Goal: Task Accomplishment & Management: Use online tool/utility

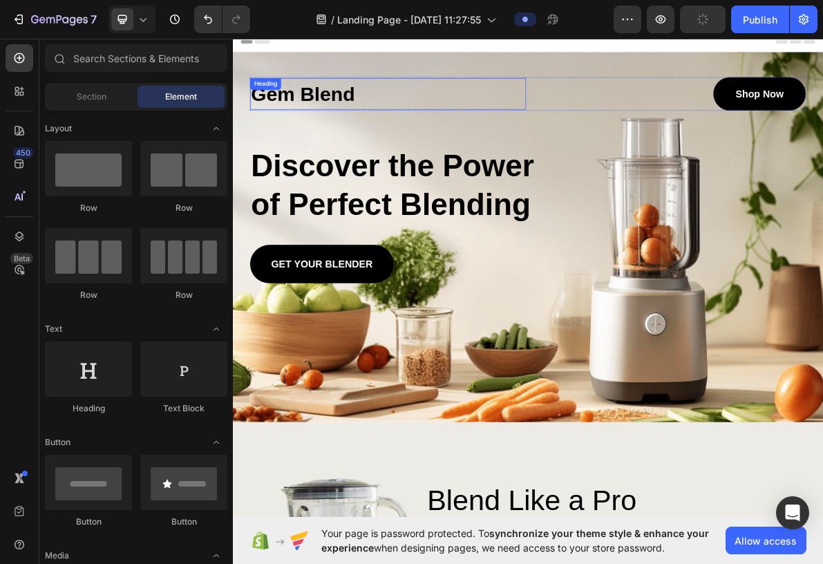
click at [332, 124] on h1 "Gem Blend" at bounding box center [450, 119] width 387 height 44
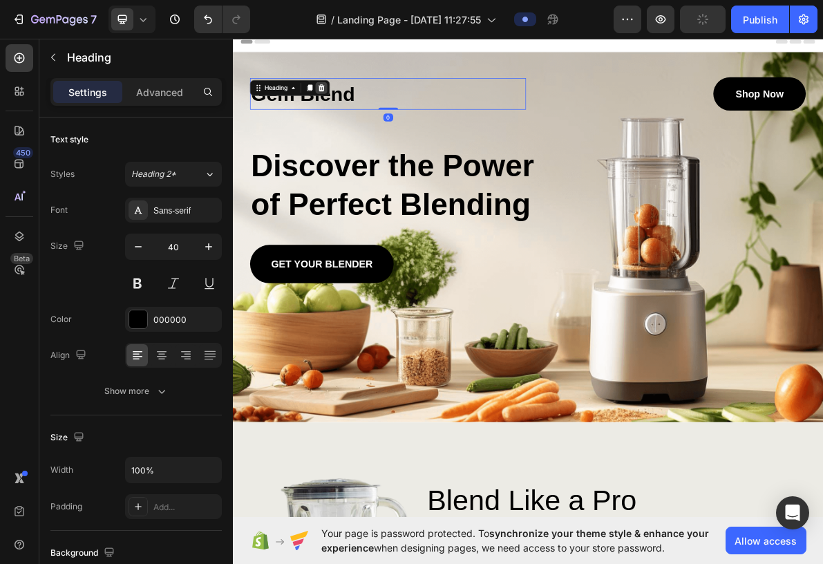
click at [354, 106] on icon at bounding box center [357, 110] width 11 height 11
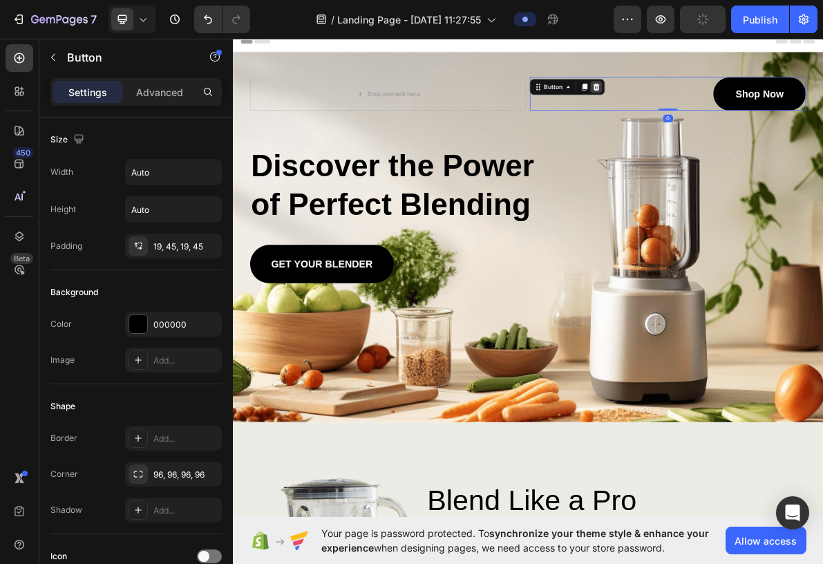
click at [548, 104] on icon at bounding box center [743, 109] width 11 height 11
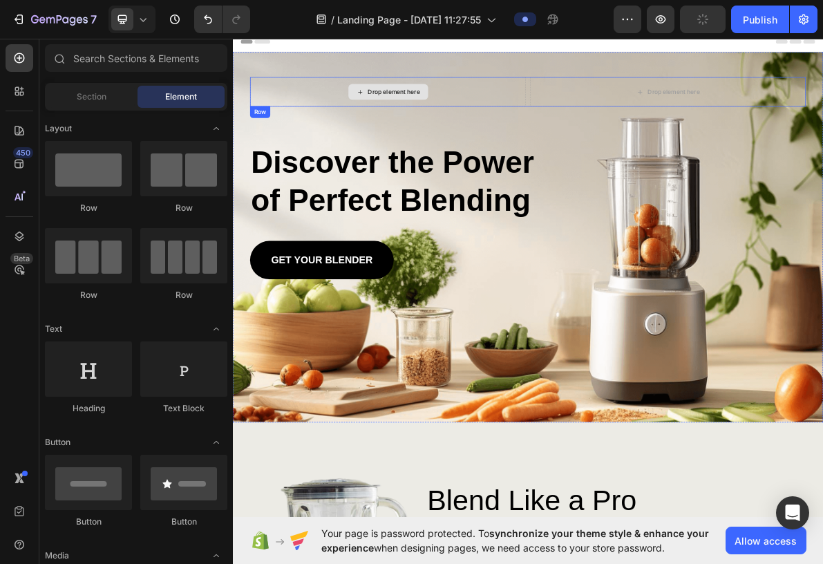
click at [548, 126] on div "Drop element here" at bounding box center [450, 115] width 387 height 41
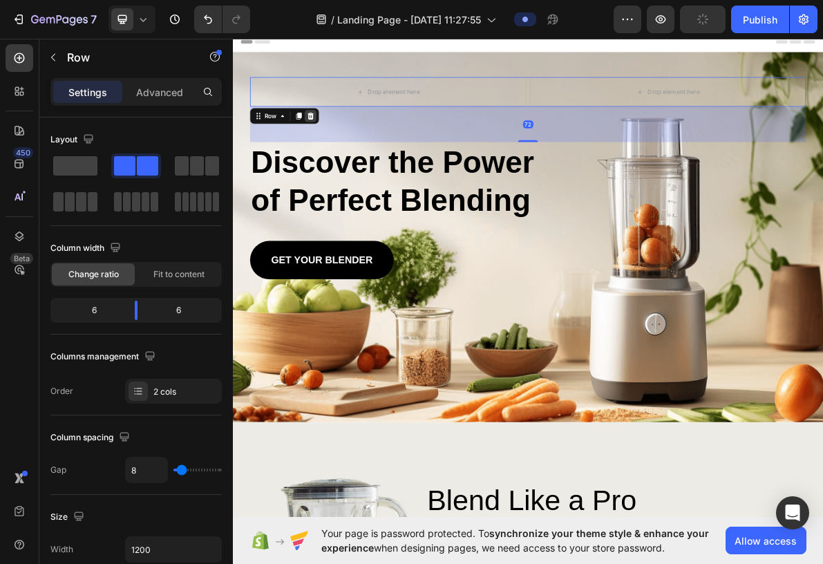
click at [338, 148] on icon at bounding box center [342, 150] width 9 height 10
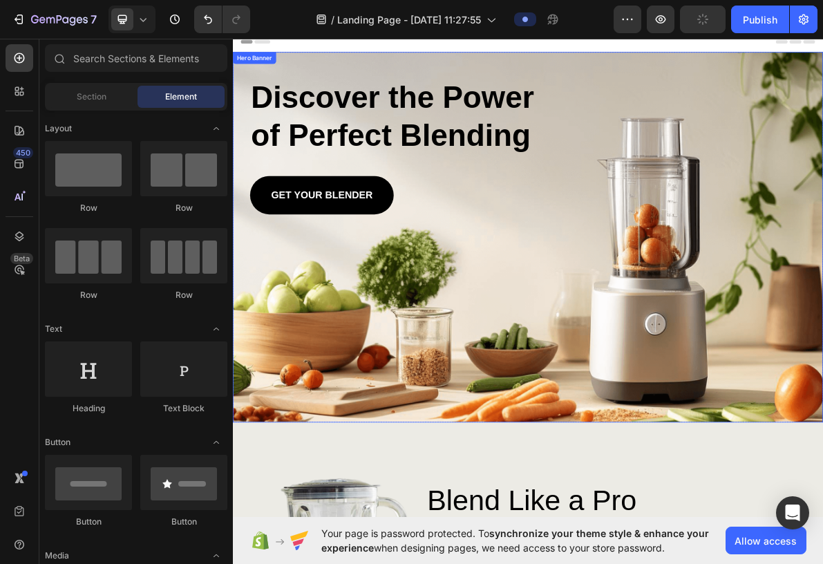
click at [548, 375] on div "Background Image" at bounding box center [647, 320] width 829 height 520
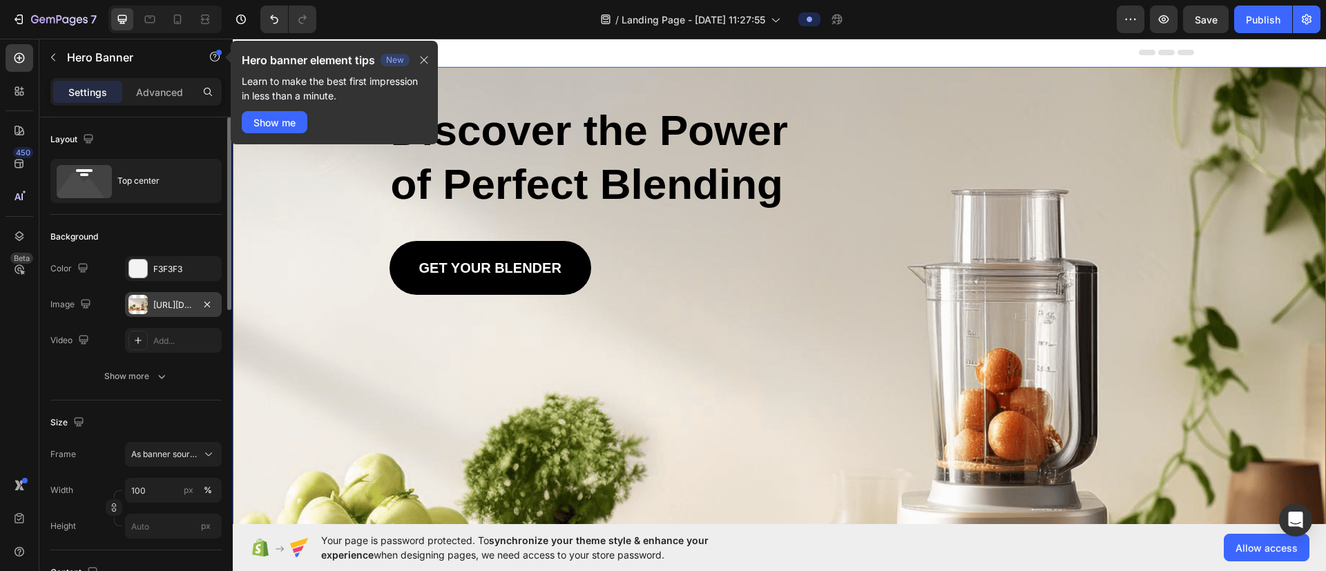
click at [165, 305] on div "[URL][DOMAIN_NAME]" at bounding box center [173, 305] width 40 height 12
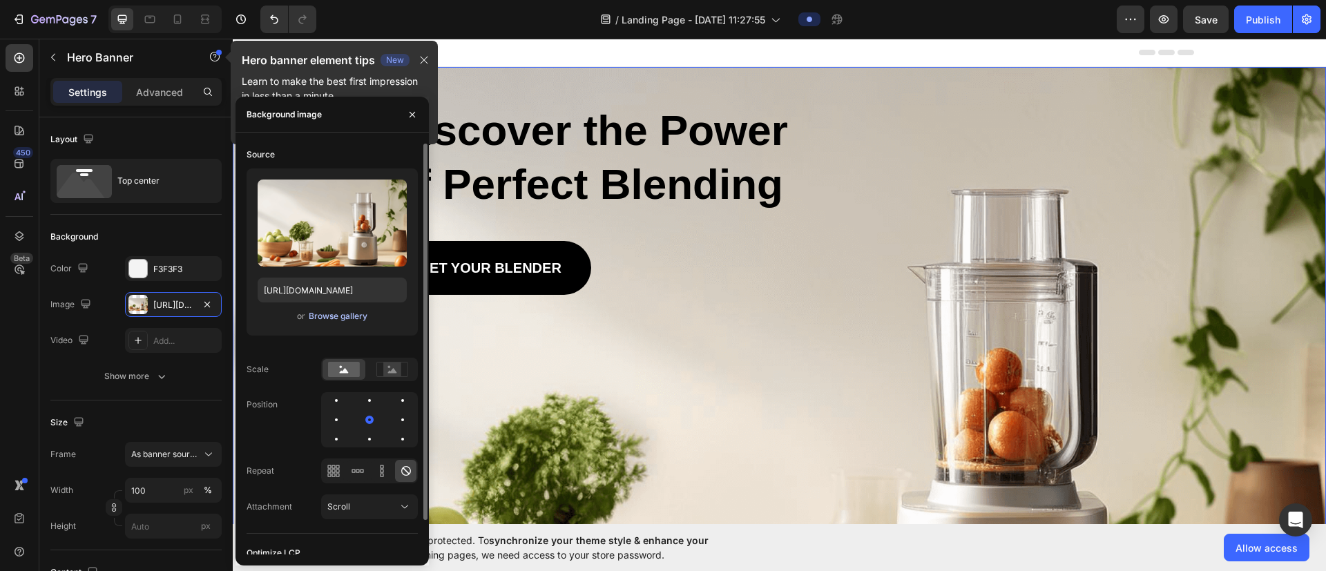
click at [311, 314] on div "Browse gallery" at bounding box center [338, 316] width 59 height 12
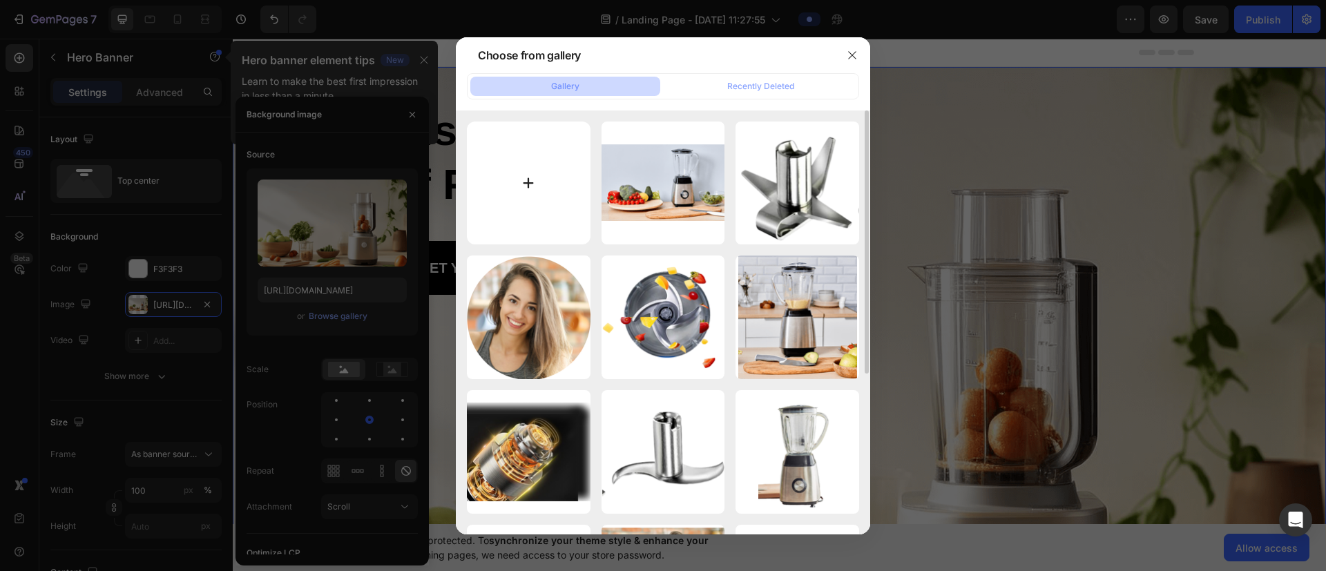
click at [517, 200] on input "file" at bounding box center [529, 184] width 124 height 124
type input "C:\fakepath\[GEOGRAPHIC_DATA]-this-weekend-events-activities-attractions-weathe…"
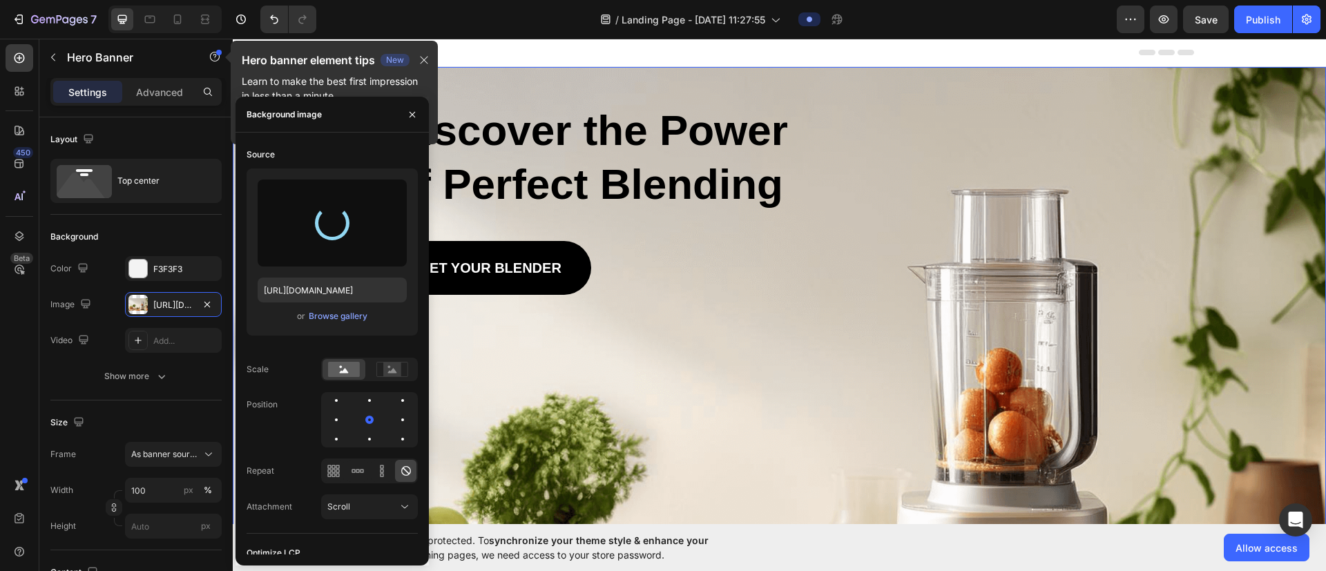
type input "[URL][DOMAIN_NAME]"
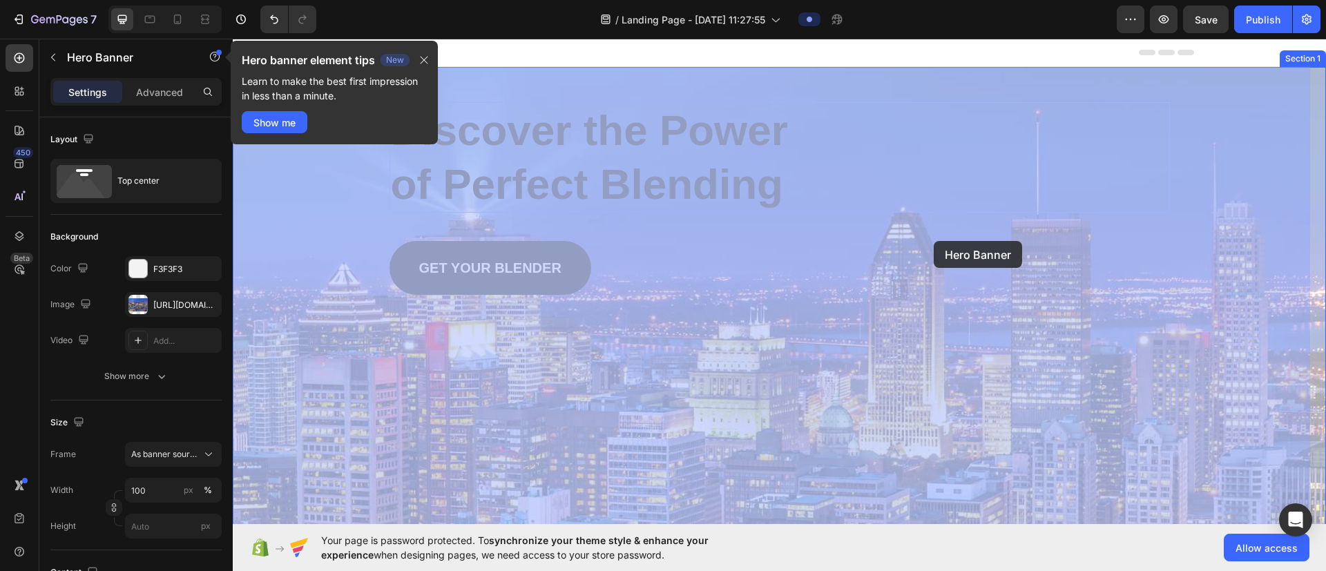
drag, startPoint x: 959, startPoint y: 212, endPoint x: 931, endPoint y: 245, distance: 43.2
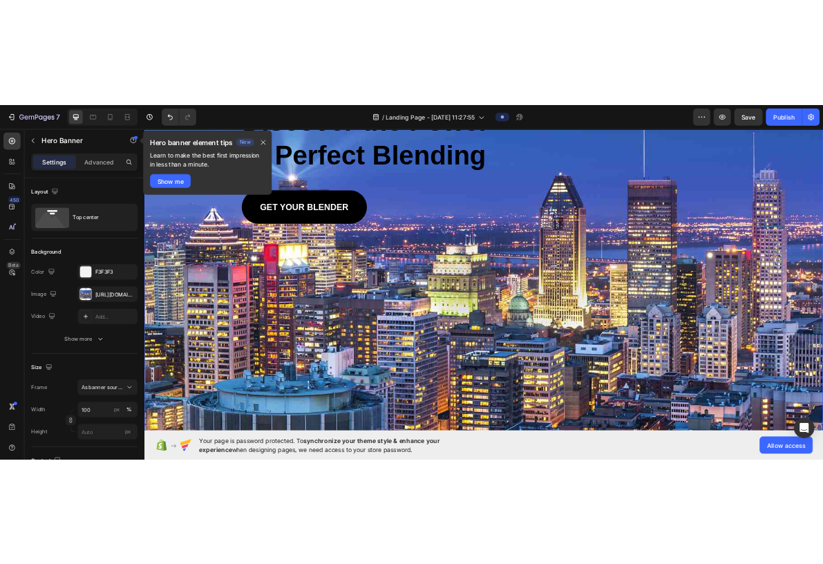
scroll to position [207, 0]
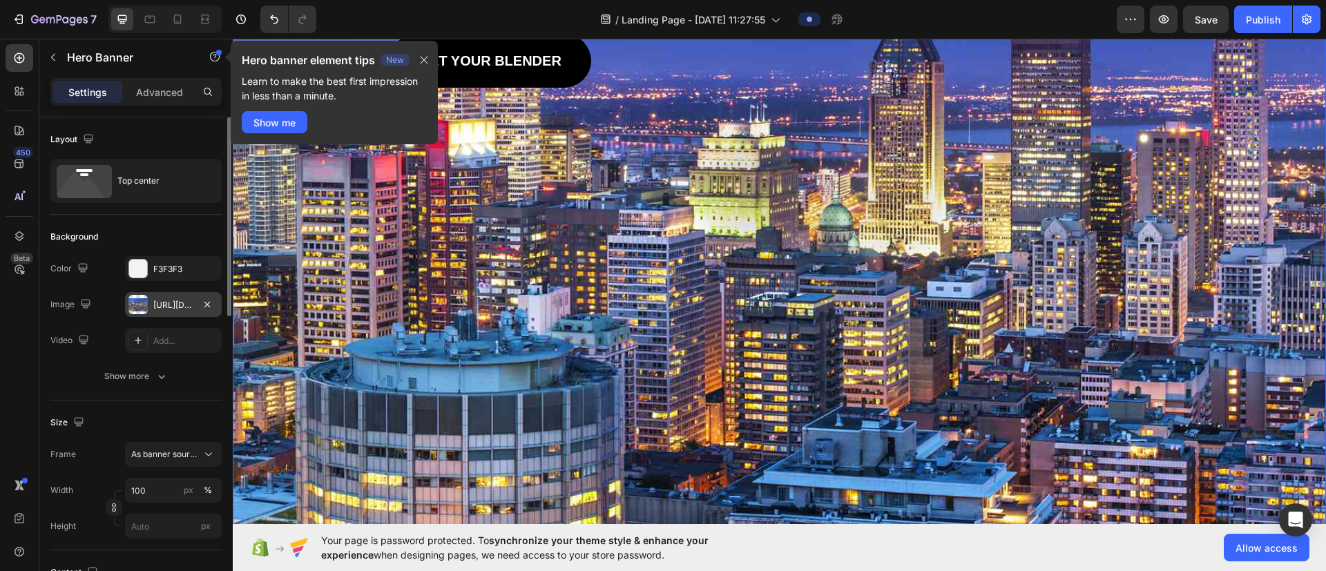
click at [172, 300] on div "[URL][DOMAIN_NAME]" at bounding box center [173, 305] width 40 height 12
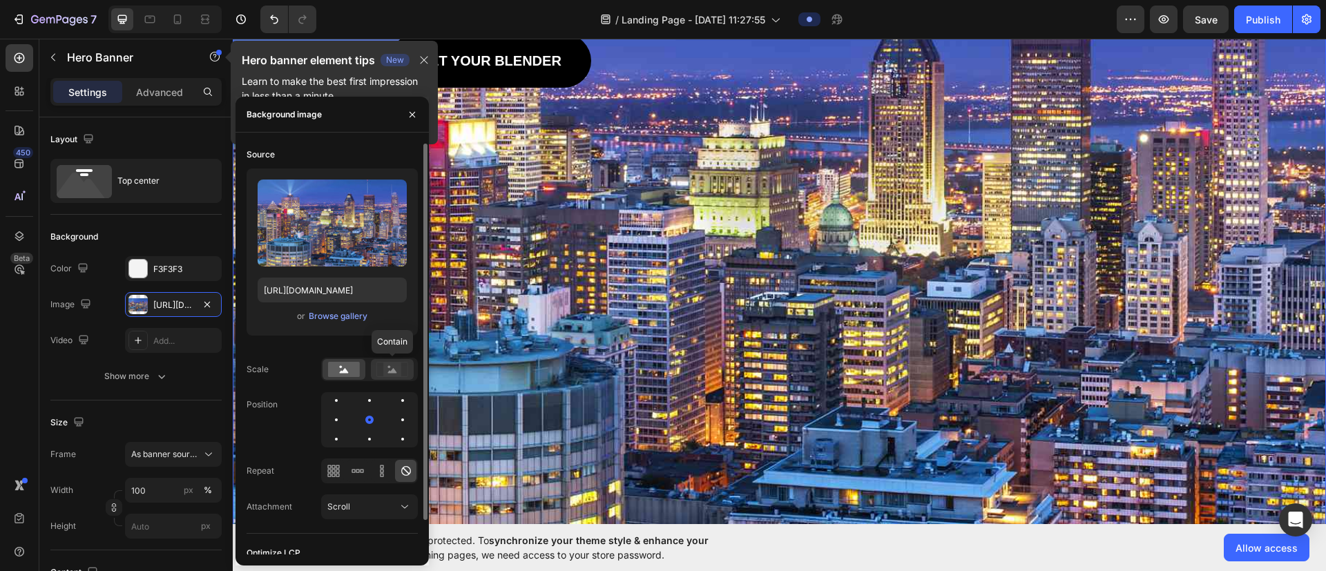
click at [381, 364] on icon at bounding box center [392, 369] width 32 height 15
click at [336, 369] on rect at bounding box center [344, 369] width 32 height 15
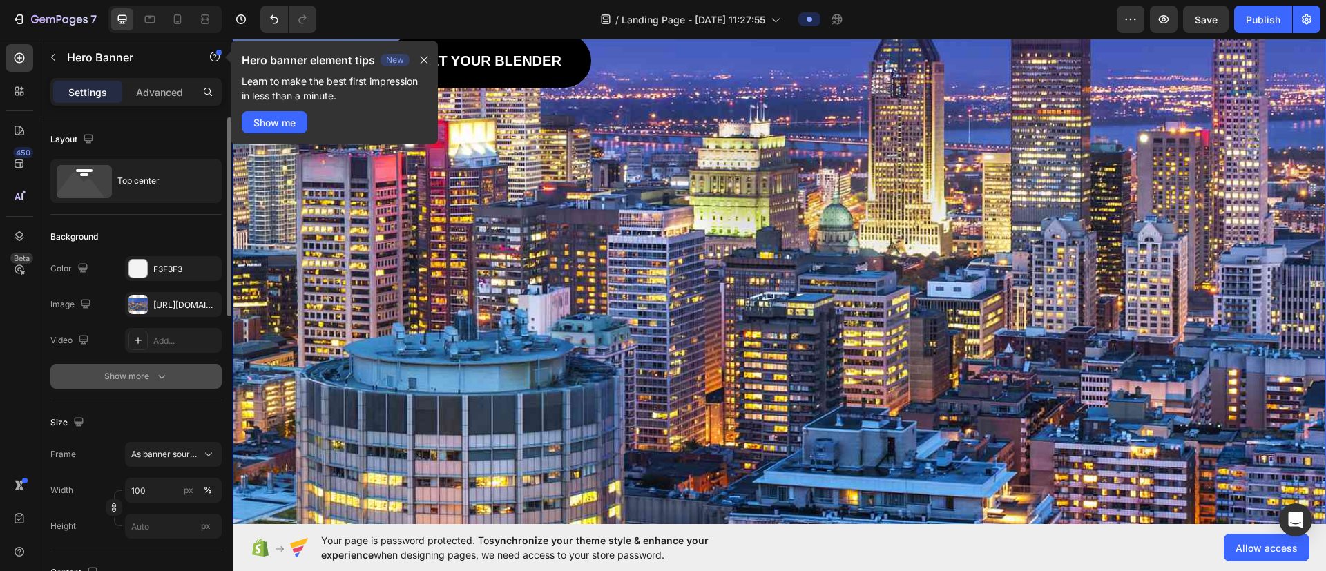
click at [157, 375] on icon "button" at bounding box center [162, 376] width 14 height 14
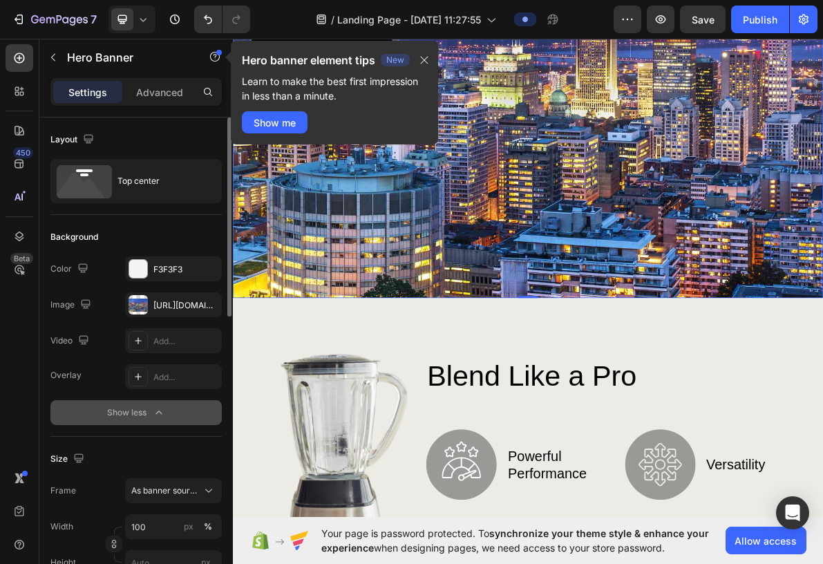
click at [548, 251] on div "Background Image" at bounding box center [647, 129] width 829 height 553
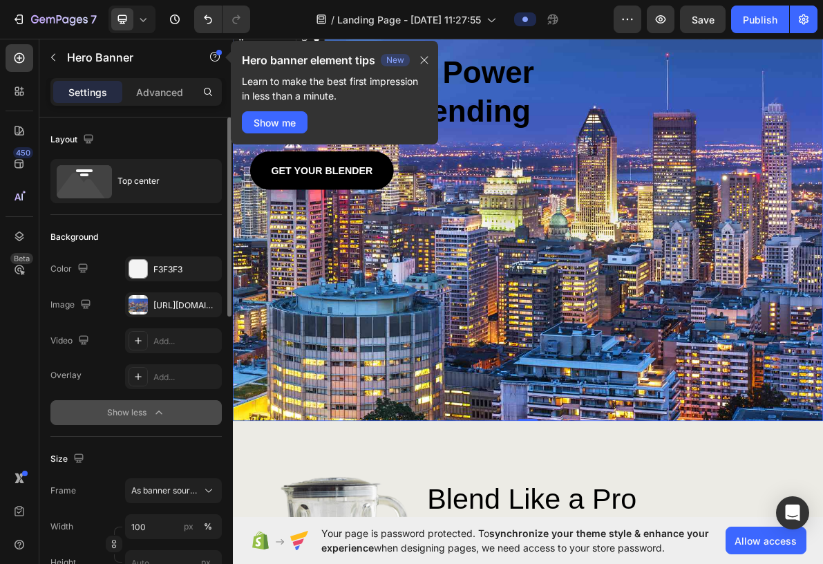
scroll to position [0, 0]
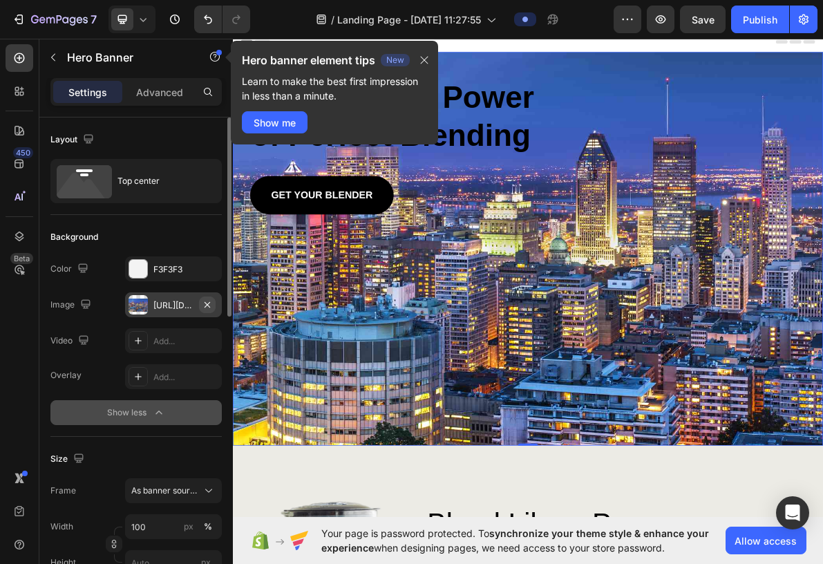
click at [209, 305] on icon "button" at bounding box center [207, 304] width 11 height 11
type input "Auto"
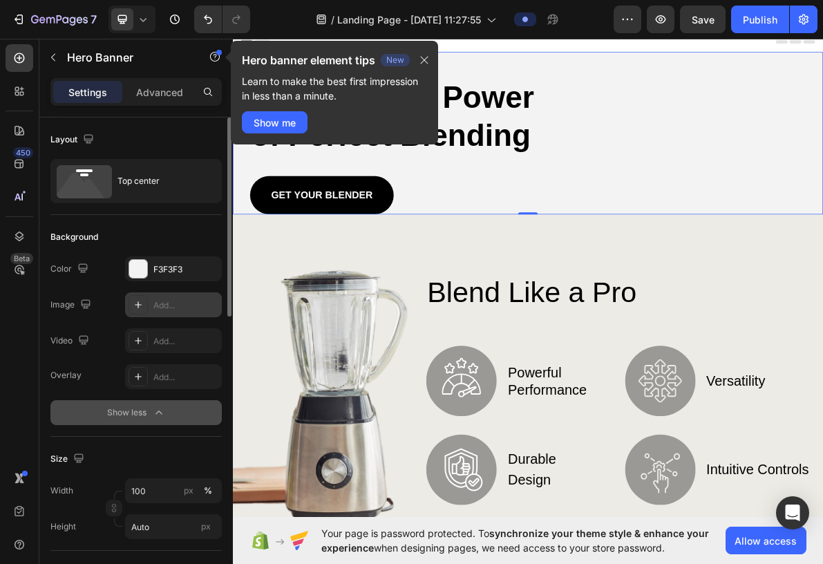
click at [175, 308] on div "Add..." at bounding box center [185, 305] width 65 height 12
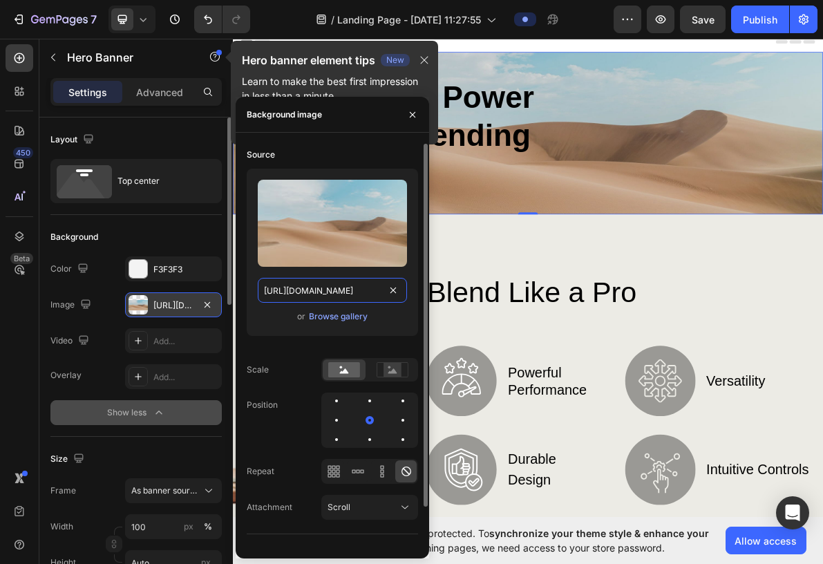
click at [289, 294] on input "[URL][DOMAIN_NAME]" at bounding box center [332, 290] width 149 height 25
paste input "[DOMAIN_NAME][URL]"
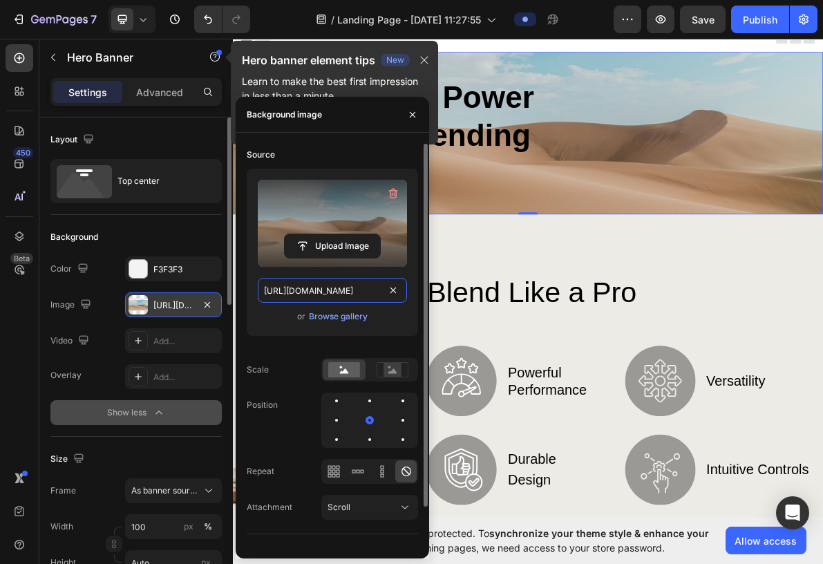
scroll to position [0, 700]
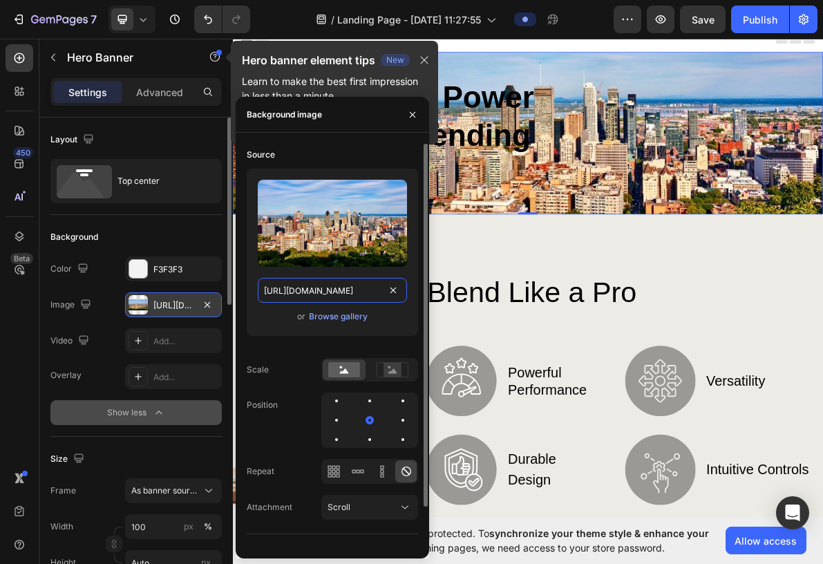
type input "[URL][DOMAIN_NAME]"
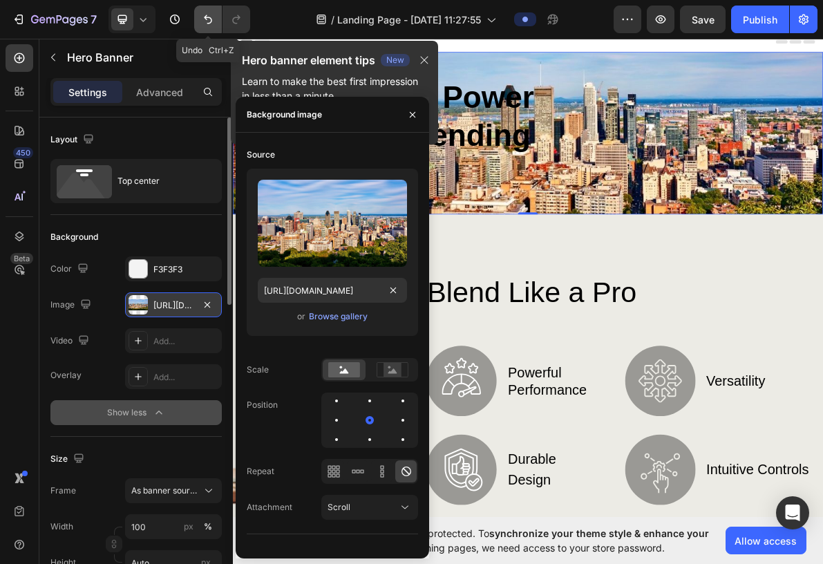
click at [210, 25] on icon "Undo/Redo" at bounding box center [208, 19] width 14 height 14
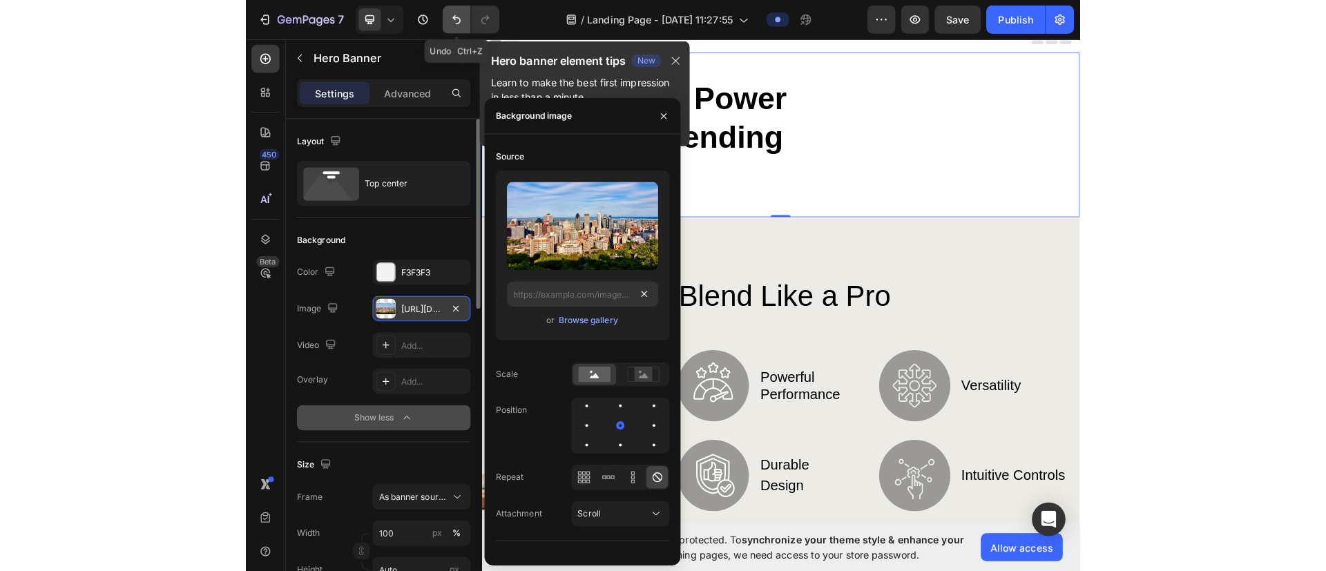
scroll to position [0, 0]
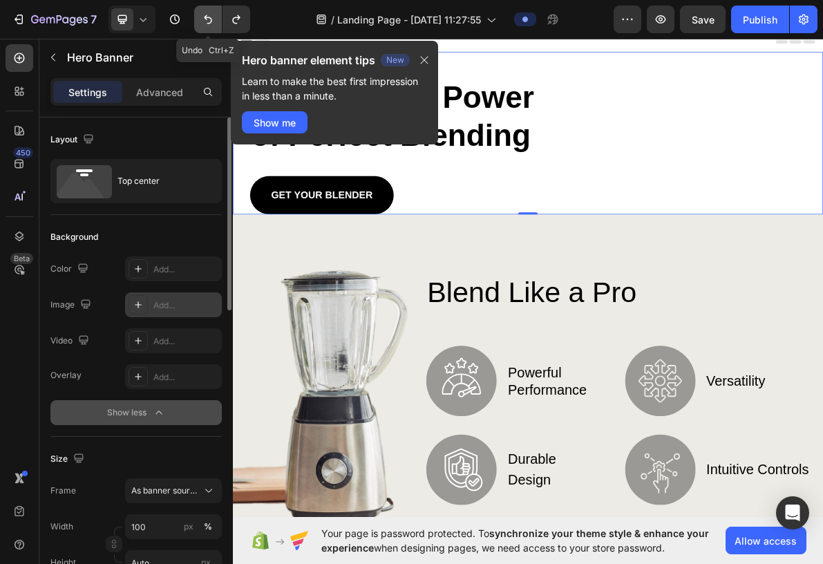
click at [210, 25] on icon "Undo/Redo" at bounding box center [208, 19] width 14 height 14
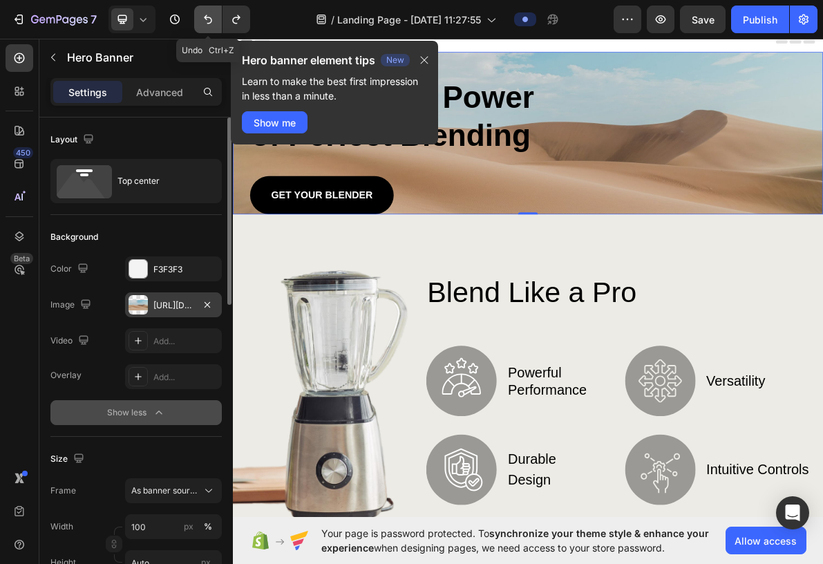
click at [210, 25] on icon "Undo/Redo" at bounding box center [208, 19] width 14 height 14
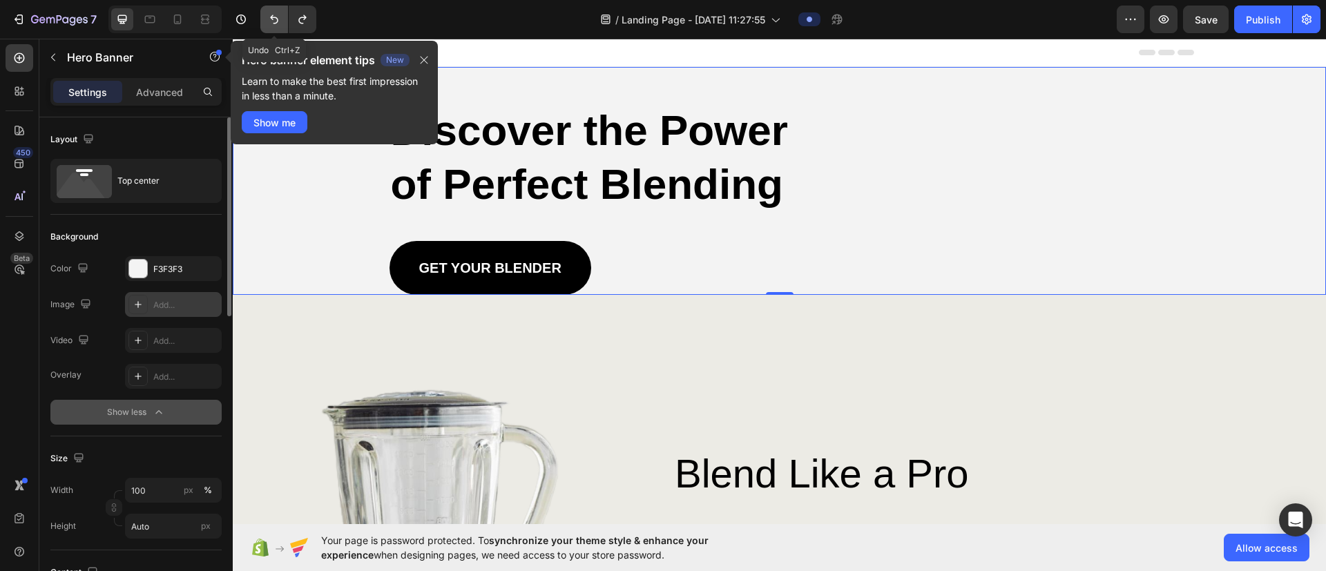
click at [276, 17] on icon "Undo/Redo" at bounding box center [274, 19] width 8 height 9
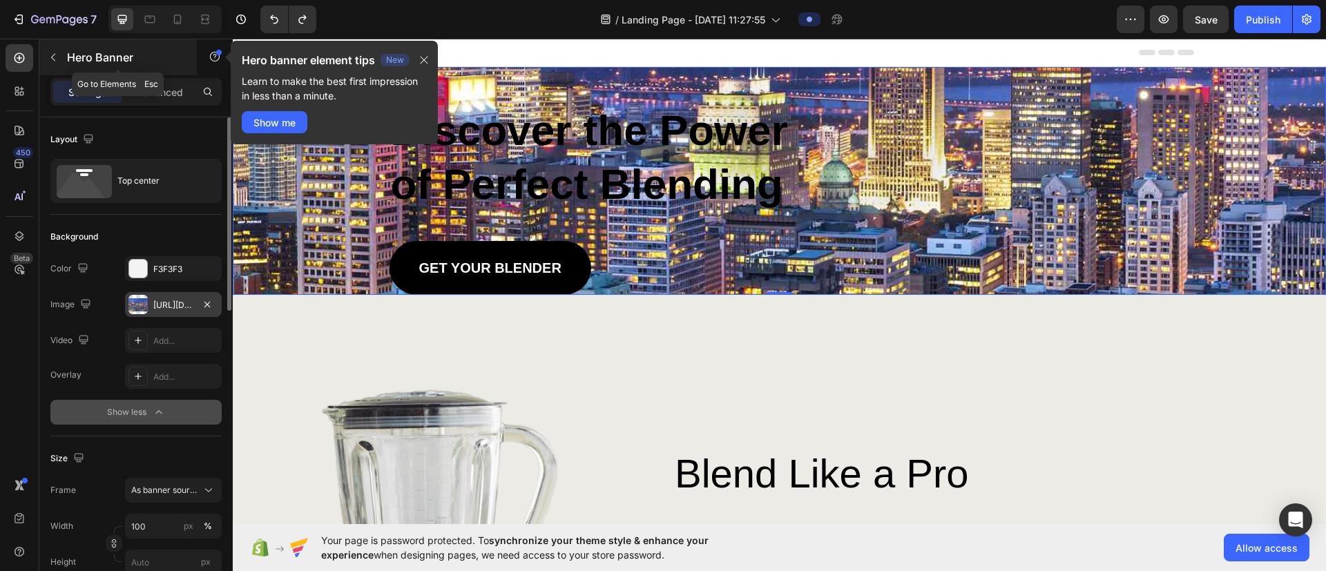
click at [51, 63] on button "button" at bounding box center [53, 57] width 22 height 22
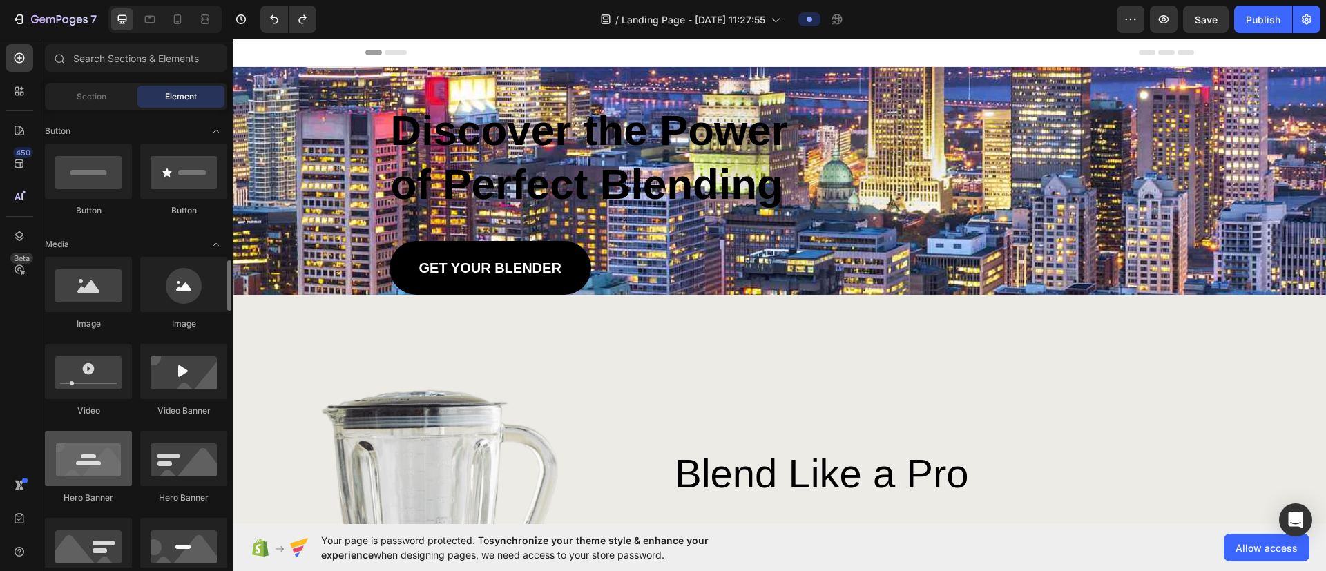
scroll to position [414, 0]
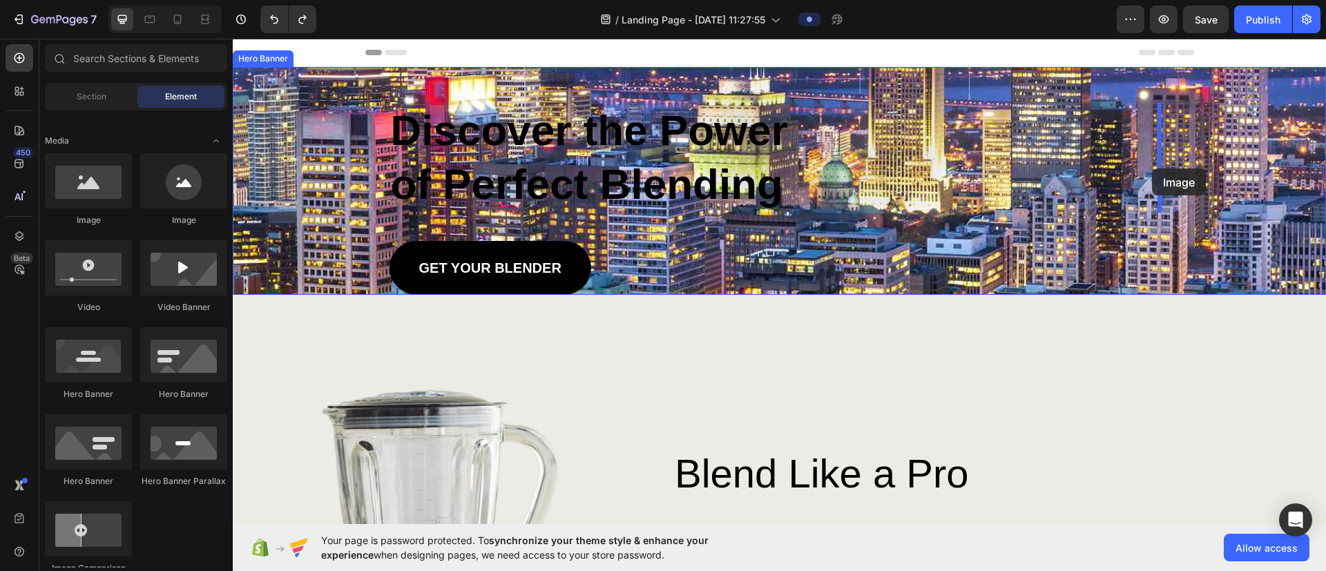
drag, startPoint x: 419, startPoint y: 215, endPoint x: 1152, endPoint y: 169, distance: 735.0
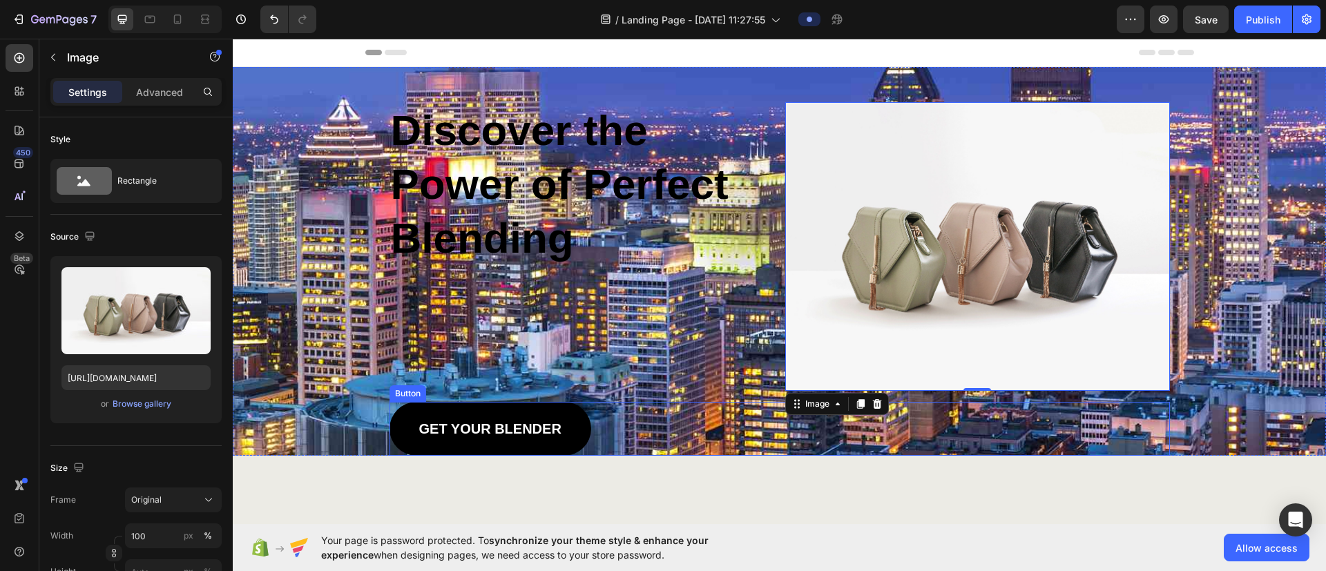
click at [548, 375] on div "GET YOUR BLENDER Button" at bounding box center [780, 429] width 780 height 54
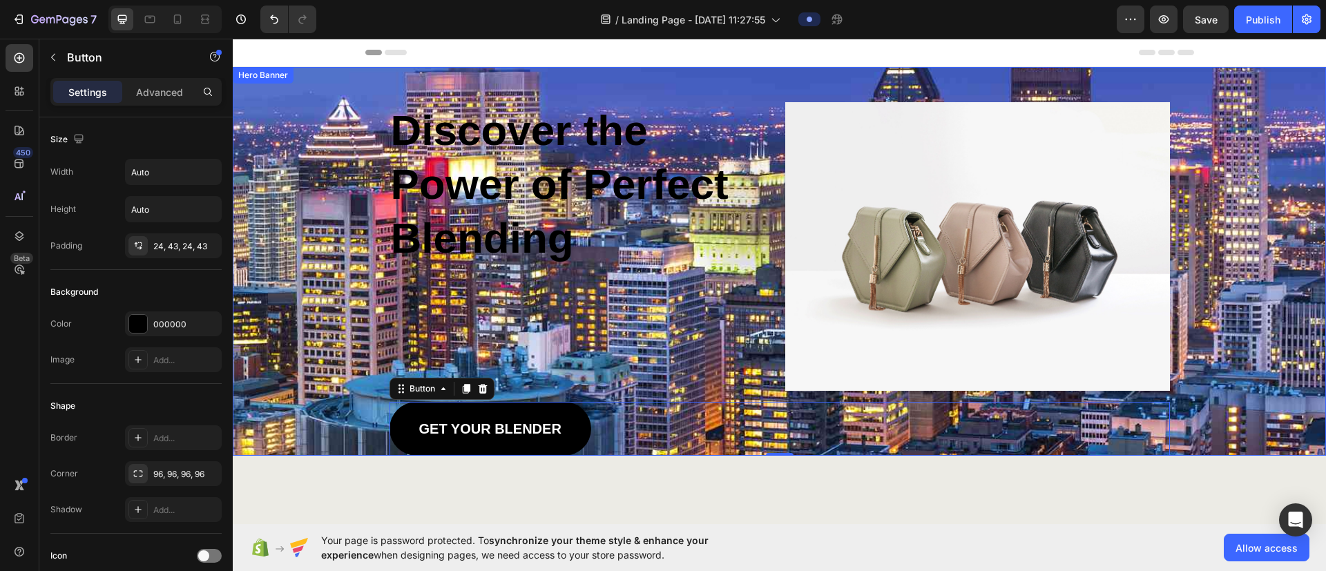
click at [271, 159] on div "Background Image" at bounding box center [779, 261] width 1093 height 389
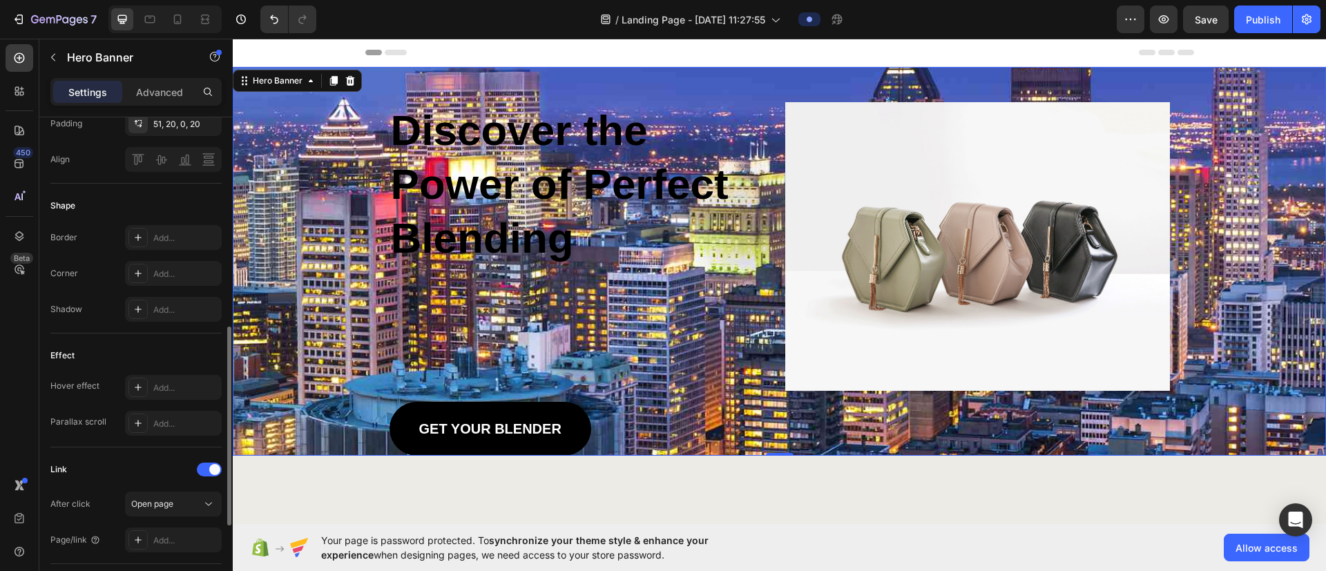
scroll to position [622, 0]
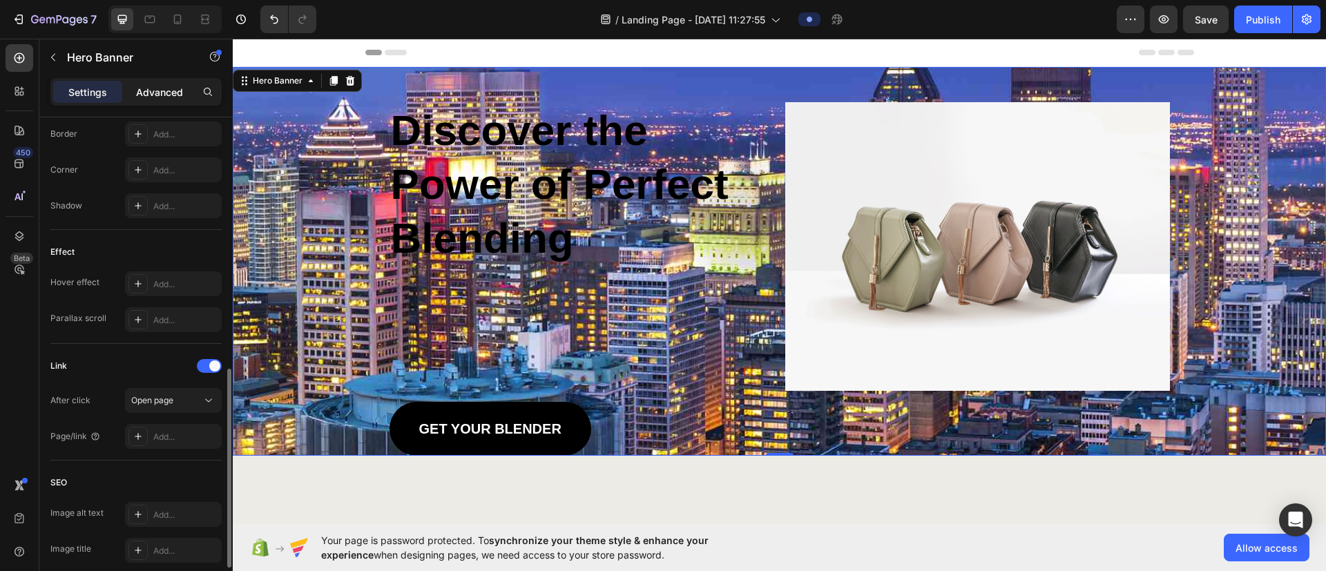
click at [141, 93] on p "Advanced" at bounding box center [159, 92] width 47 height 15
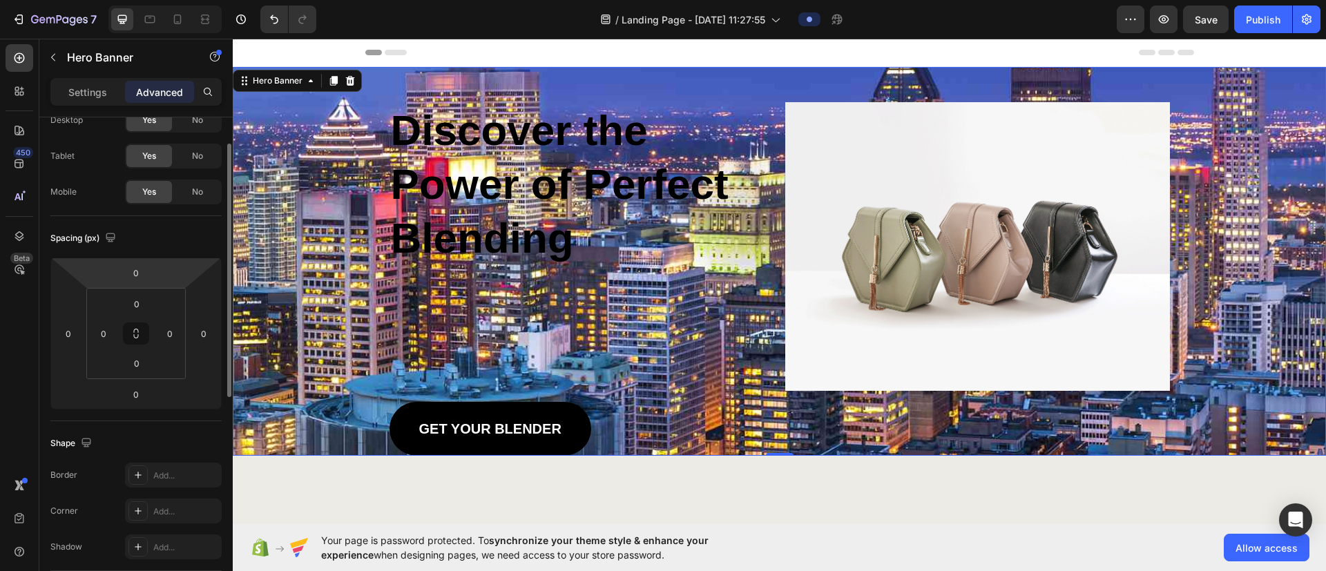
scroll to position [0, 0]
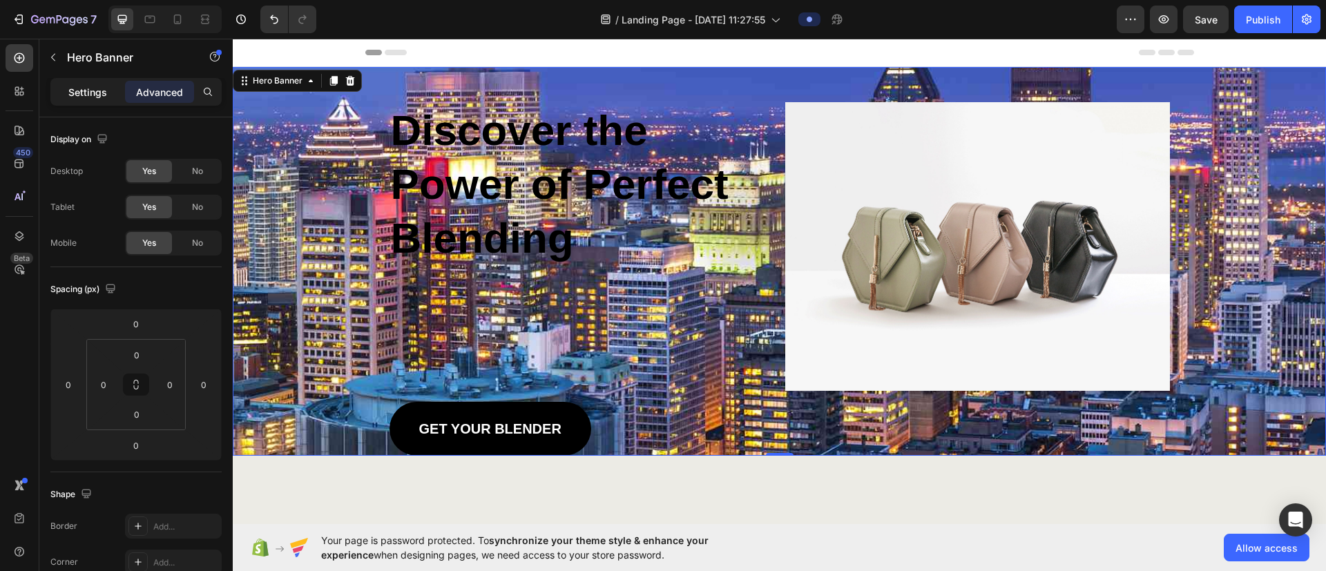
click at [75, 86] on p "Settings" at bounding box center [87, 92] width 39 height 15
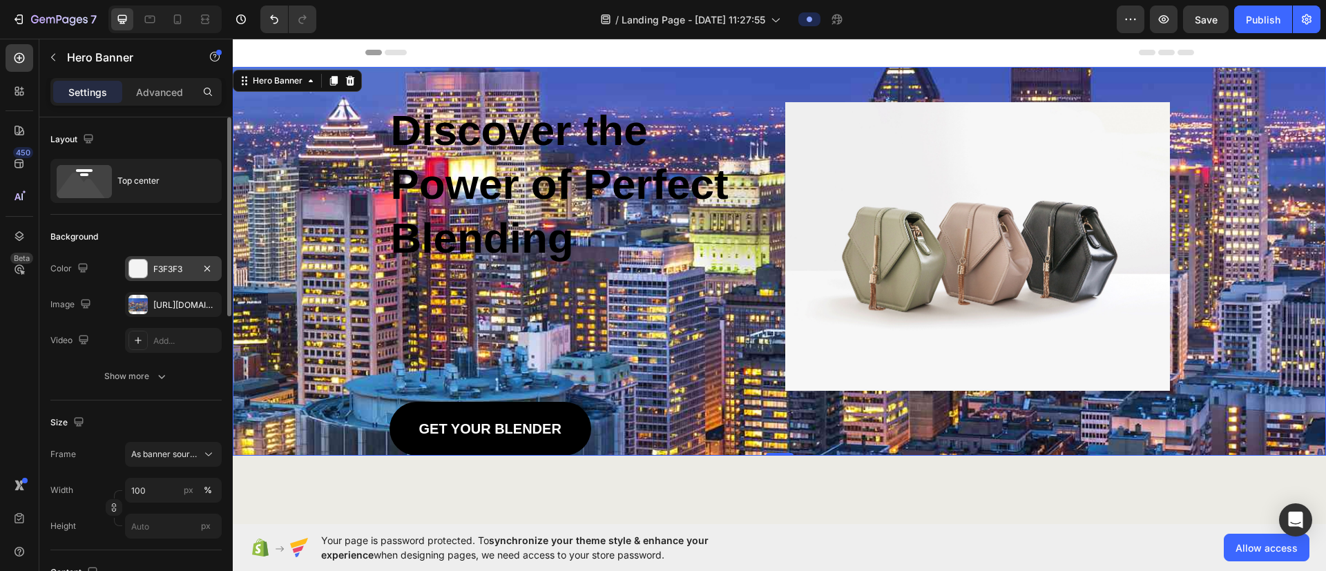
click at [171, 271] on div "F3F3F3" at bounding box center [173, 269] width 40 height 12
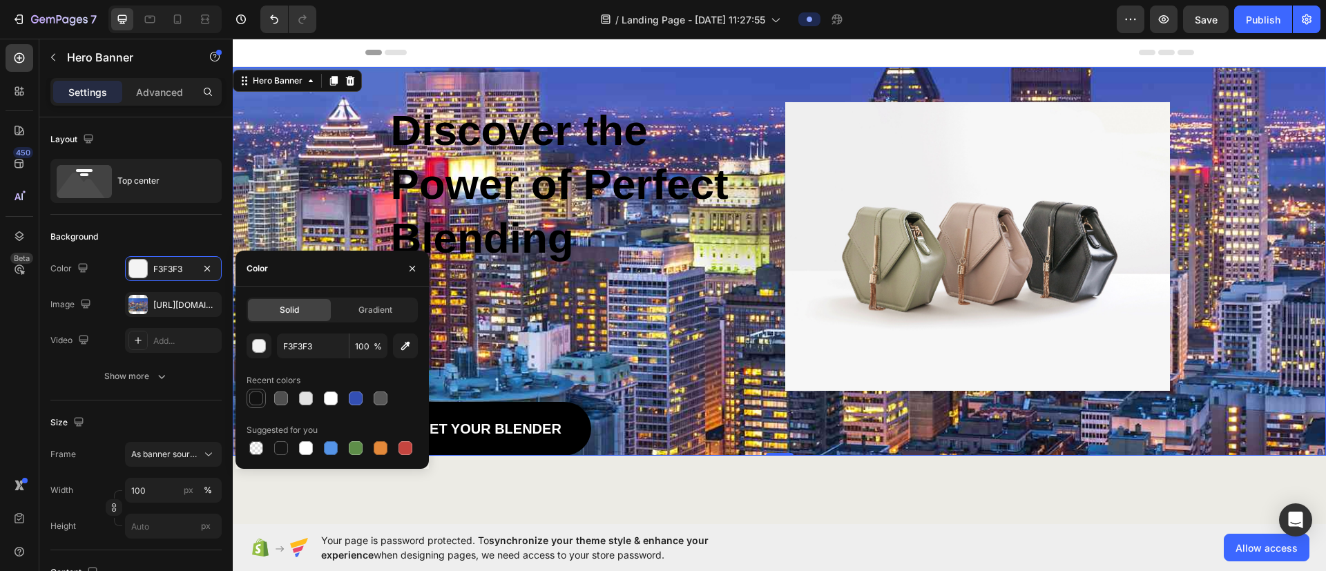
click at [262, 375] on div at bounding box center [256, 399] width 14 height 14
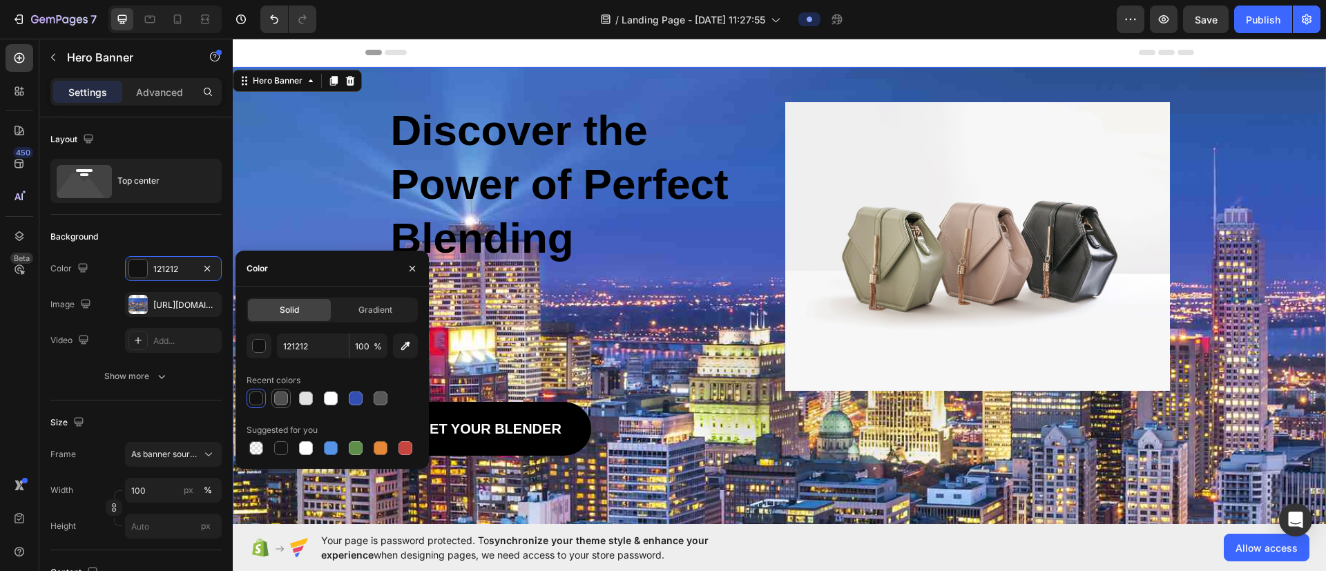
click at [283, 375] on div at bounding box center [281, 399] width 14 height 14
click at [306, 375] on div at bounding box center [306, 399] width 14 height 14
type input "E2E2E2"
click at [389, 309] on span "Gradient" at bounding box center [375, 310] width 34 height 12
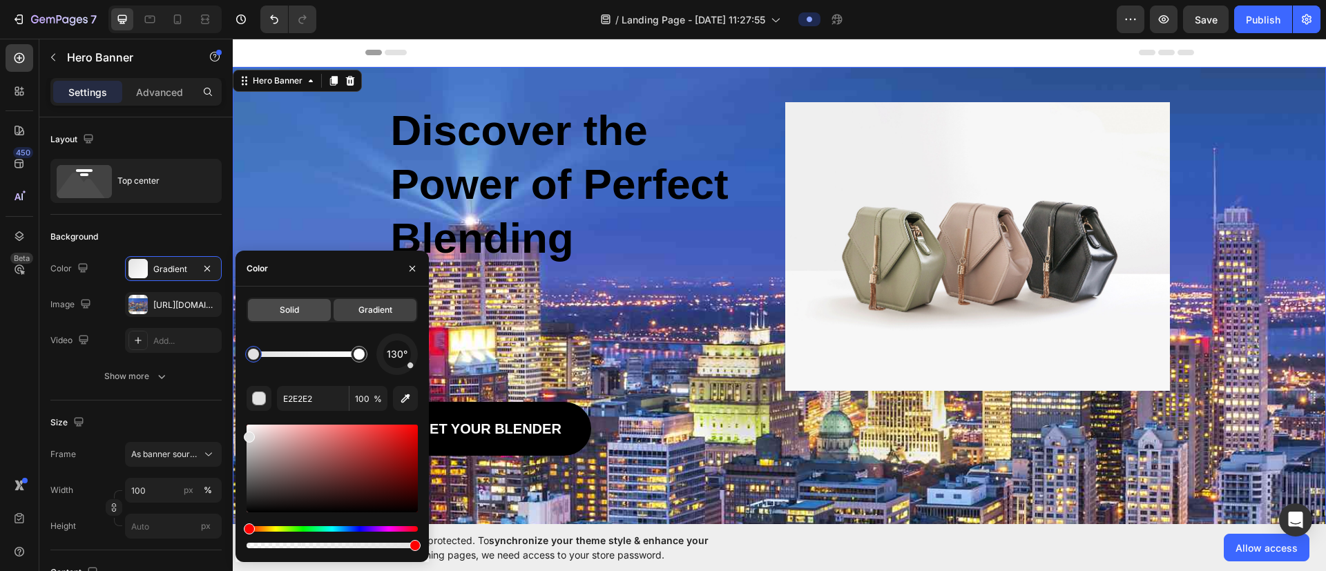
click at [298, 308] on span "Solid" at bounding box center [289, 310] width 19 height 12
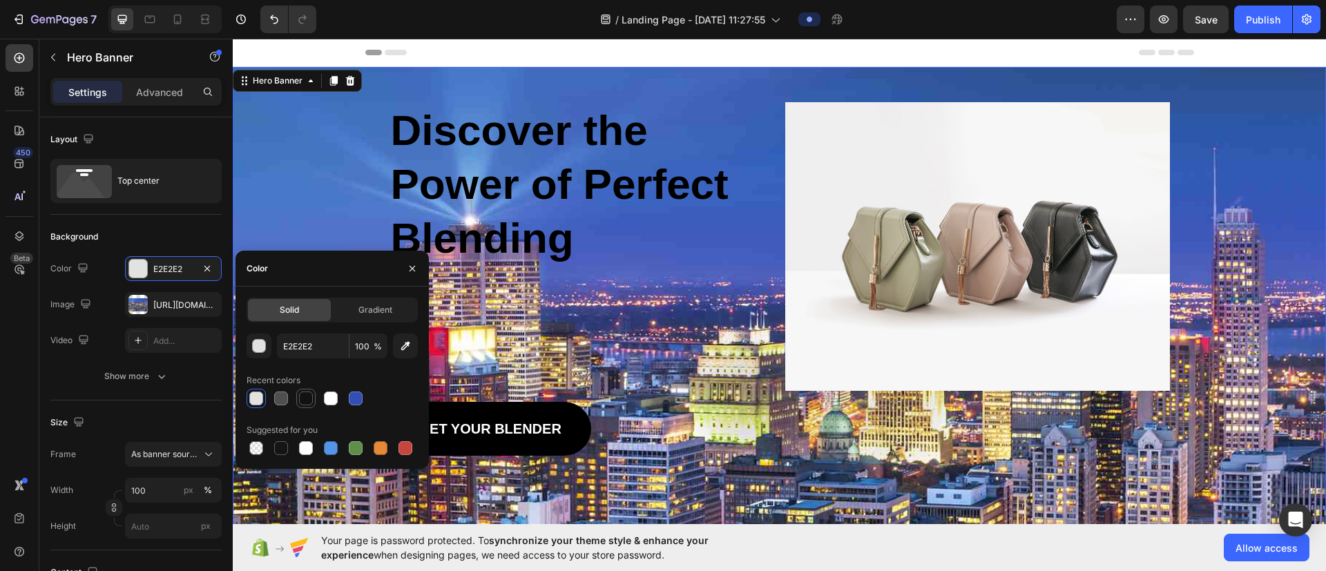
click at [305, 375] on div at bounding box center [306, 399] width 14 height 14
type input "121212"
click at [412, 273] on icon "button" at bounding box center [412, 268] width 11 height 11
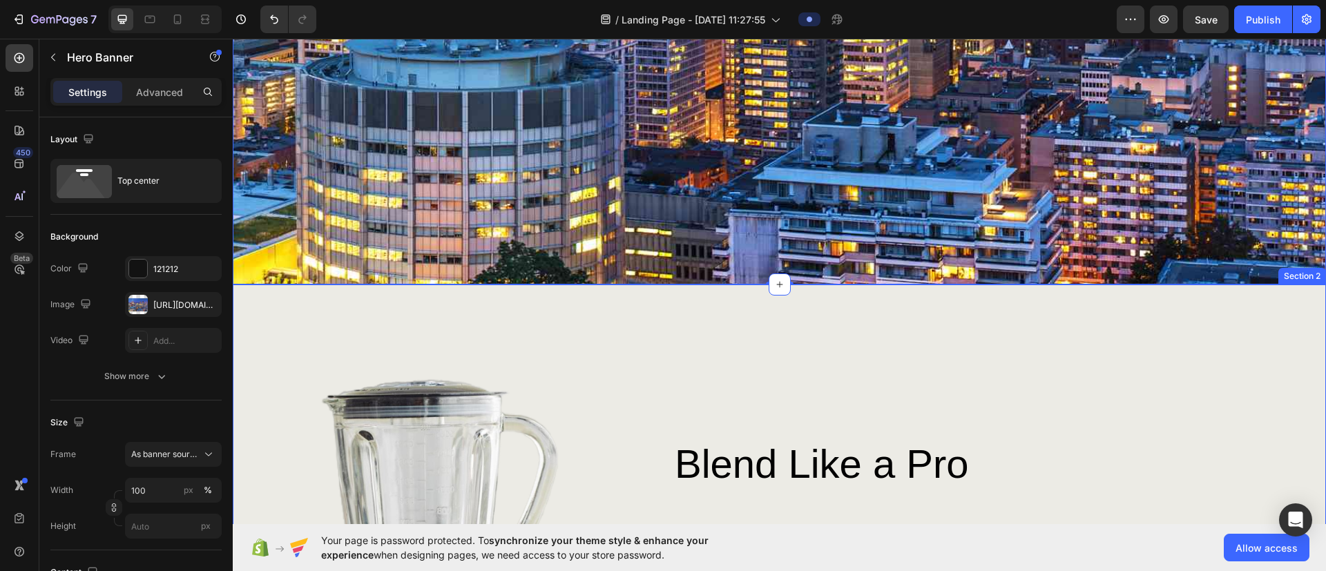
scroll to position [518, 0]
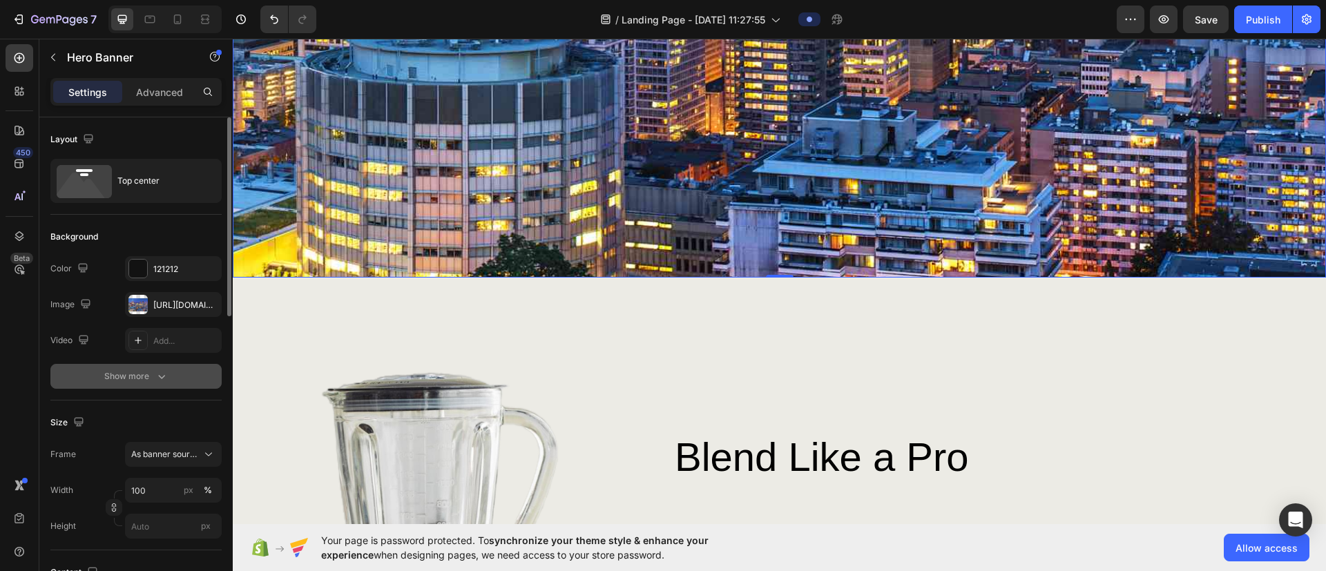
click at [137, 375] on div "Show more" at bounding box center [136, 376] width 64 height 14
click at [159, 374] on div "Add..." at bounding box center [185, 377] width 65 height 12
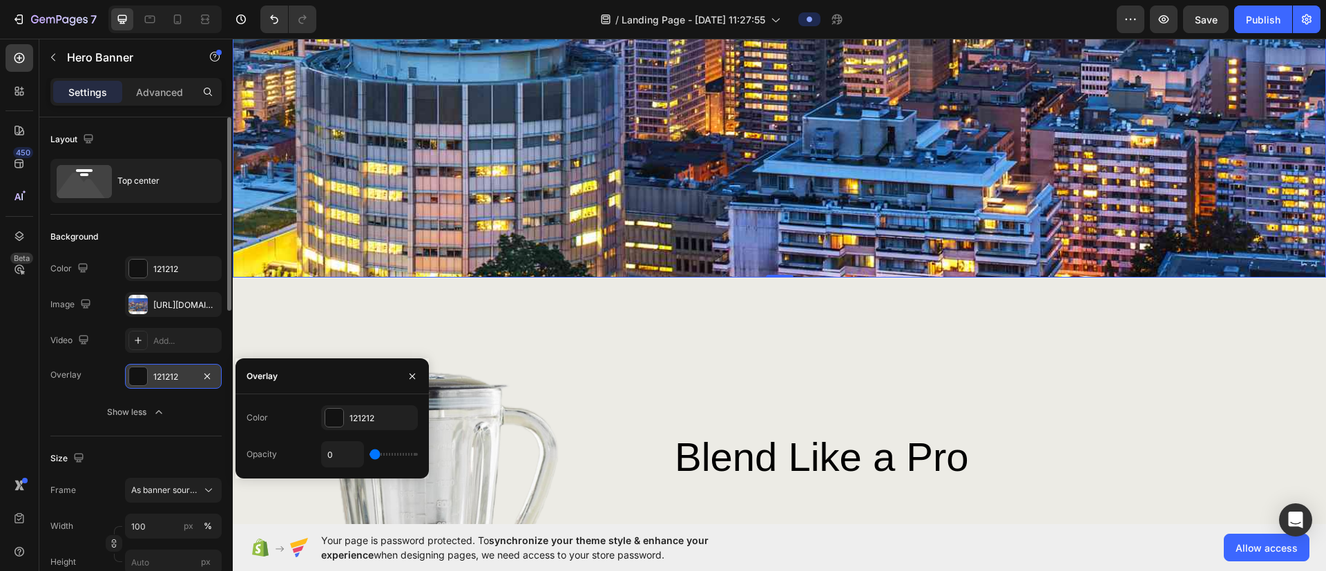
type input "30%"
type input "30"
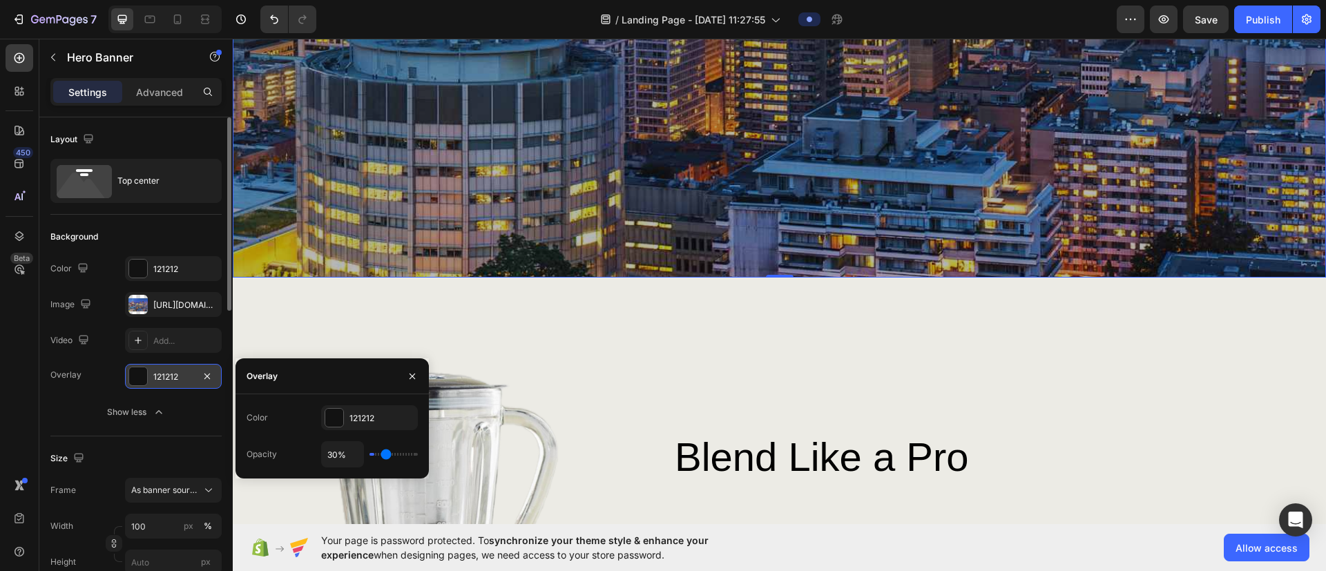
type input "33%"
type input "33"
type input "37%"
type input "37"
type input "39%"
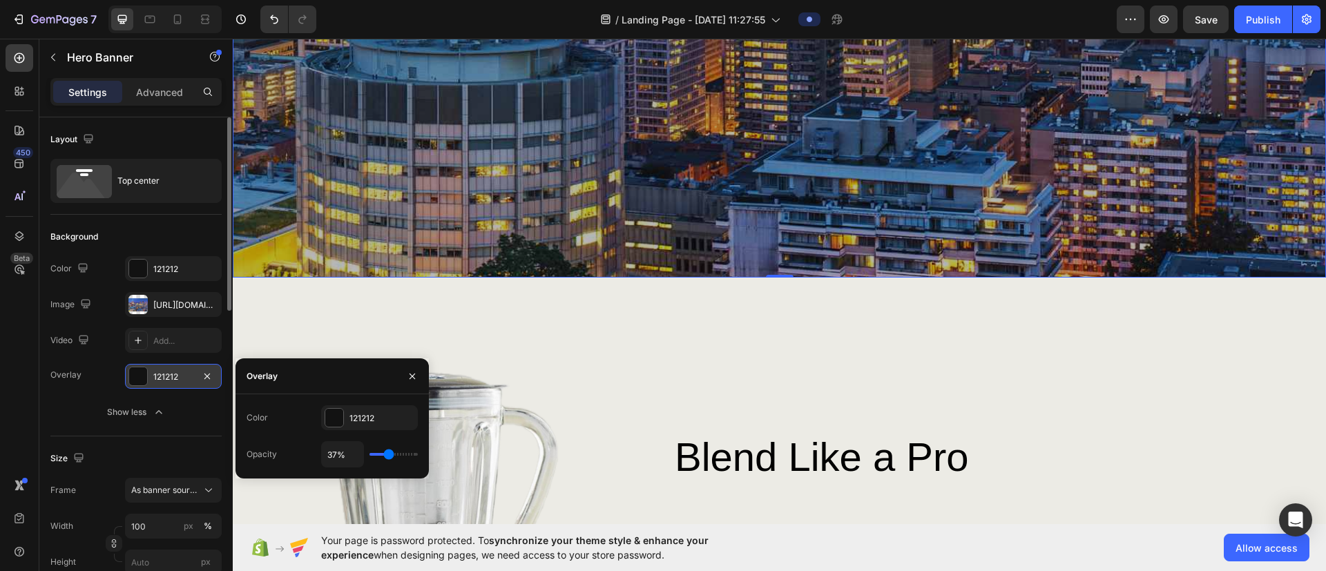
type input "39"
type input "43%"
type input "43"
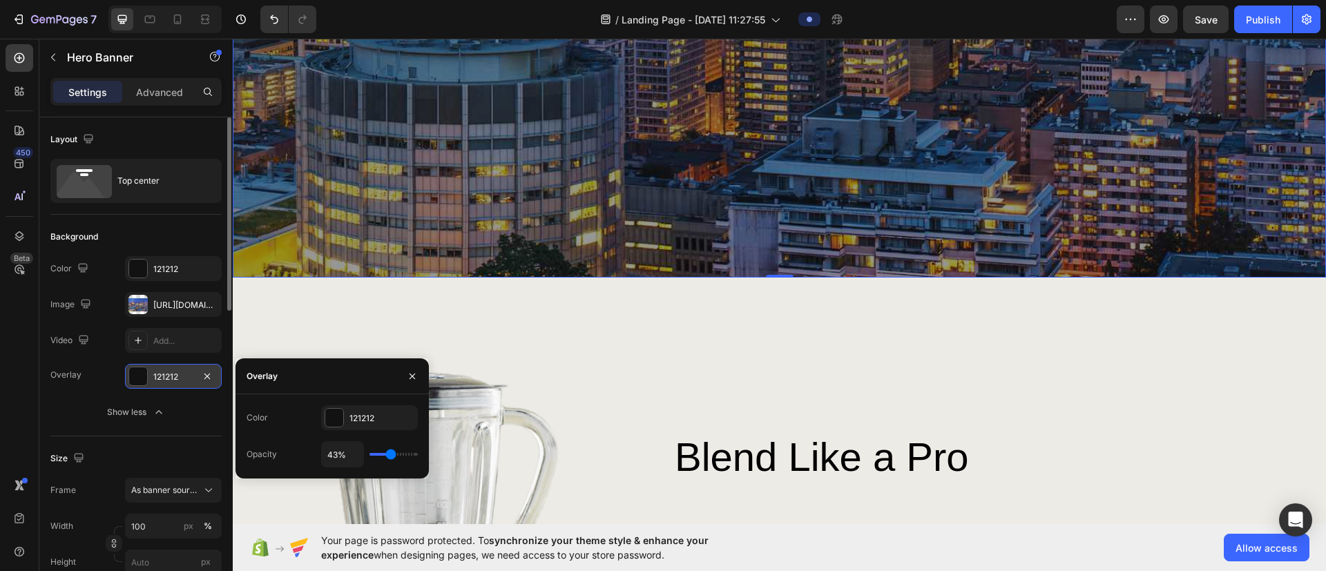
type input "46%"
type input "46"
type input "50%"
type input "50"
type input "56%"
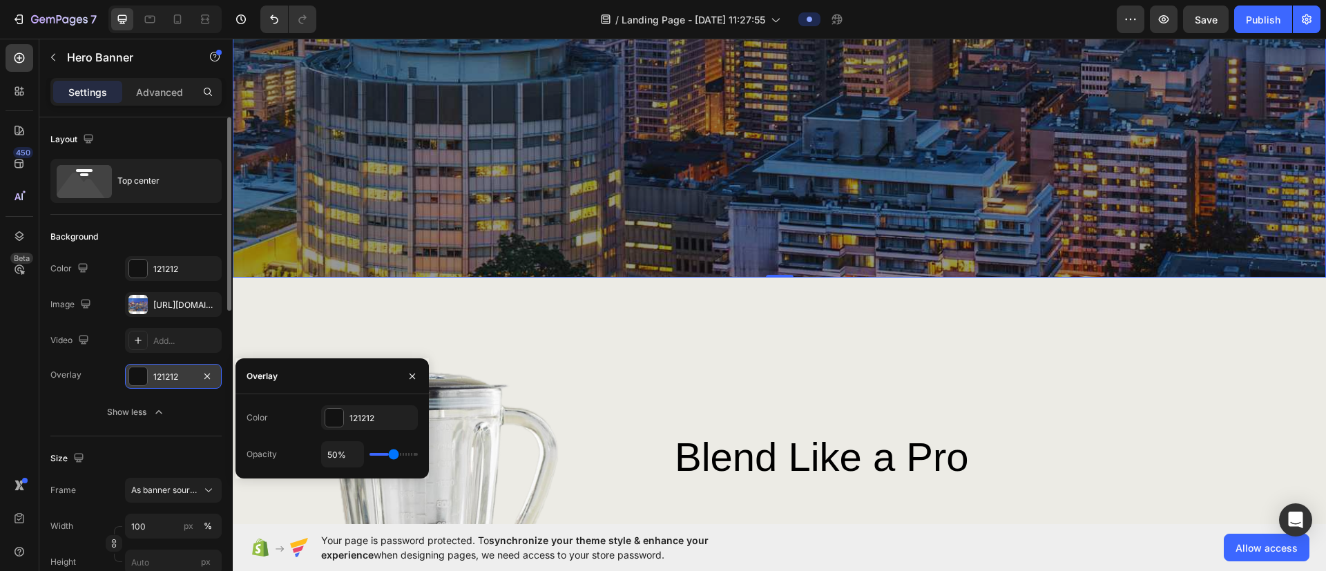
type input "56"
type input "57%"
type input "57"
type input "59%"
type input "59"
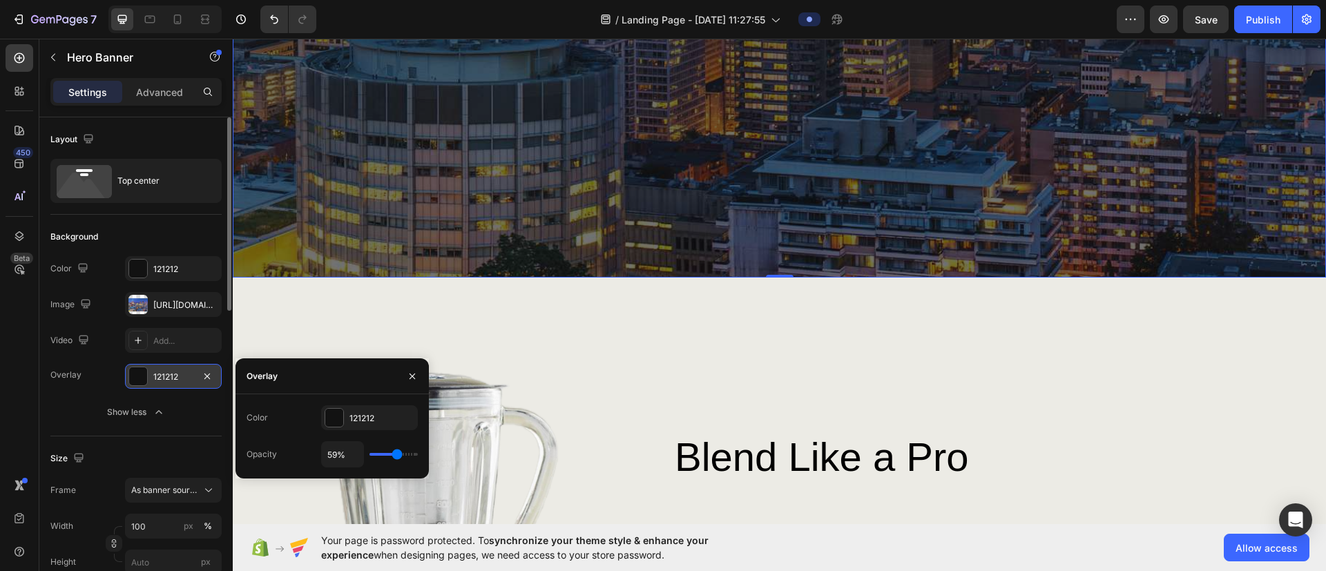
type input "63%"
type input "63"
type input "69%"
type input "69"
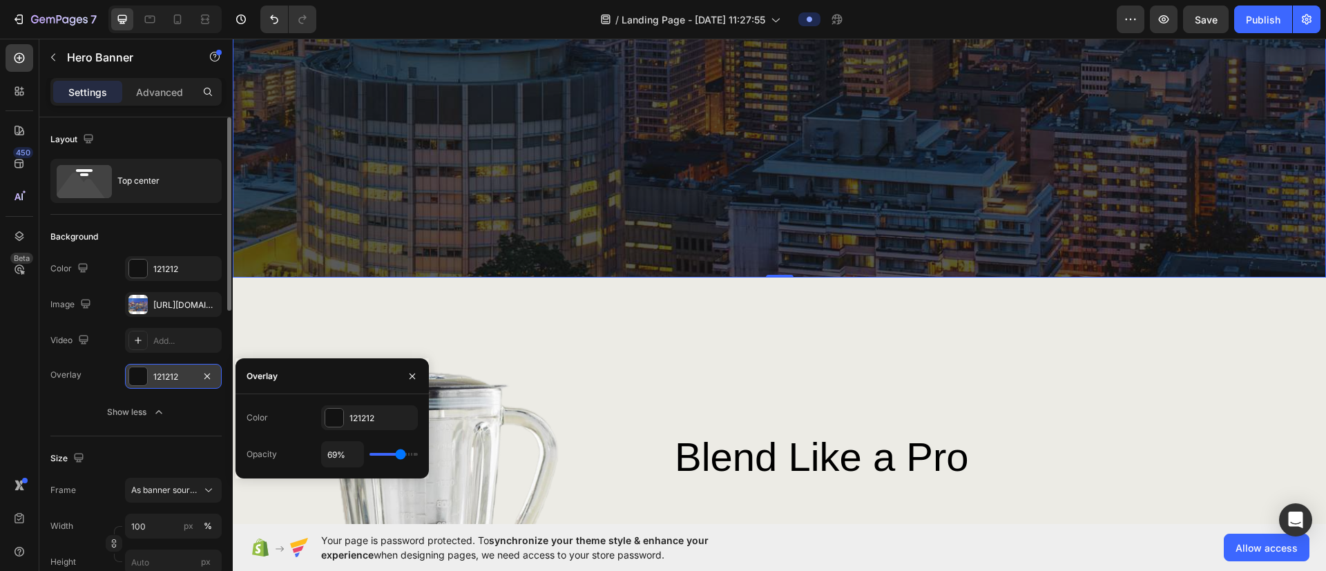
type input "67%"
type input "67"
type input "63%"
type input "63"
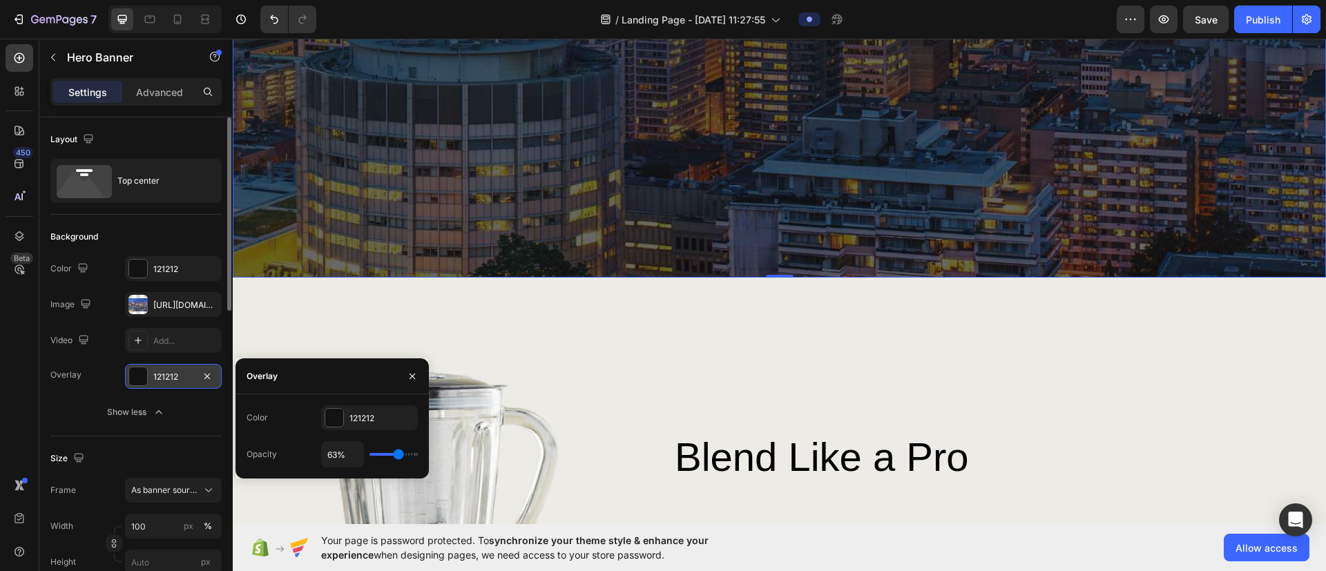
type input "59%"
type input "59"
type input "56%"
type input "56"
type input "52%"
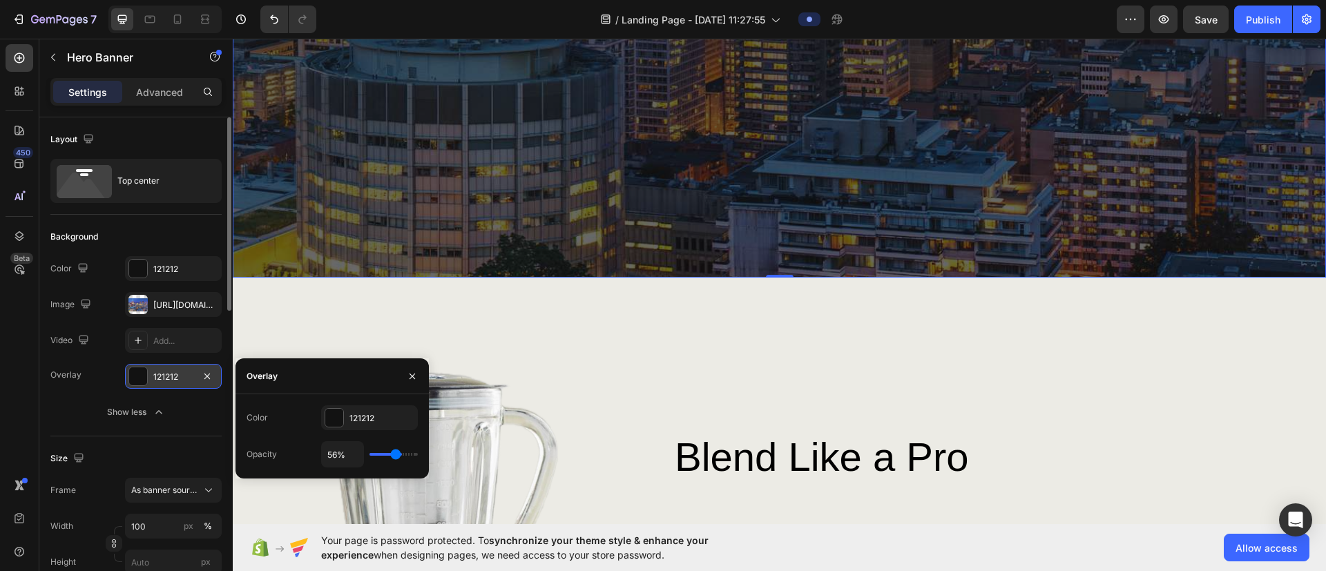
type input "52"
type input "48%"
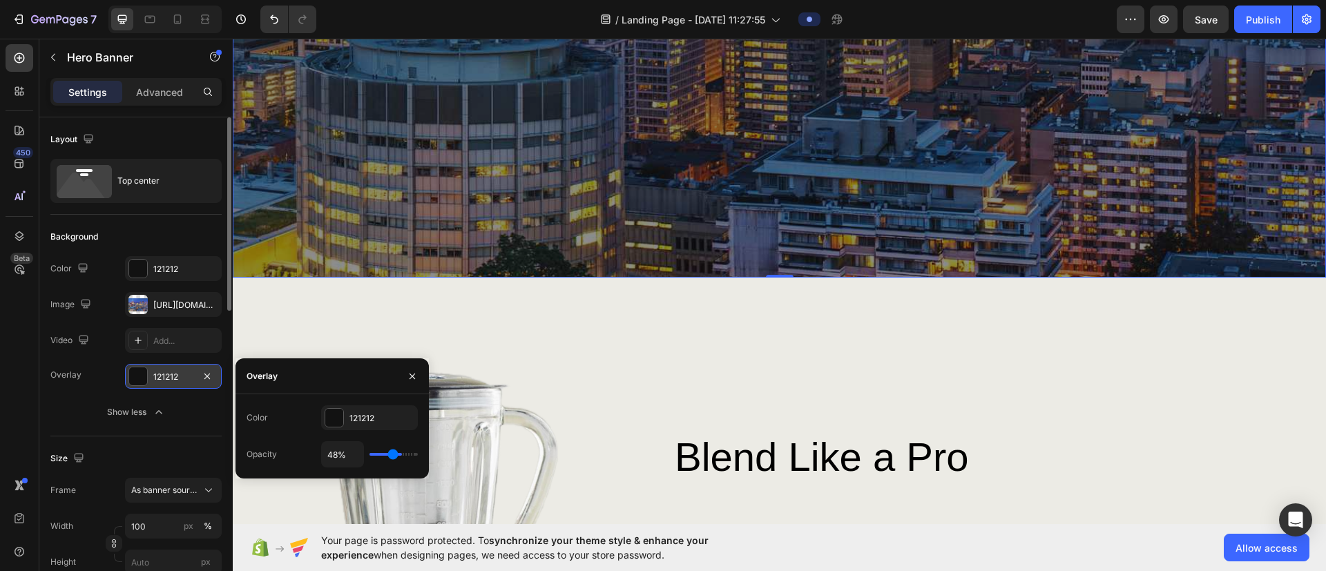
type input "44"
click at [392, 375] on input "range" at bounding box center [393, 454] width 48 height 3
type input "44%"
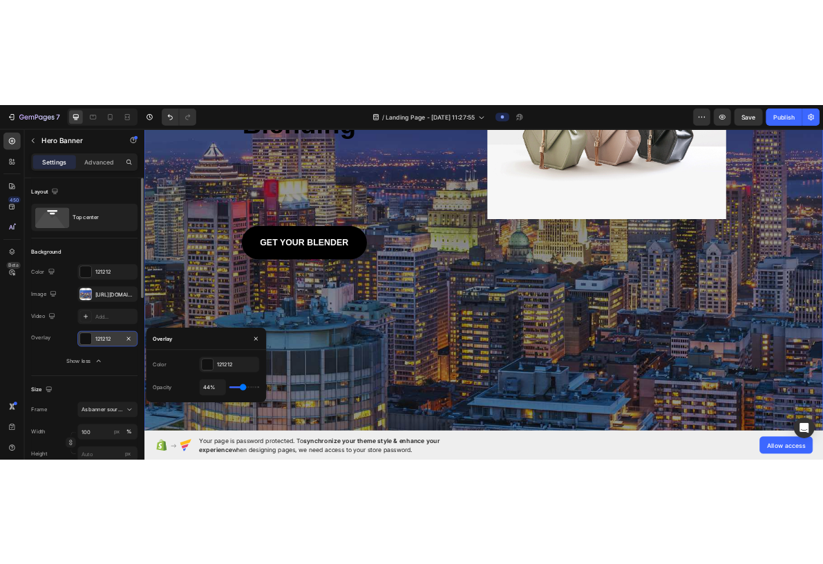
scroll to position [0, 0]
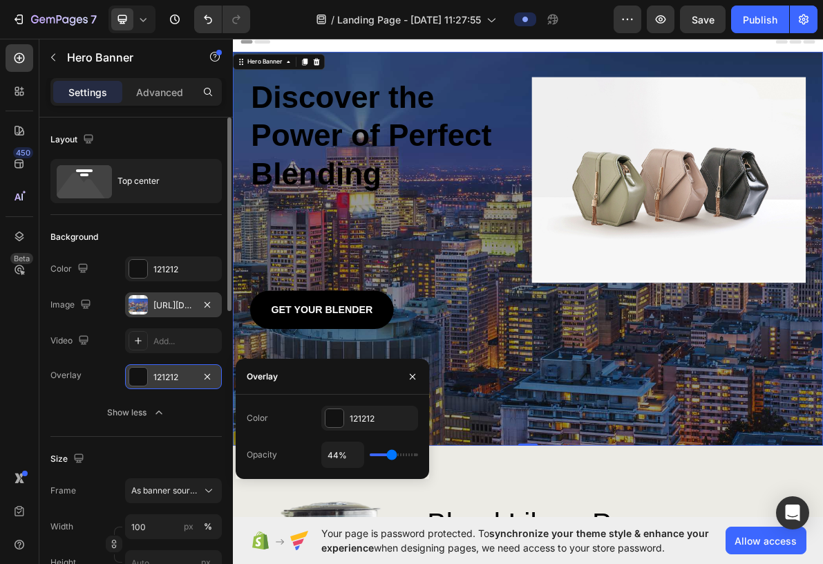
click at [176, 303] on div "[URL][DOMAIN_NAME]" at bounding box center [173, 305] width 40 height 12
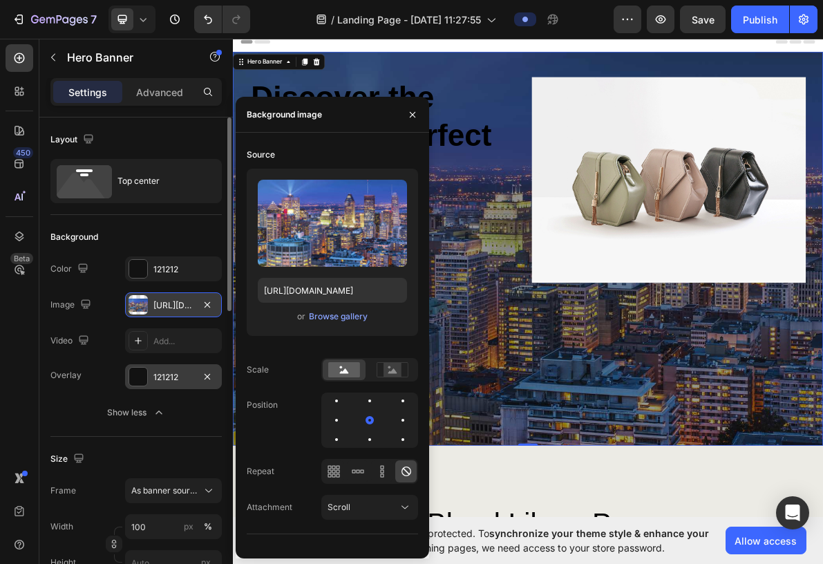
click at [176, 303] on div "[URL][DOMAIN_NAME]" at bounding box center [173, 305] width 40 height 12
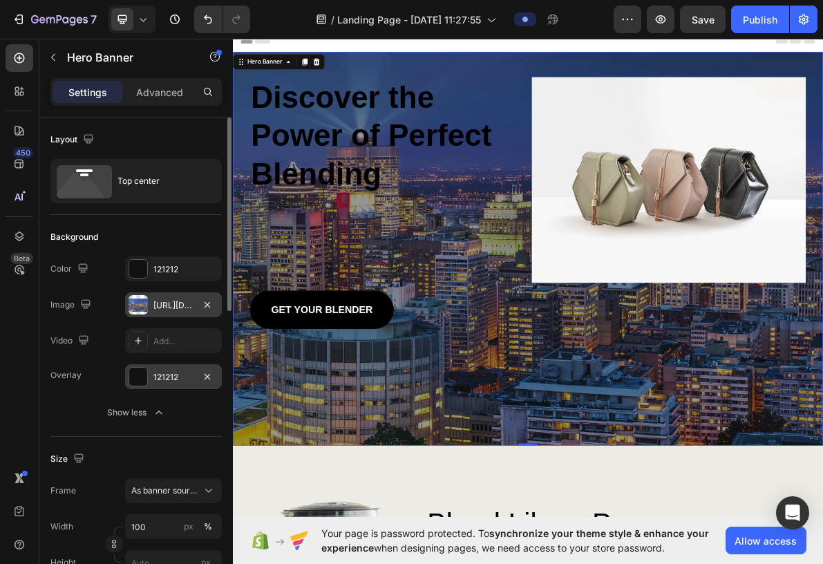
click at [176, 303] on div "[URL][DOMAIN_NAME]" at bounding box center [173, 305] width 40 height 12
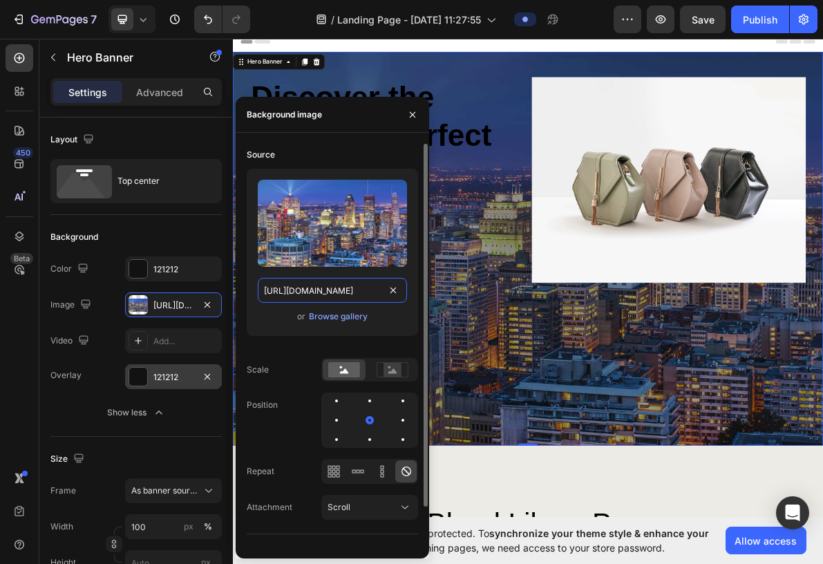
click at [307, 294] on input "[URL][DOMAIN_NAME]" at bounding box center [332, 290] width 149 height 25
paste input "[DOMAIN_NAME][URL]"
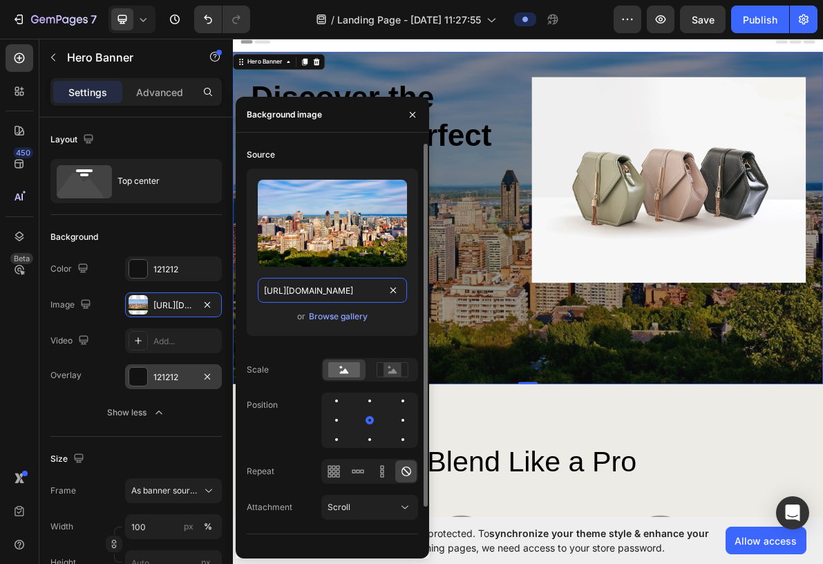
scroll to position [0, 700]
type input "[URL][DOMAIN_NAME]"
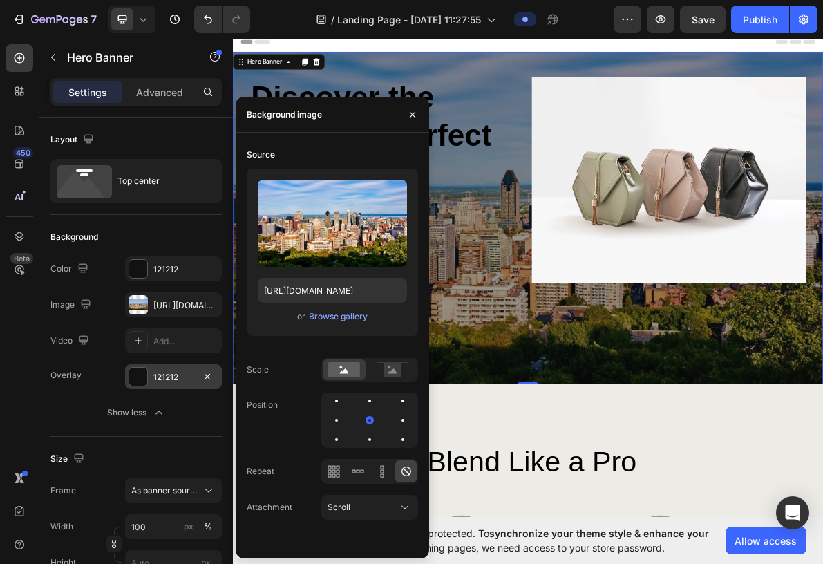
click at [193, 372] on div "121212" at bounding box center [173, 377] width 40 height 12
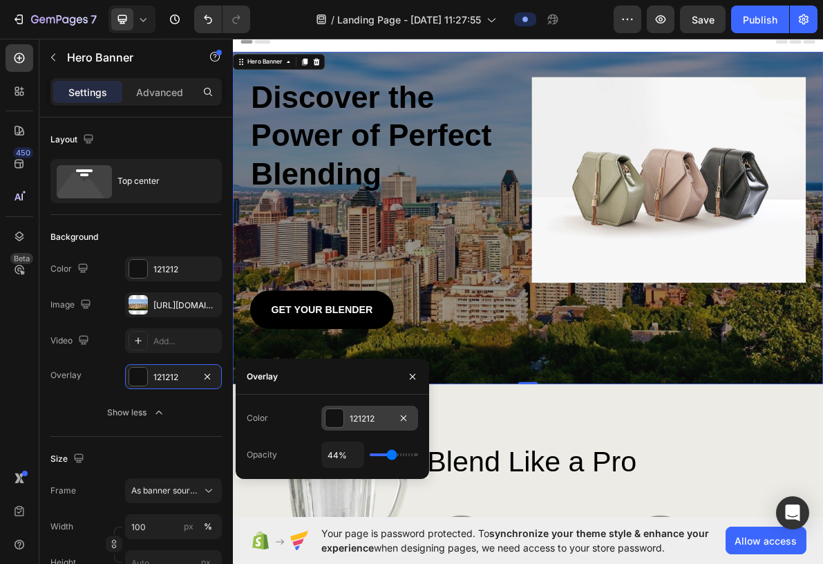
click at [362, 375] on div "121212" at bounding box center [369, 417] width 97 height 25
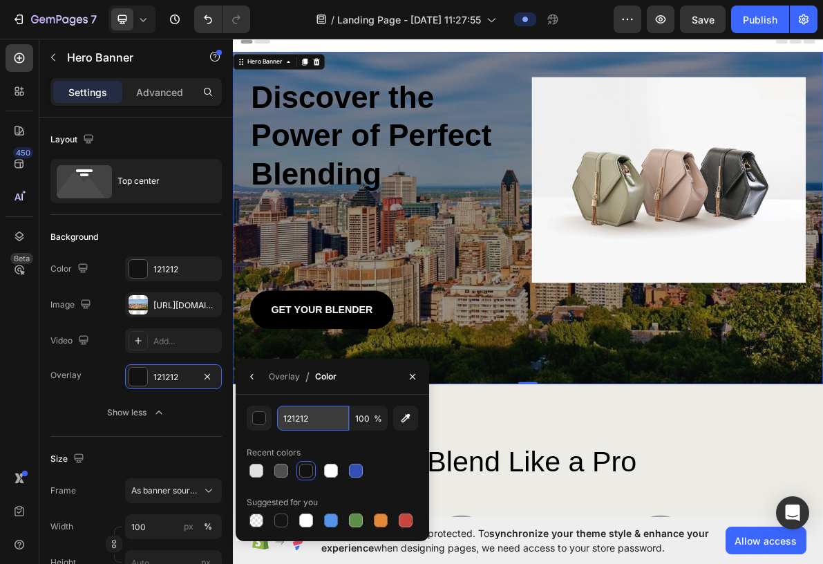
click at [0, 0] on input "121212" at bounding box center [0, 0] width 0 height 0
paste input "#6bbf59"
type input "#6bbf59"
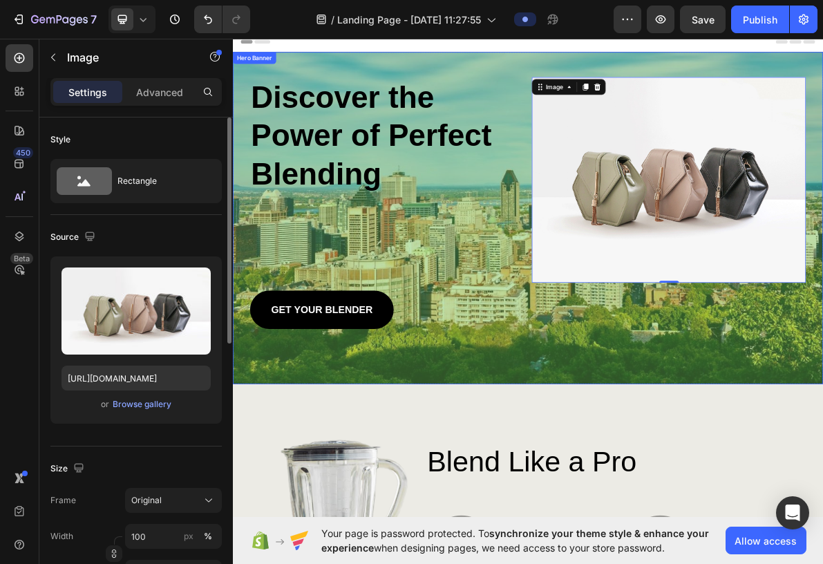
click at [410, 375] on div "Overlay" at bounding box center [647, 293] width 829 height 466
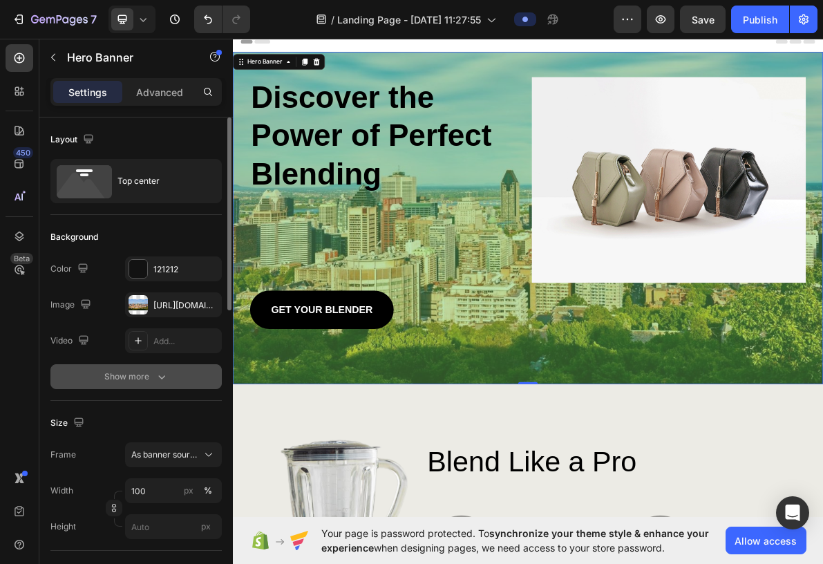
click at [133, 372] on div "Show more" at bounding box center [136, 376] width 64 height 14
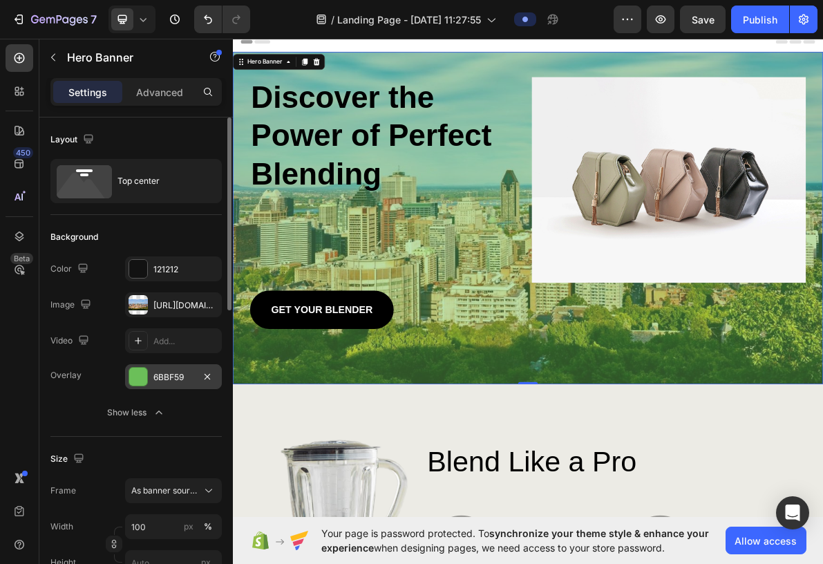
click at [151, 374] on div "6BBF59" at bounding box center [173, 376] width 97 height 25
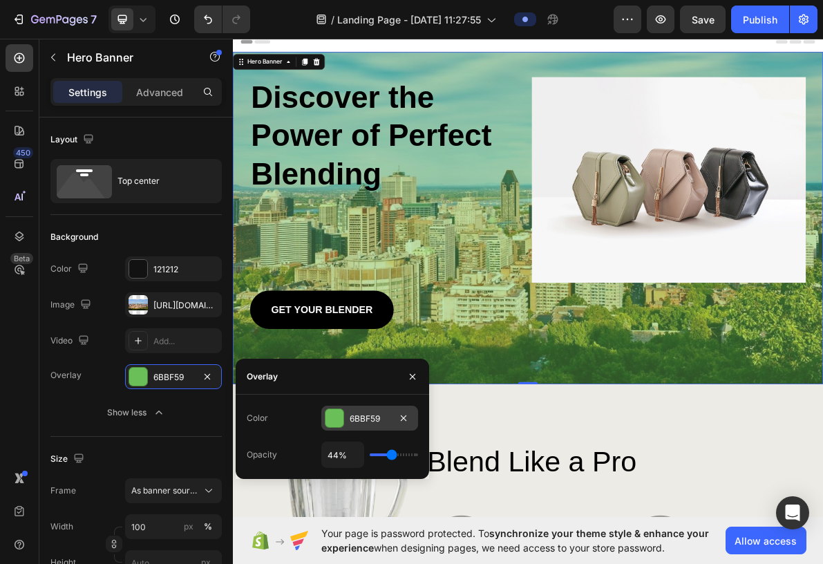
click at [341, 375] on div at bounding box center [334, 418] width 18 height 18
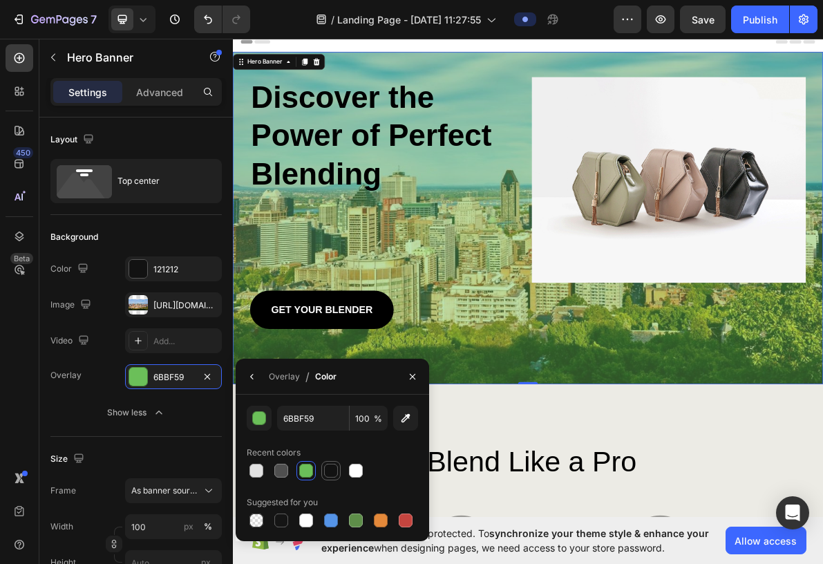
click at [325, 375] on div at bounding box center [331, 470] width 14 height 14
type input "121212"
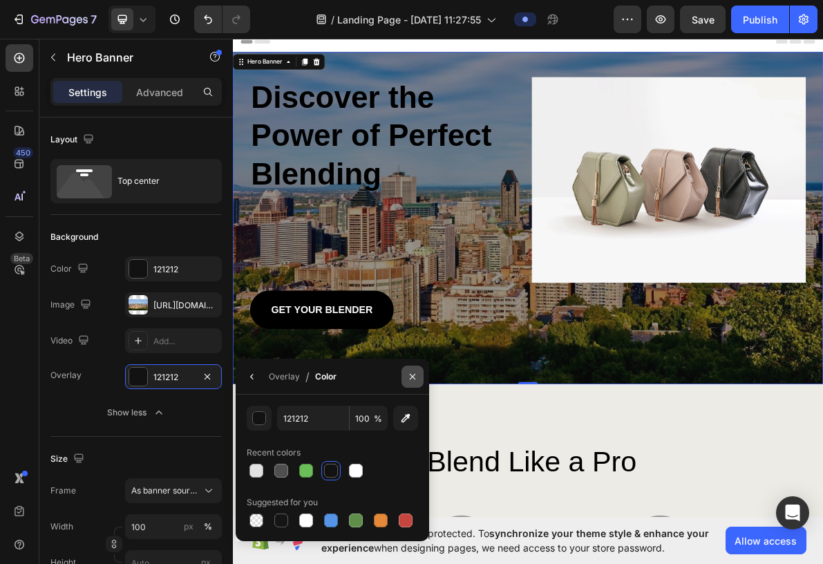
click at [408, 375] on icon "button" at bounding box center [412, 376] width 11 height 11
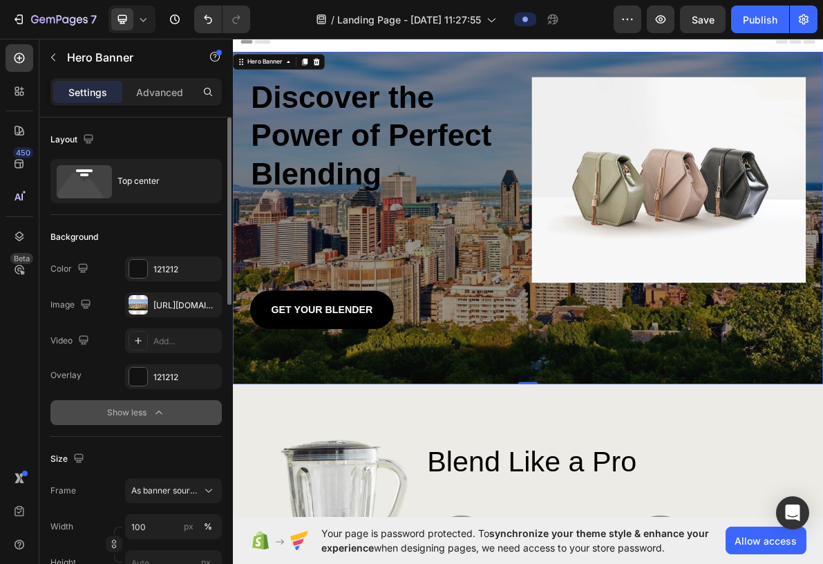
click at [148, 375] on div "Show less" at bounding box center [136, 412] width 59 height 14
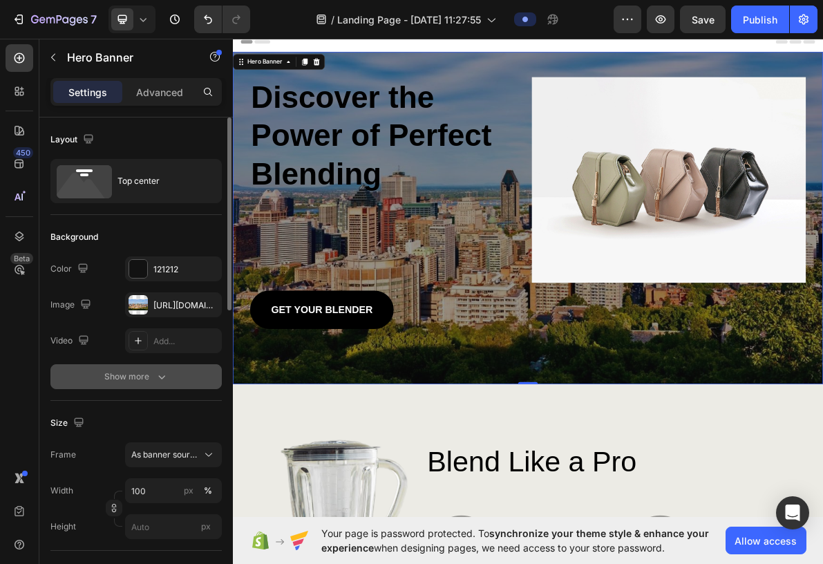
click at [166, 375] on icon "button" at bounding box center [162, 376] width 14 height 14
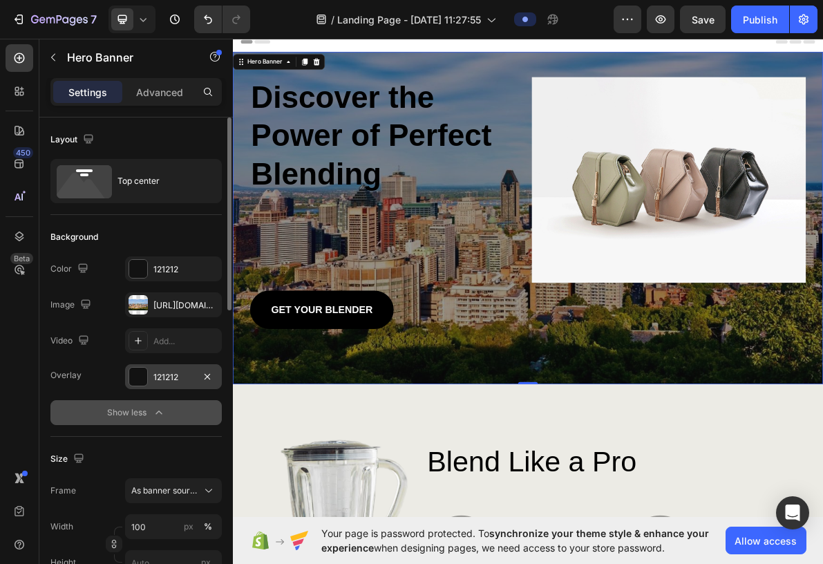
click at [164, 375] on div "121212" at bounding box center [173, 377] width 40 height 12
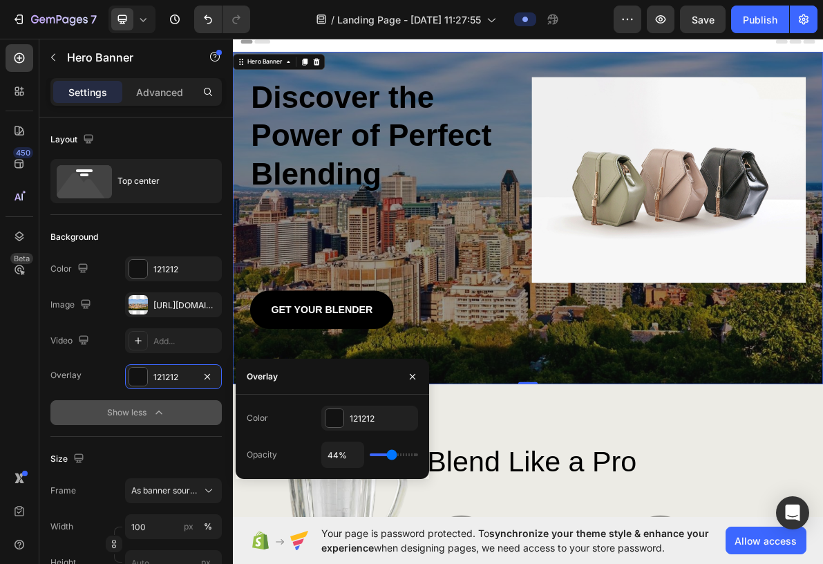
type input "31%"
type input "31"
type input "52%"
type input "52"
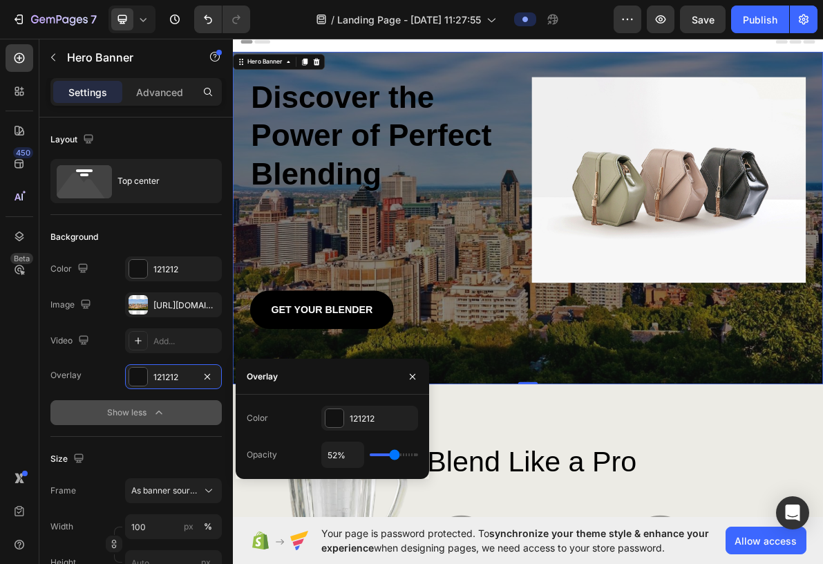
type input "78%"
type input "78"
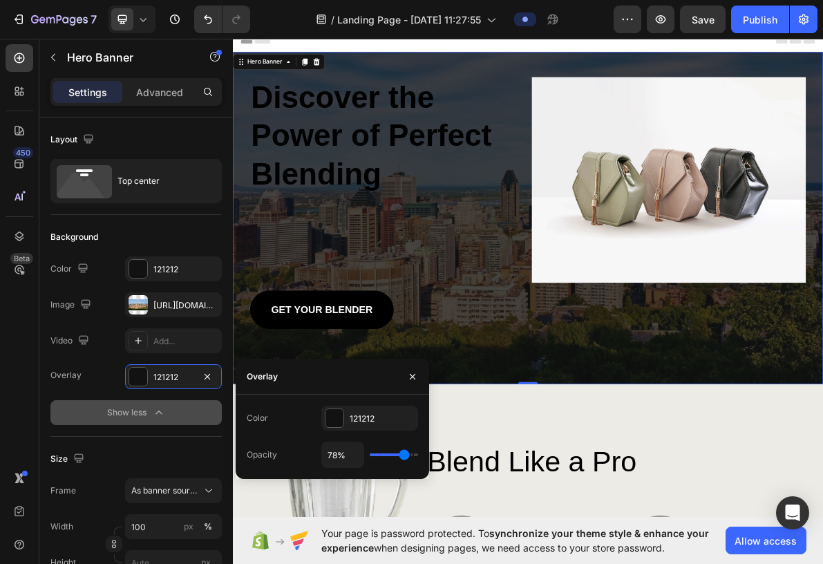
type input "81%"
type input "81"
type input "100%"
type input "100"
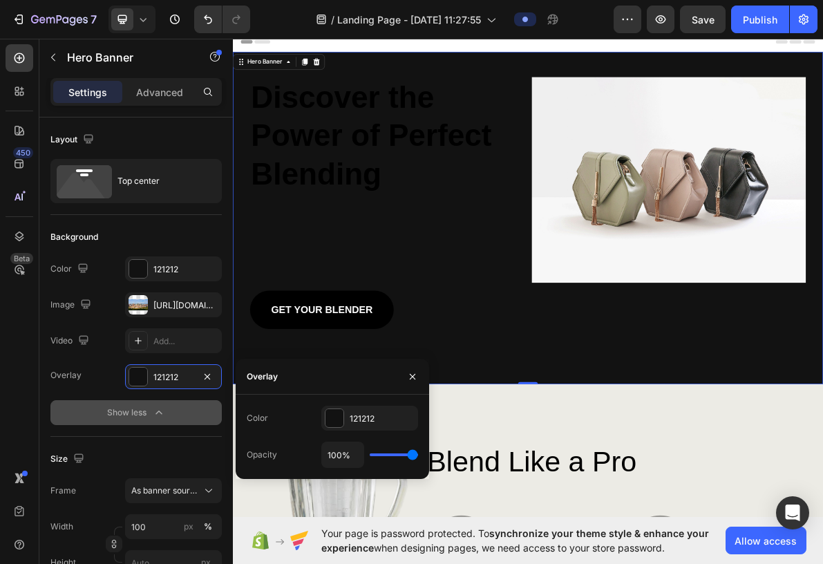
type input "98%"
type input "98"
type input "89%"
type input "89"
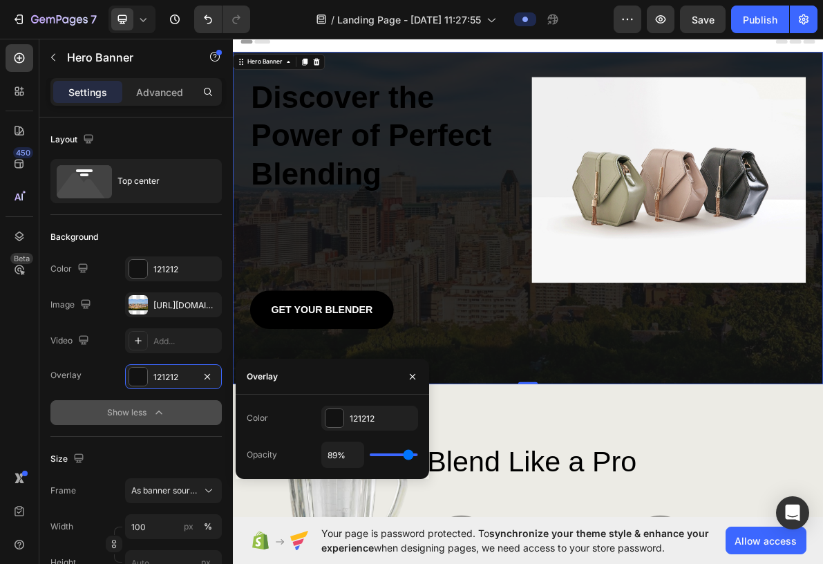
type input "70%"
type input "70"
type input "69%"
type input "69"
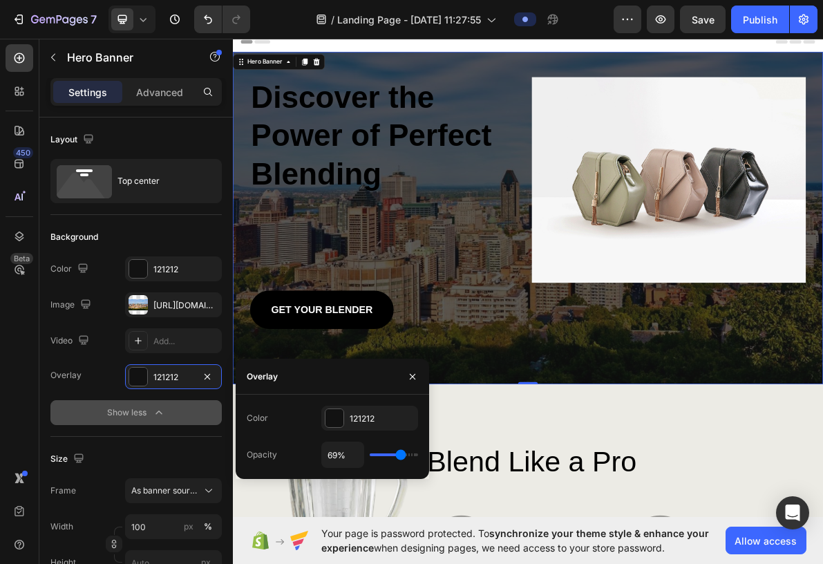
type input "67%"
type input "67"
type input "72%"
type input "72"
type input "76%"
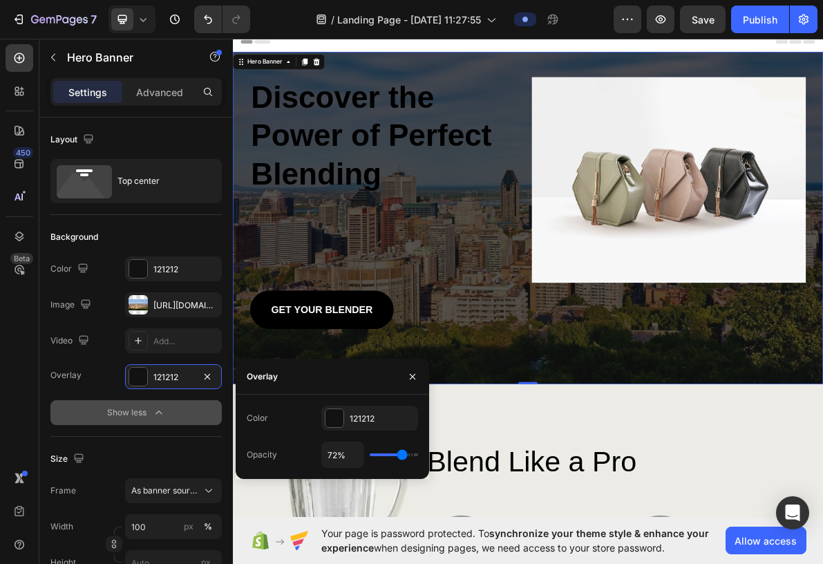
type input "76"
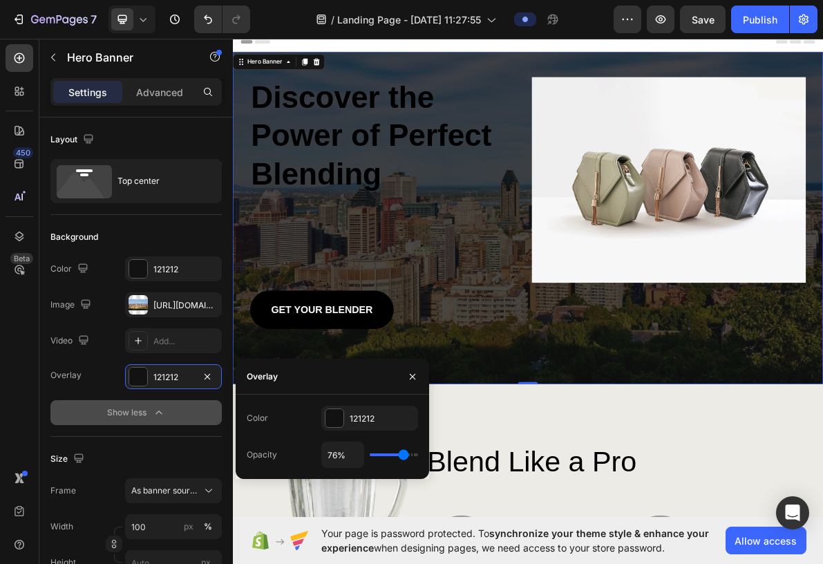
type input "78%"
type input "78"
type input "80%"
type input "80"
type input "81%"
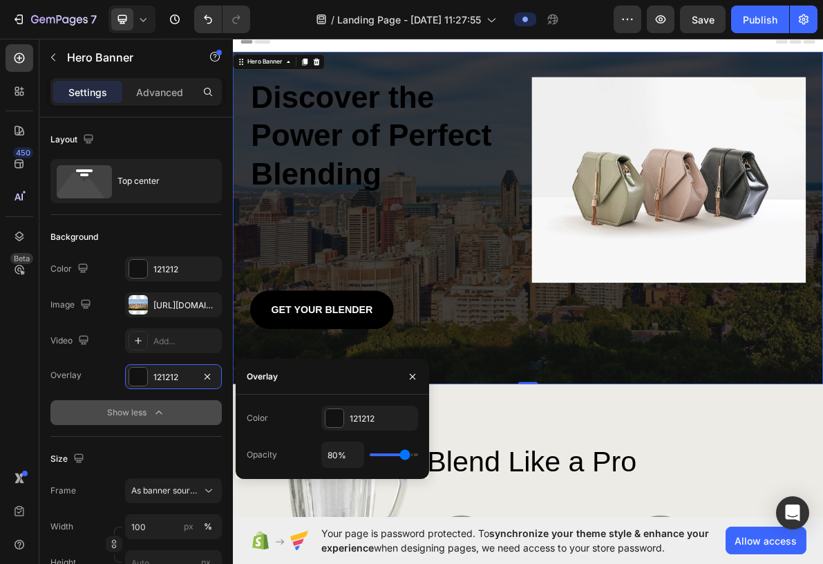
type input "81"
type input "80%"
drag, startPoint x: 385, startPoint y: 455, endPoint x: 317, endPoint y: 412, distance: 80.7
type input "80"
click at [405, 375] on input "range" at bounding box center [393, 454] width 48 height 3
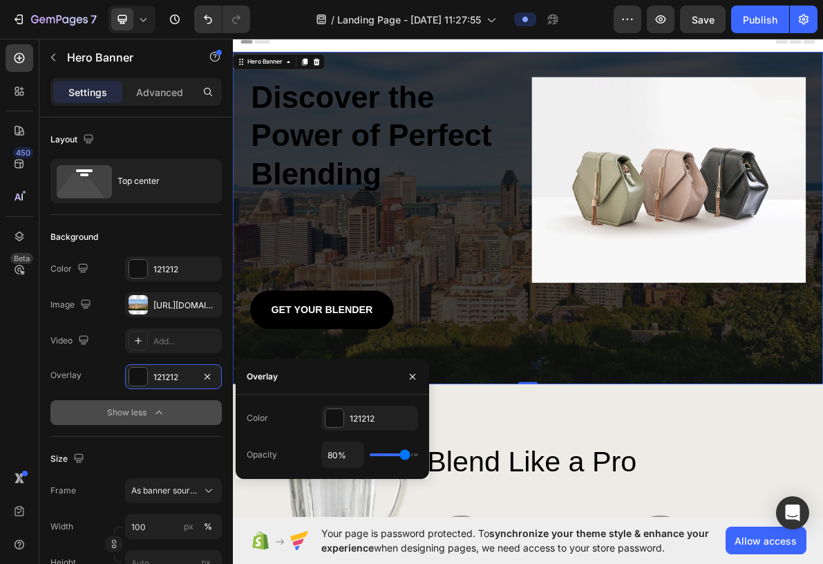
type input "67%"
type input "67"
type input "65%"
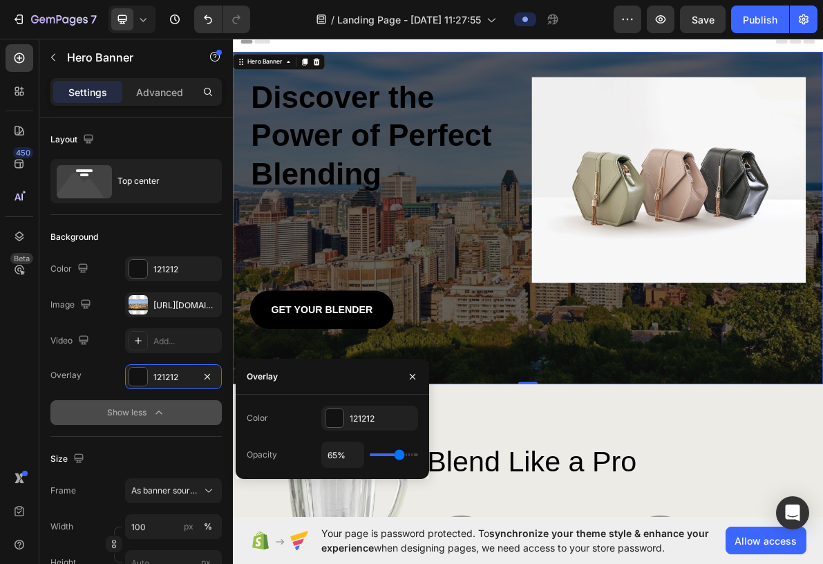
type input "65"
click at [399, 375] on input "range" at bounding box center [393, 454] width 48 height 3
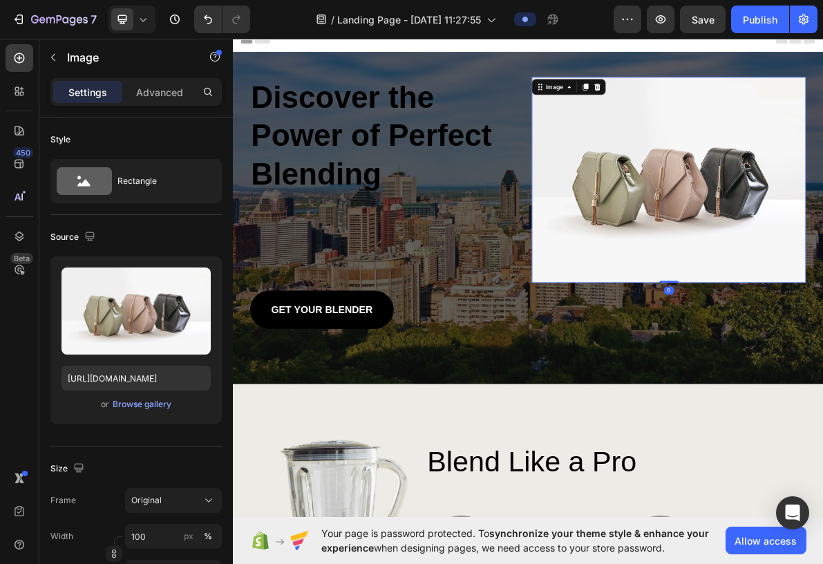
click at [548, 119] on div "Image" at bounding box center [705, 109] width 104 height 22
click at [548, 111] on icon at bounding box center [744, 109] width 11 height 11
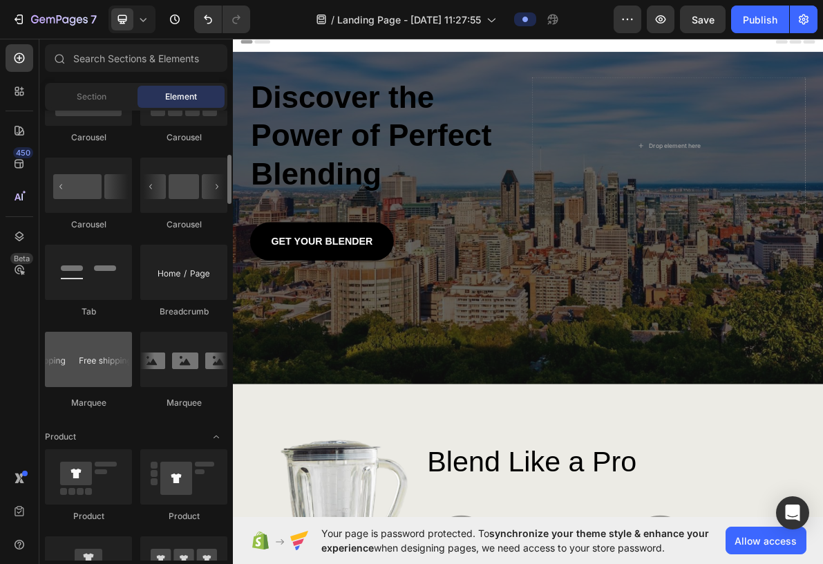
scroll to position [1347, 0]
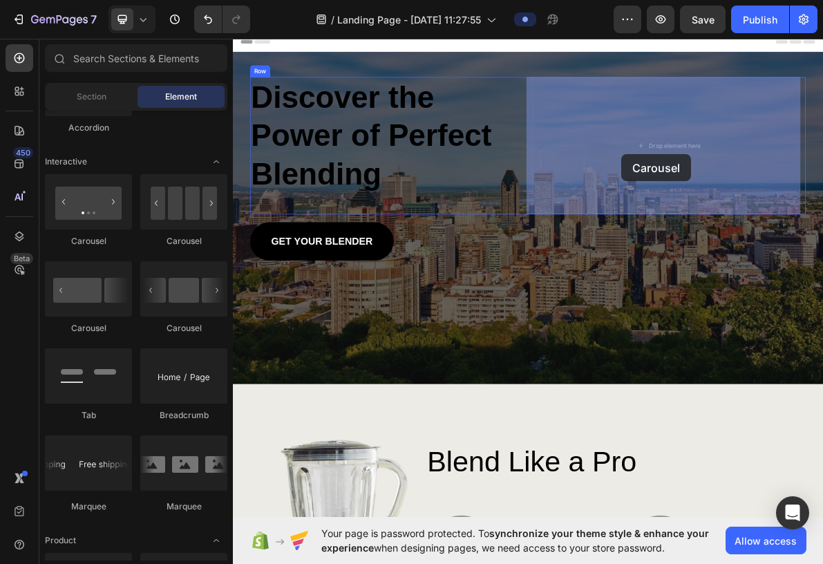
drag, startPoint x: 381, startPoint y: 247, endPoint x: 778, endPoint y: 204, distance: 399.5
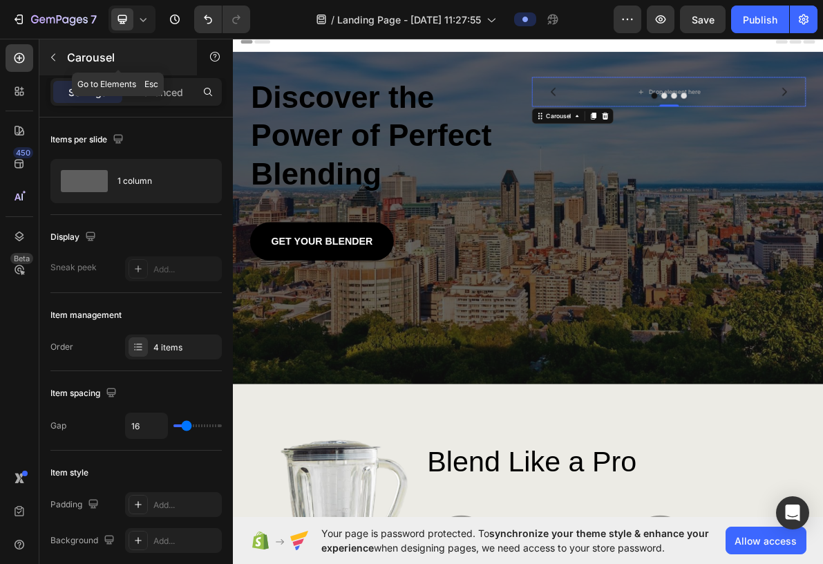
click at [65, 59] on div "Carousel" at bounding box center [117, 57] width 157 height 36
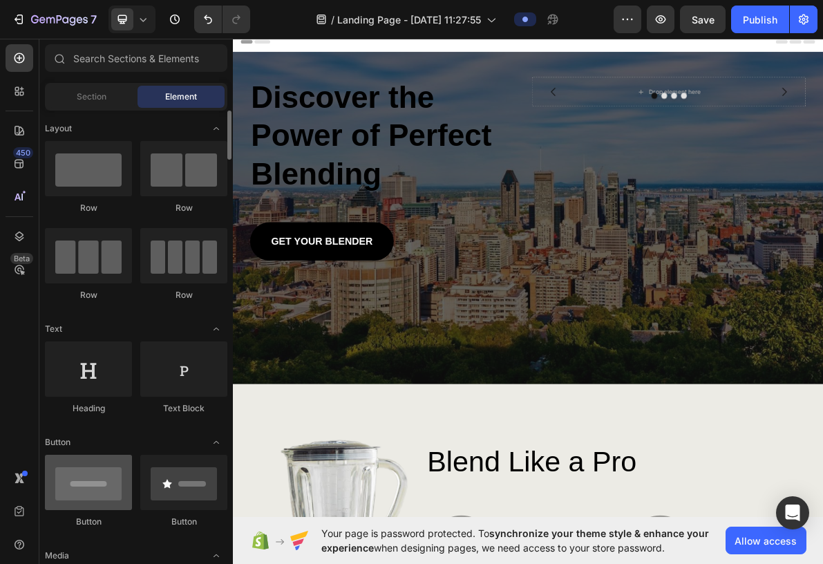
scroll to position [104, 0]
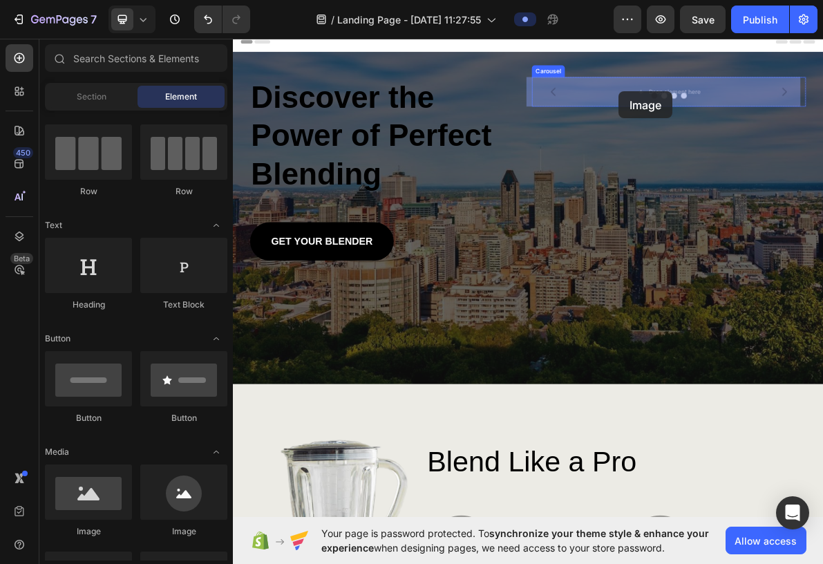
drag, startPoint x: 314, startPoint y: 511, endPoint x: 774, endPoint y: 115, distance: 606.8
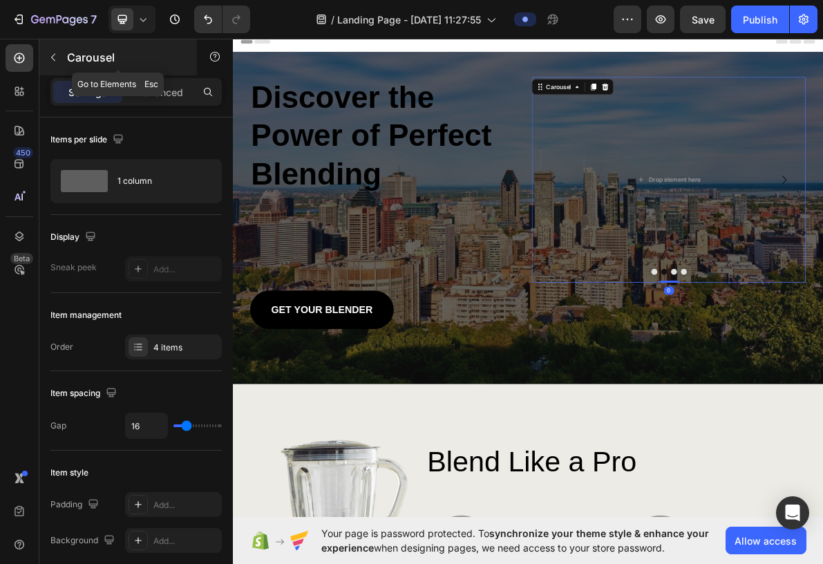
click at [68, 54] on p "Carousel" at bounding box center [125, 57] width 117 height 17
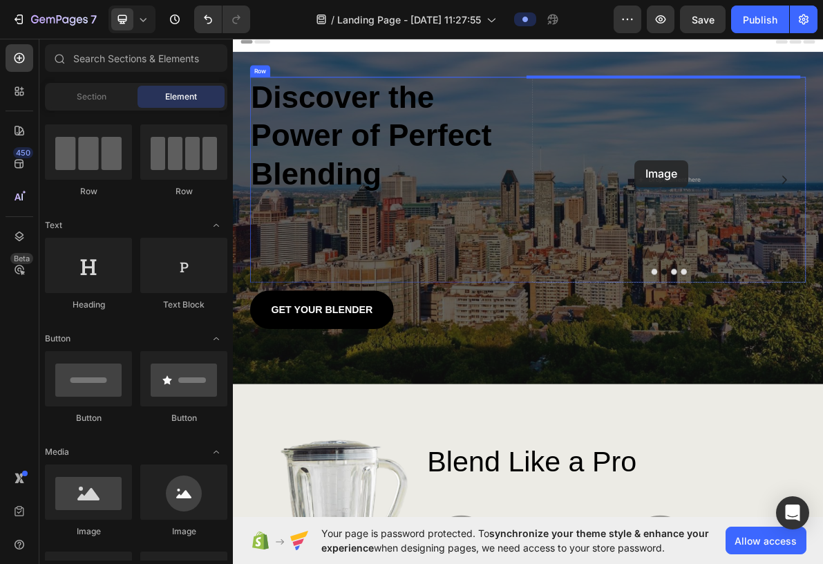
drag, startPoint x: 600, startPoint y: 365, endPoint x: 797, endPoint y: 212, distance: 249.5
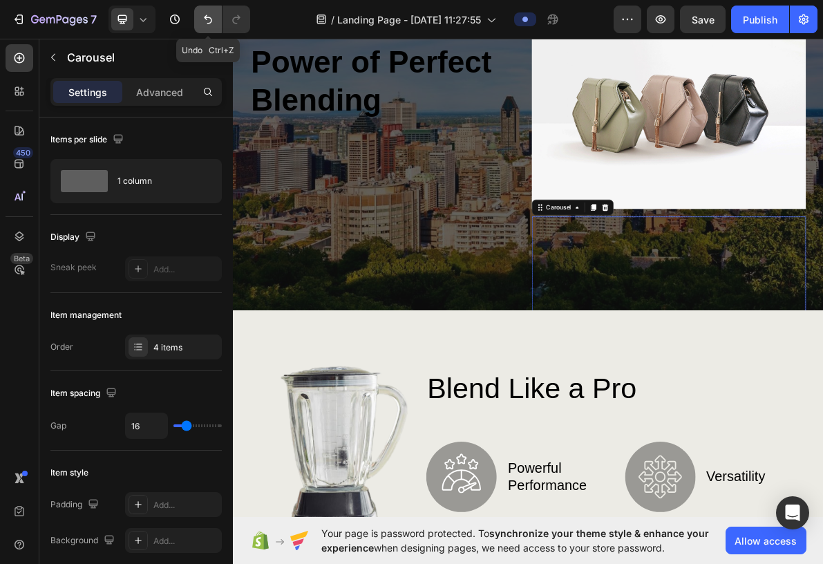
click at [204, 17] on icon "Undo/Redo" at bounding box center [208, 19] width 8 height 9
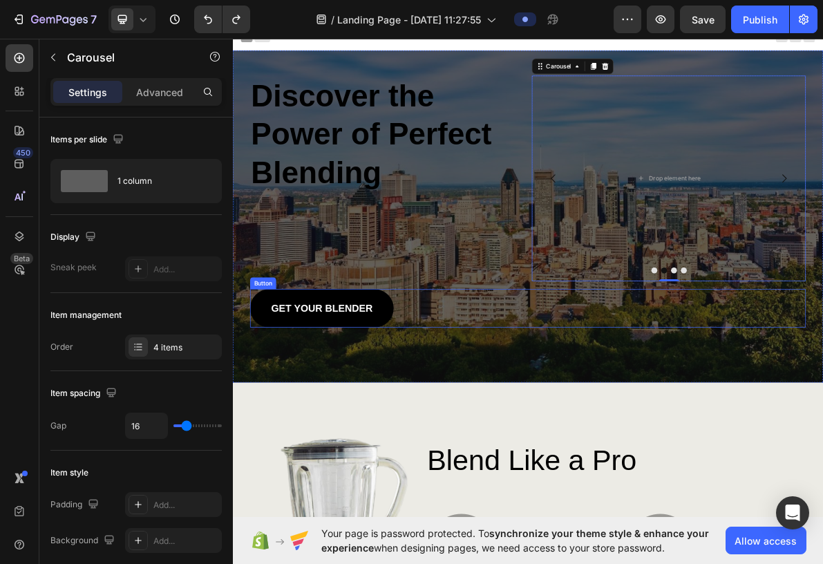
scroll to position [0, 0]
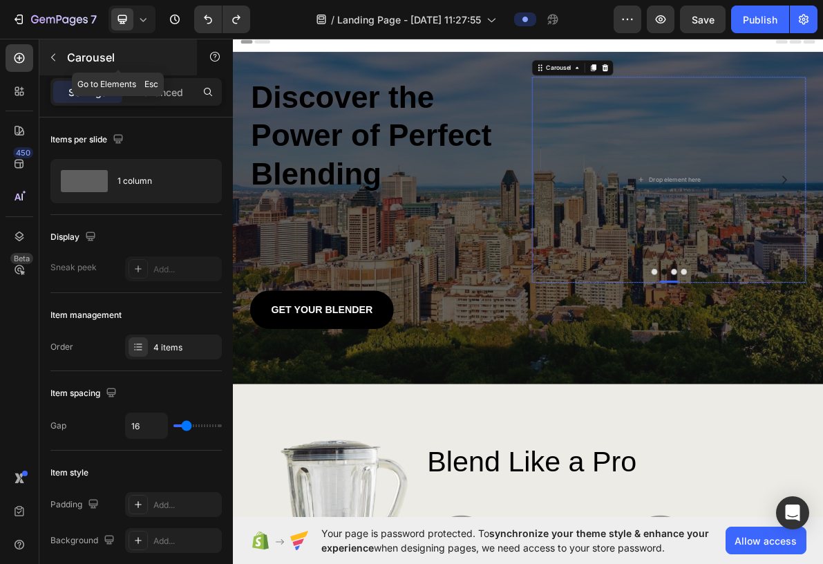
click at [60, 57] on button "button" at bounding box center [53, 57] width 22 height 22
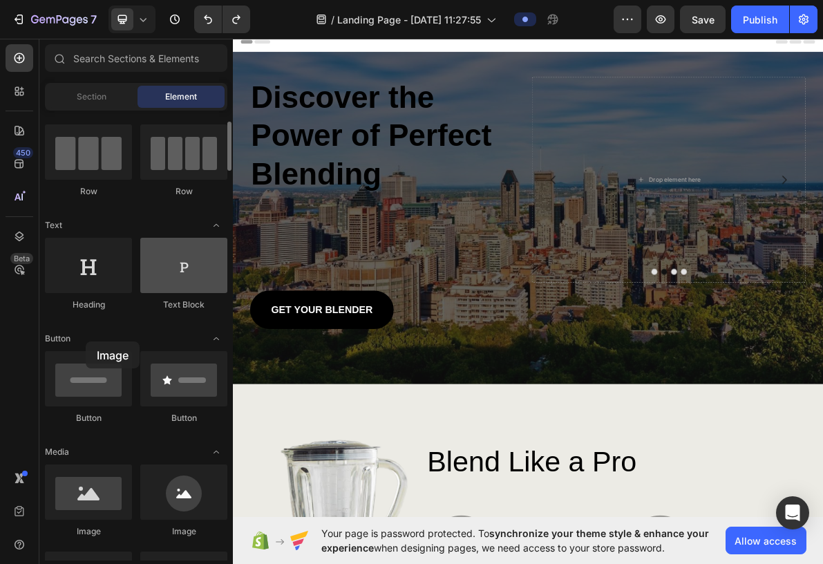
drag, startPoint x: 110, startPoint y: 489, endPoint x: 140, endPoint y: 285, distance: 206.0
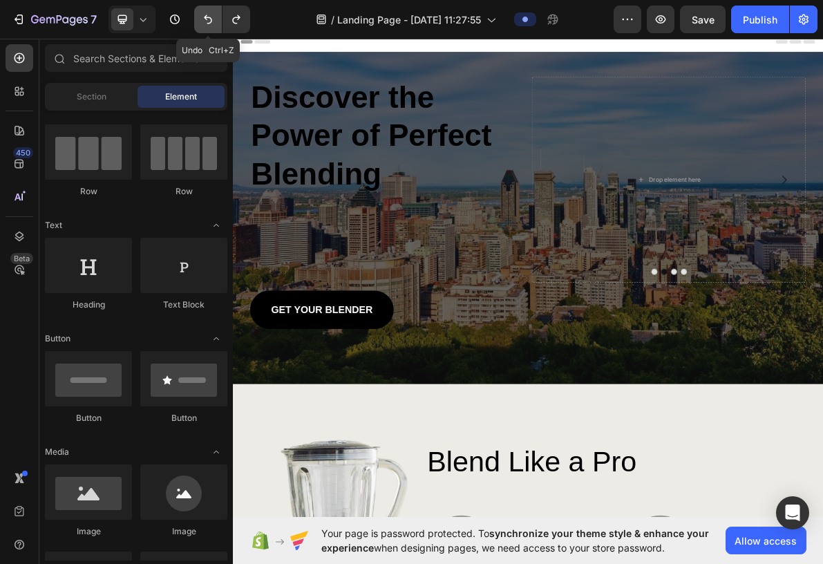
click at [213, 28] on button "Undo/Redo" at bounding box center [208, 20] width 28 height 28
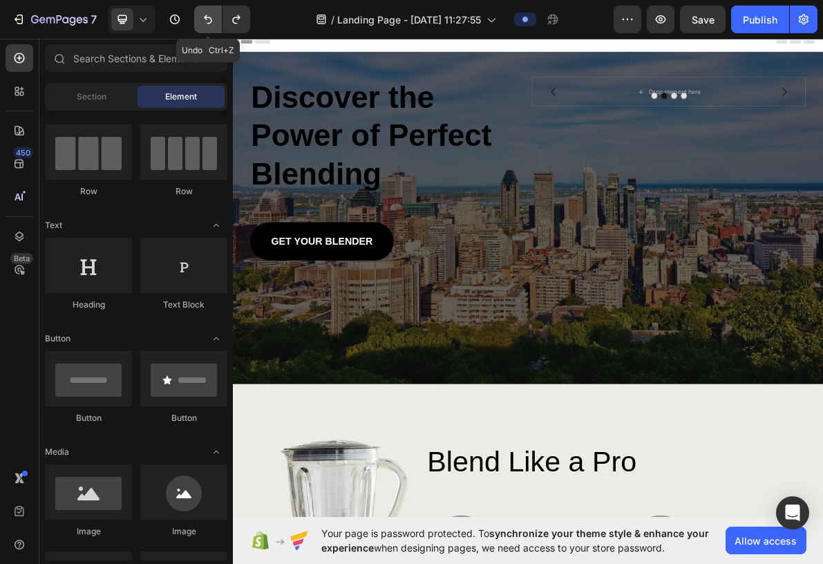
click at [213, 28] on button "Undo/Redo" at bounding box center [208, 20] width 28 height 28
click at [232, 25] on icon "Undo/Redo" at bounding box center [236, 19] width 14 height 14
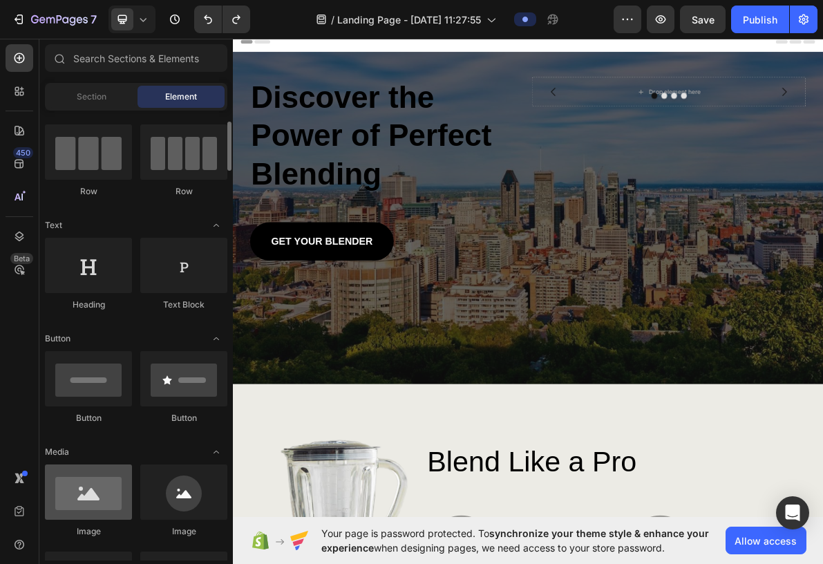
click at [114, 375] on div at bounding box center [88, 491] width 87 height 55
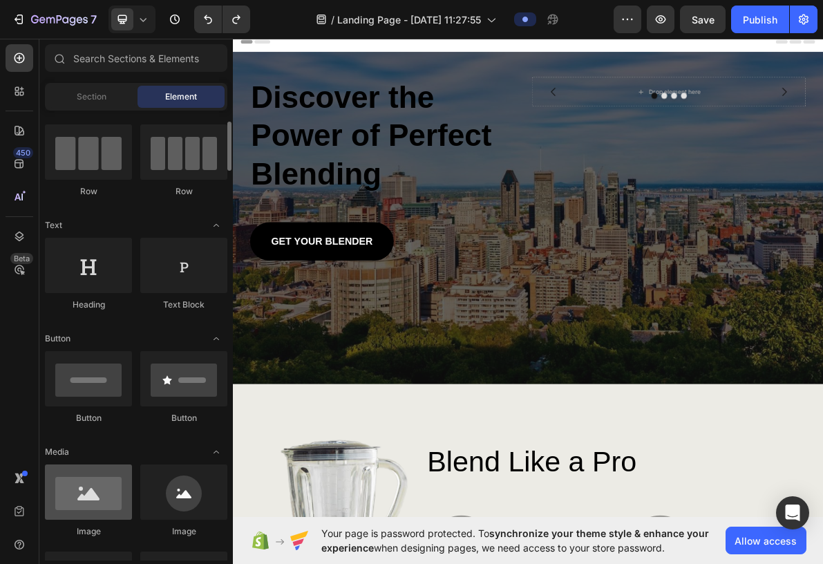
click at [62, 375] on div at bounding box center [88, 491] width 87 height 55
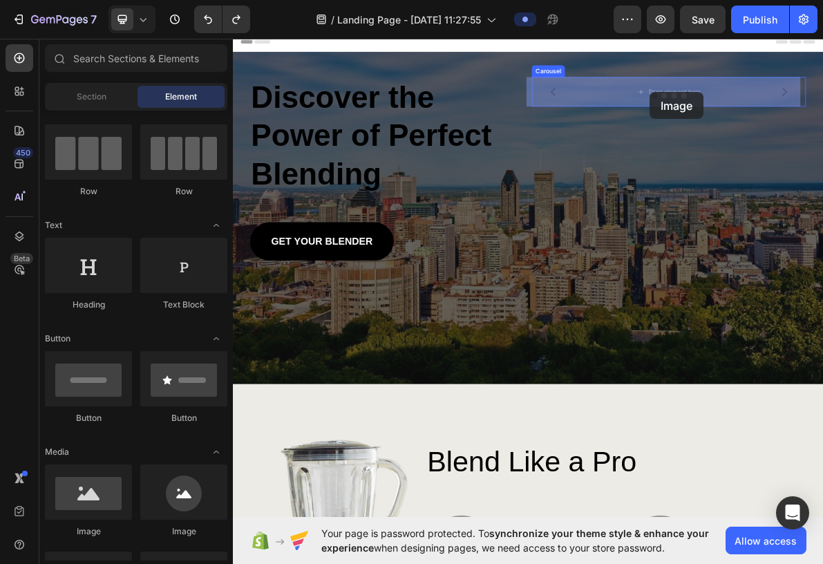
drag, startPoint x: 737, startPoint y: 195, endPoint x: 818, endPoint y: 116, distance: 113.3
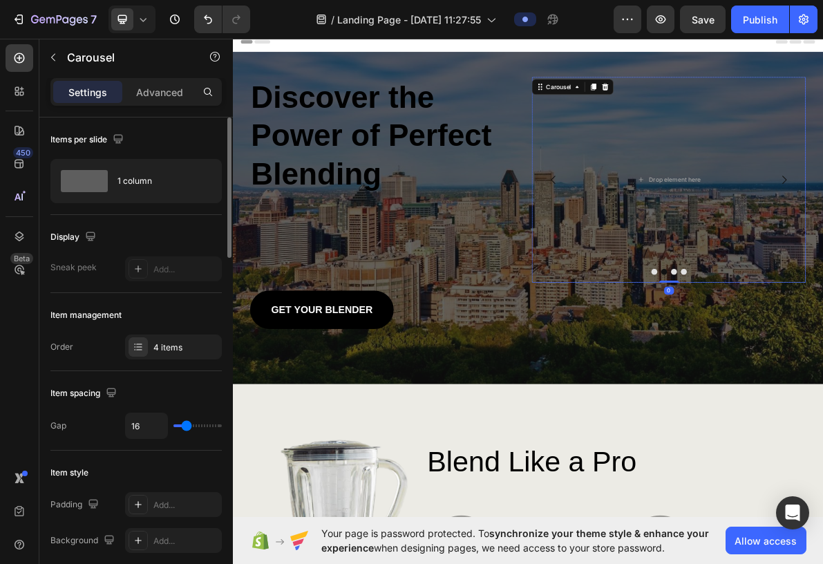
click at [548, 238] on icon "Carousel Back Arrow" at bounding box center [683, 239] width 17 height 17
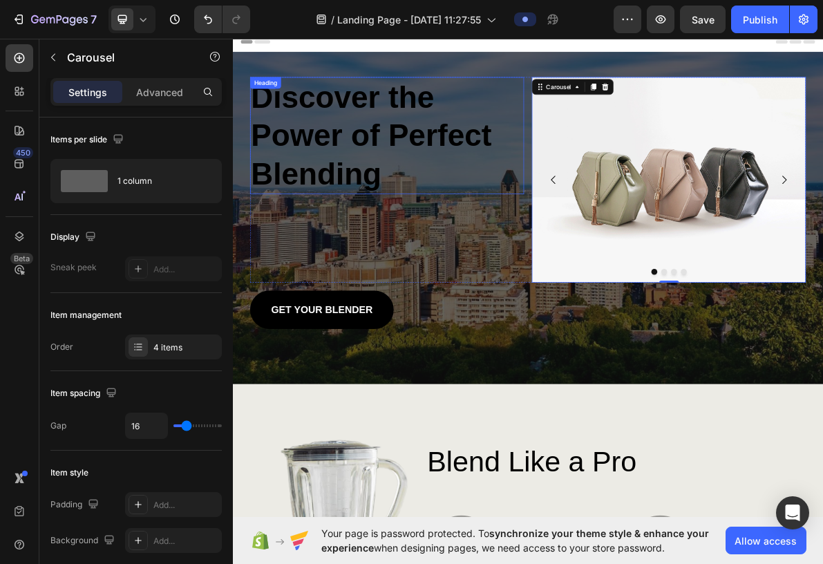
click at [507, 150] on h2 "Discover the Power of Perfect Blending" at bounding box center [449, 177] width 385 height 164
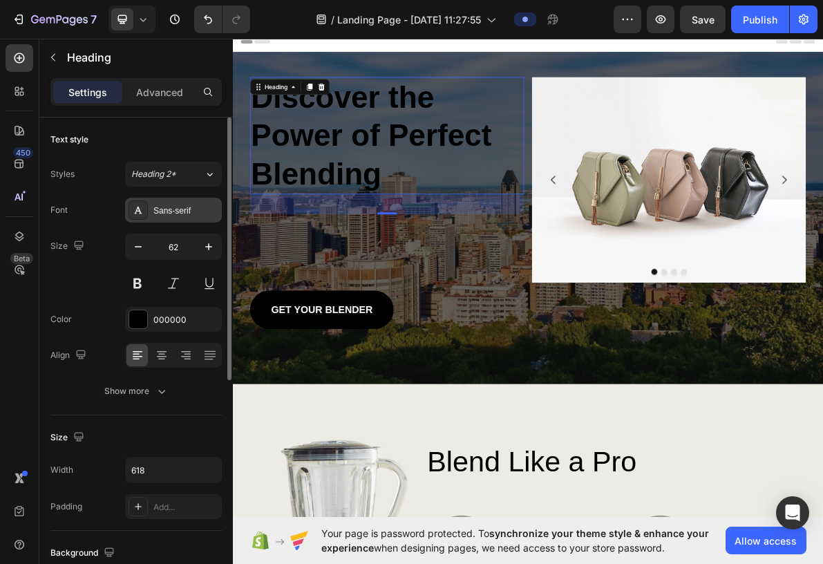
click at [151, 213] on div "Sans-serif" at bounding box center [173, 210] width 97 height 25
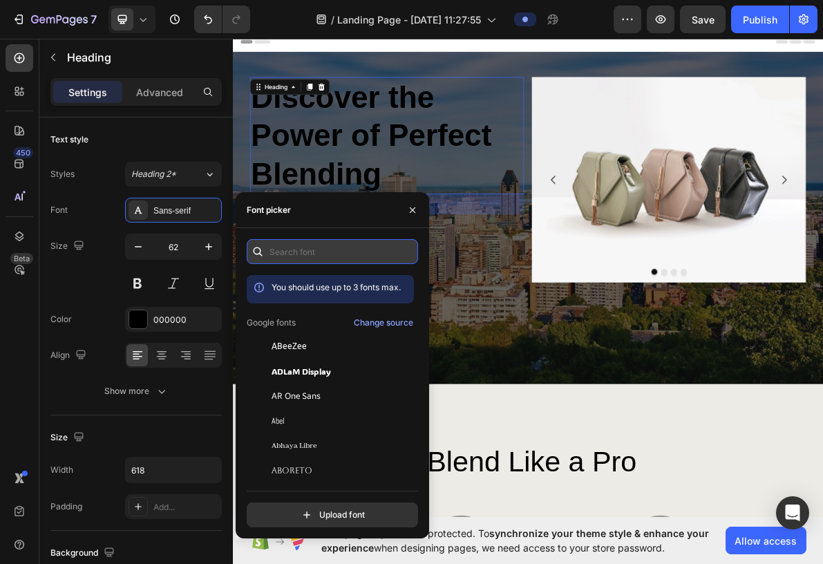
click at [281, 246] on input "text" at bounding box center [332, 251] width 171 height 25
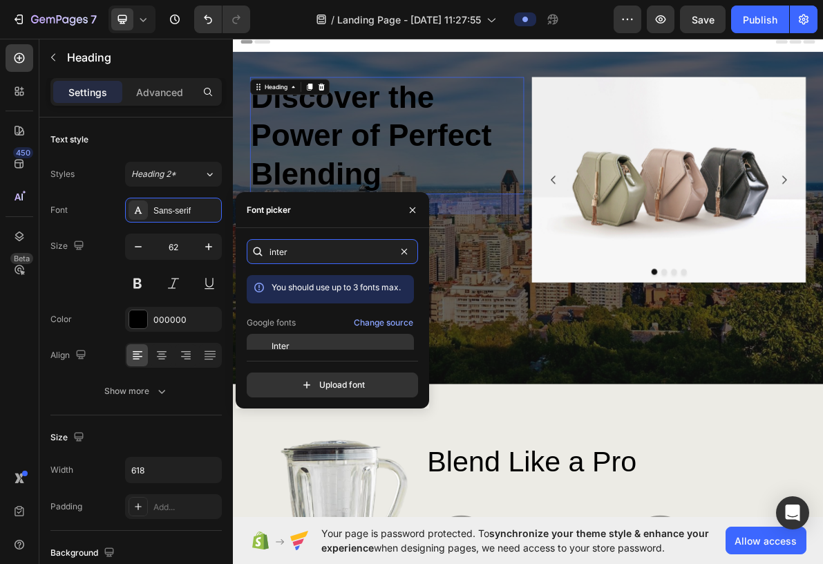
type input "inter"
click at [291, 340] on div "Inter" at bounding box center [341, 346] width 140 height 12
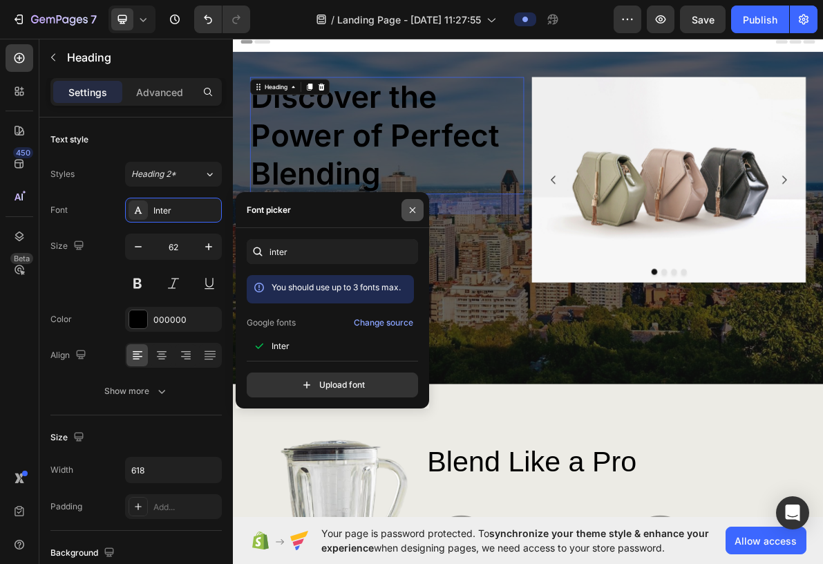
click at [418, 202] on button "button" at bounding box center [412, 210] width 22 height 22
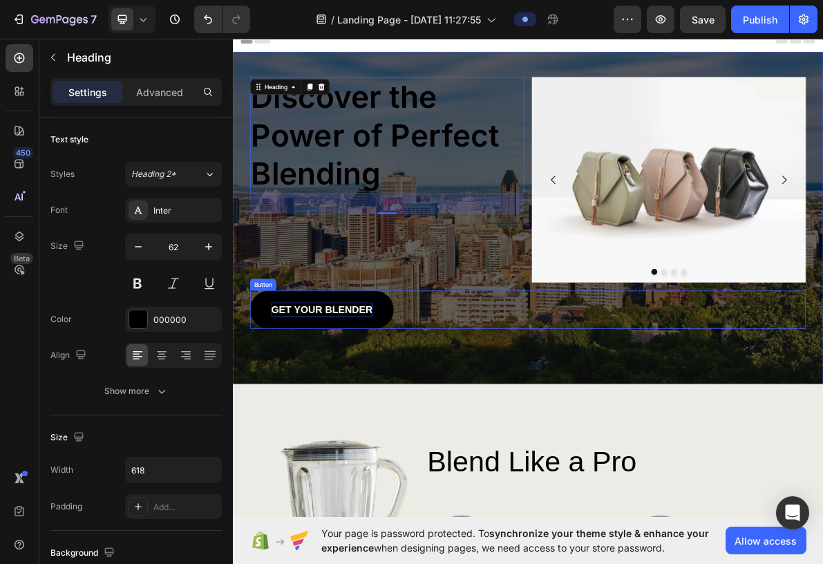
click at [363, 375] on p "GET YOUR BLENDER" at bounding box center [358, 422] width 142 height 21
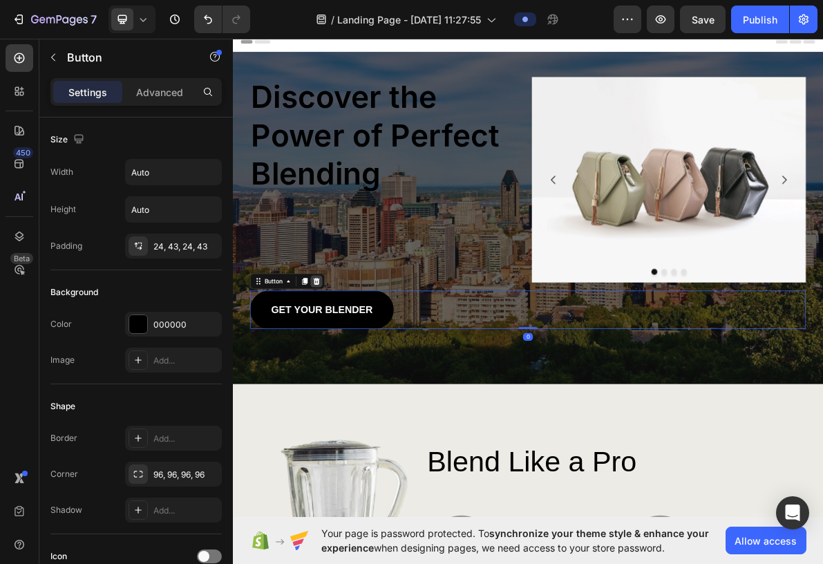
click at [346, 375] on icon at bounding box center [350, 382] width 9 height 10
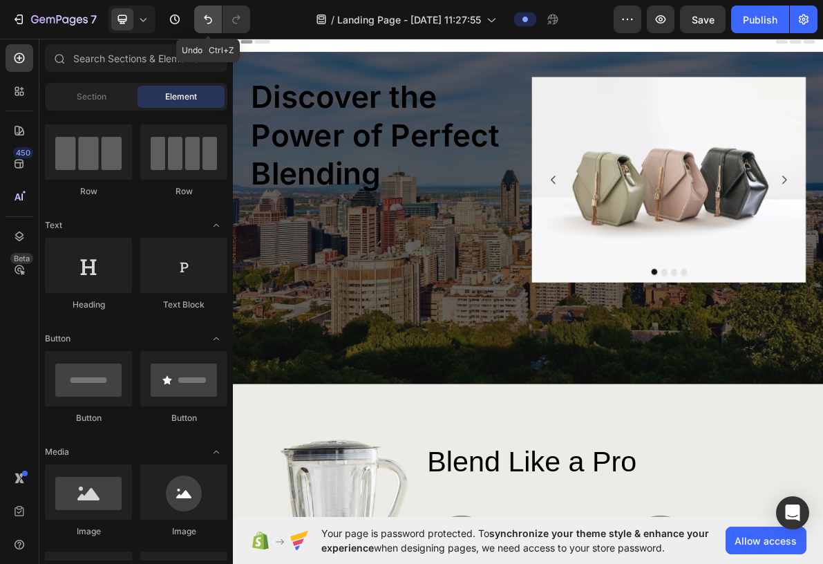
click at [203, 24] on icon "Undo/Redo" at bounding box center [208, 19] width 14 height 14
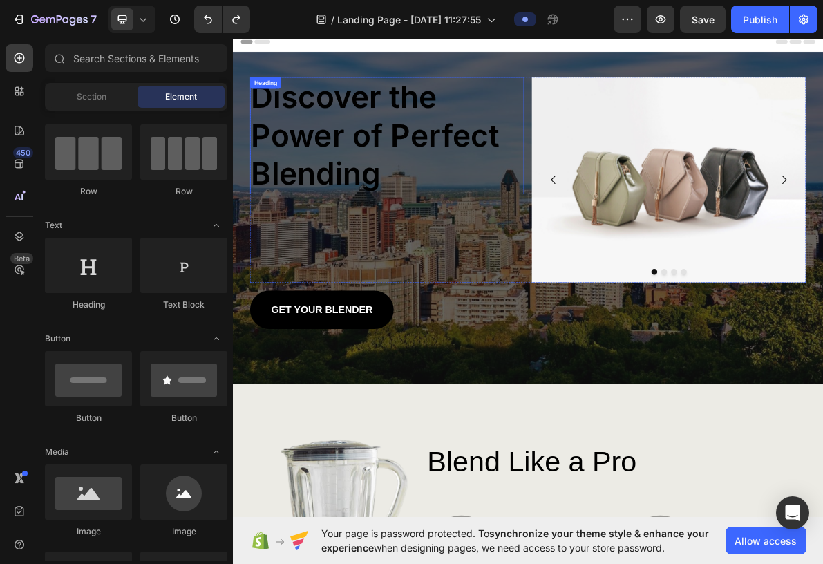
click at [332, 212] on h2 "Discover the Power of Perfect Blending" at bounding box center [449, 177] width 385 height 164
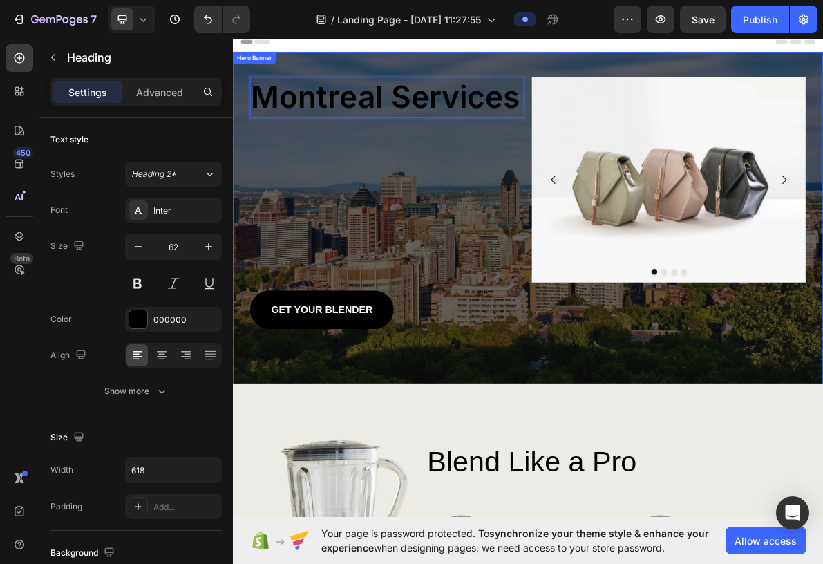
click at [499, 375] on div "Overlay" at bounding box center [647, 293] width 829 height 466
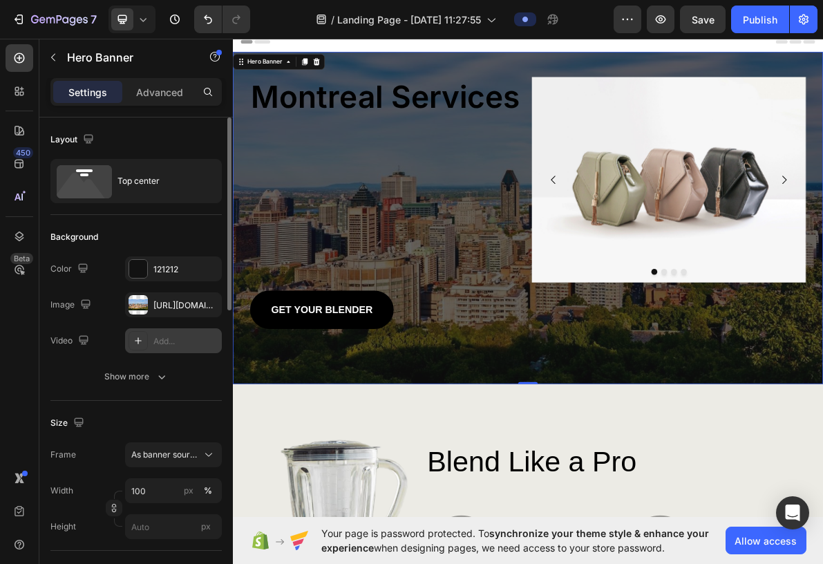
click at [176, 340] on div "Add..." at bounding box center [185, 341] width 65 height 12
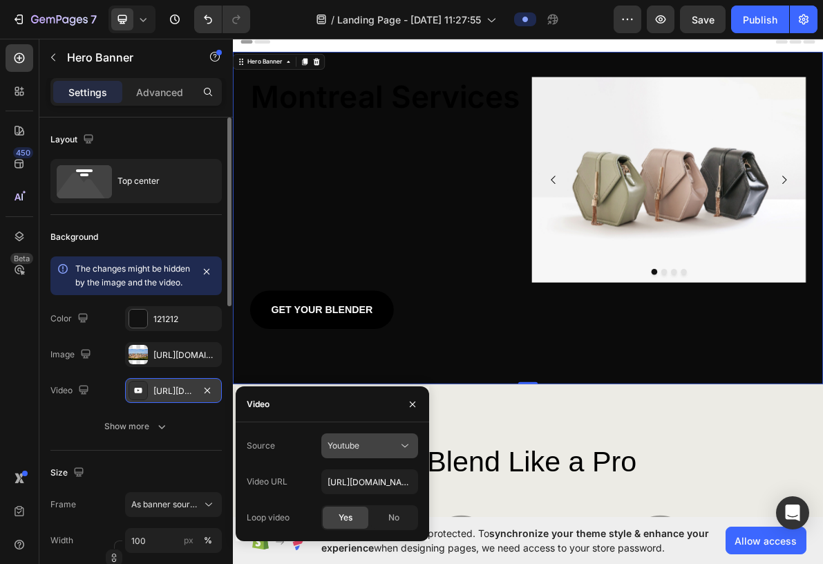
click at [367, 375] on button "Youtube" at bounding box center [369, 445] width 97 height 25
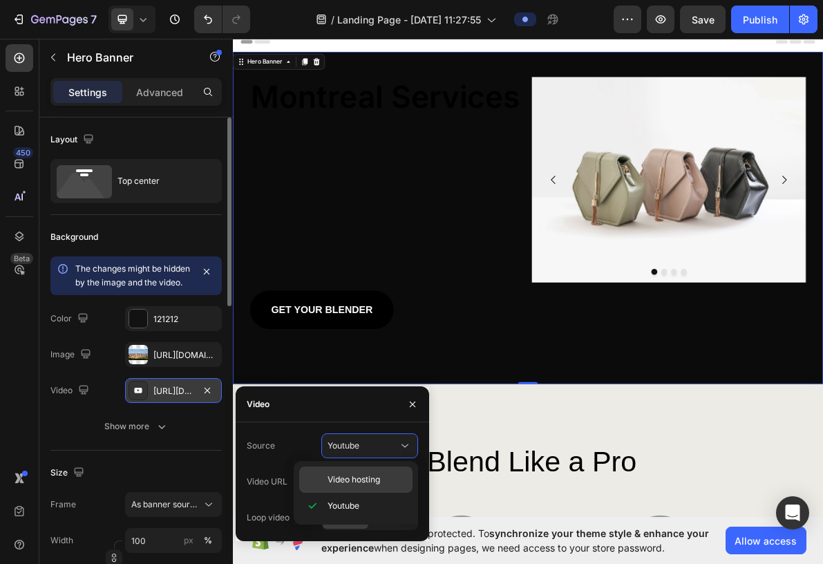
click at [364, 375] on span "Video hosting" at bounding box center [353, 479] width 52 height 12
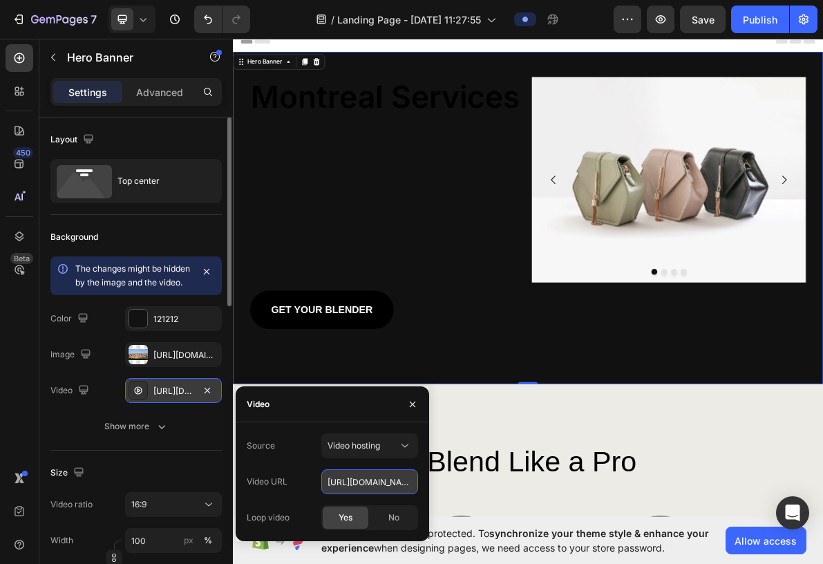
click at [360, 375] on input "[URL][DOMAIN_NAME]" at bounding box center [369, 481] width 97 height 25
click at [414, 375] on icon "button" at bounding box center [412, 404] width 11 height 11
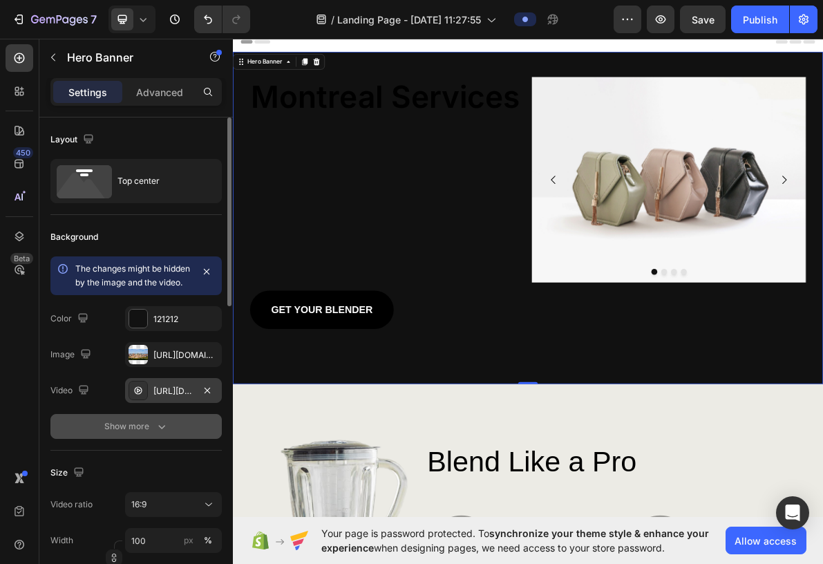
click at [144, 375] on div "Show more" at bounding box center [136, 426] width 64 height 14
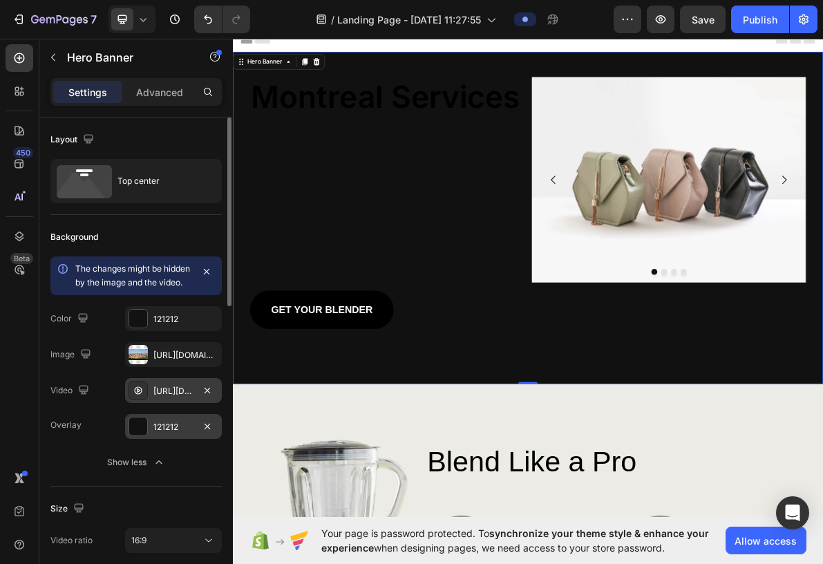
click at [177, 375] on div "121212" at bounding box center [173, 427] width 40 height 12
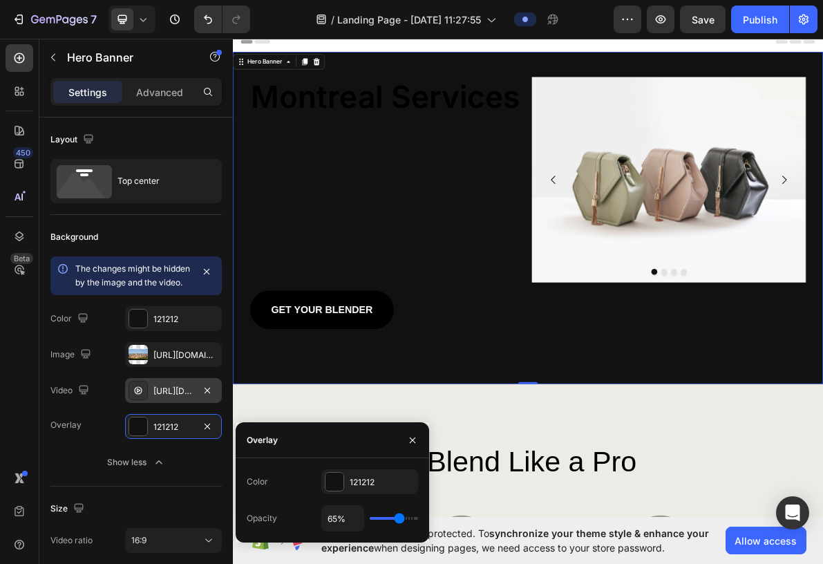
click at [383, 375] on div "65%" at bounding box center [369, 518] width 97 height 26
type input "0%"
type input "0"
type input "13%"
type input "13"
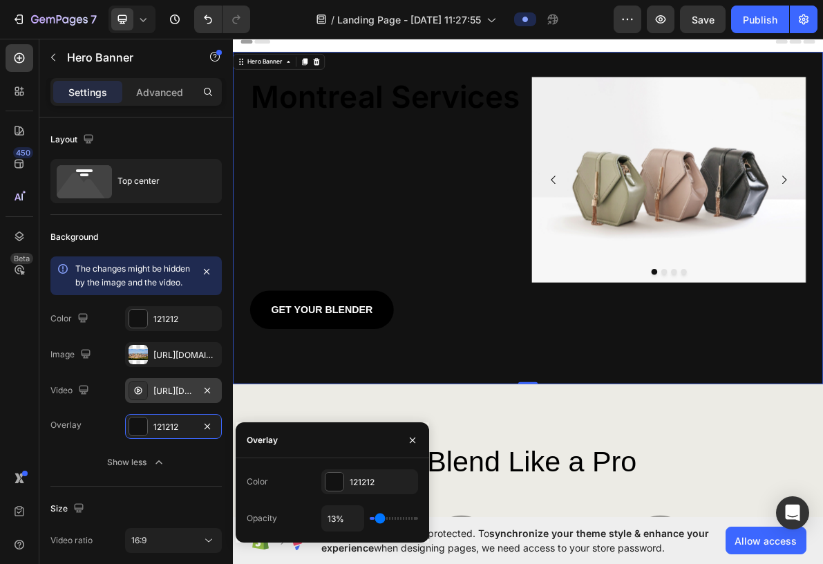
type input "15%"
type input "15"
type input "17%"
type input "17"
type input "26%"
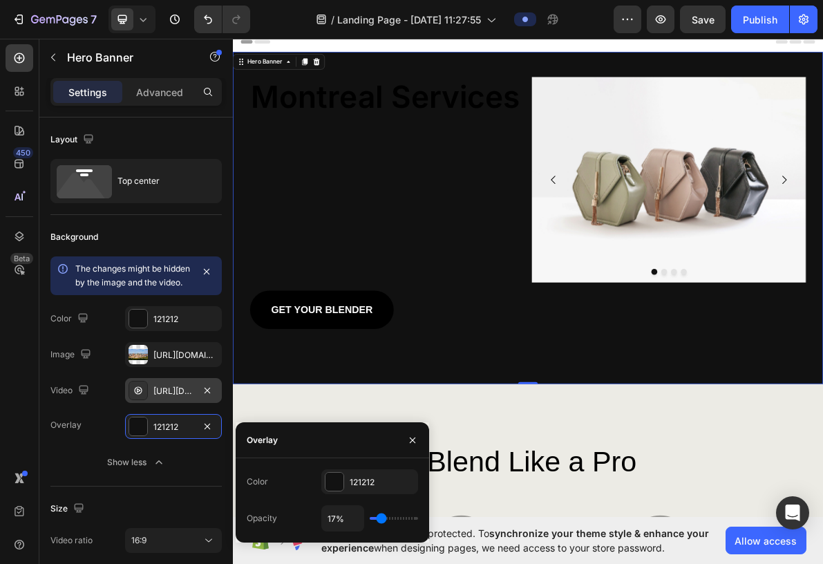
type input "26"
type input "100%"
type input "100"
type input "28%"
type input "28"
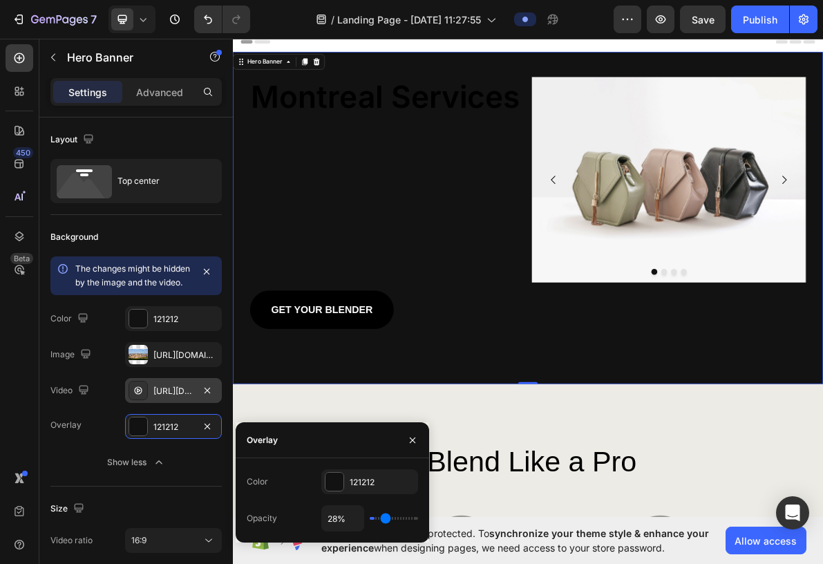
type input "0%"
type input "0"
type input "13%"
type input "13"
type input "17%"
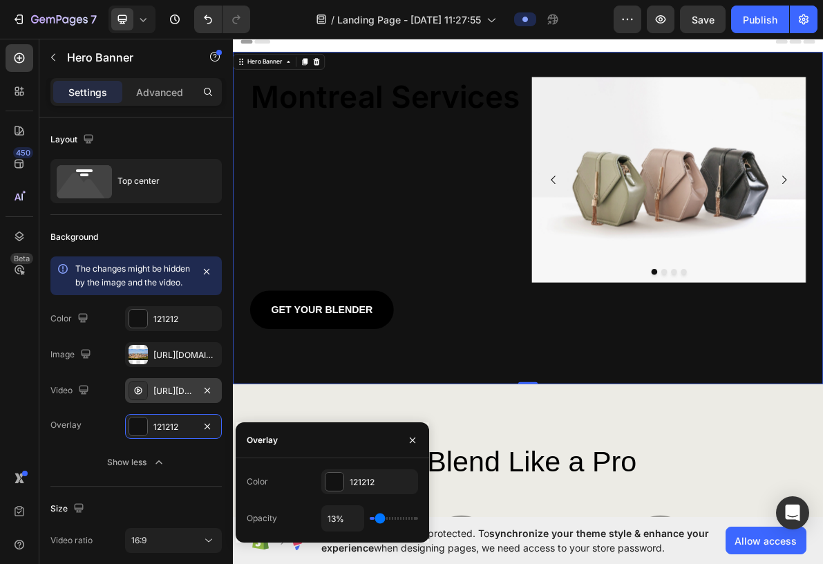
type input "17"
type input "19%"
type input "19"
type input "11%"
type input "11"
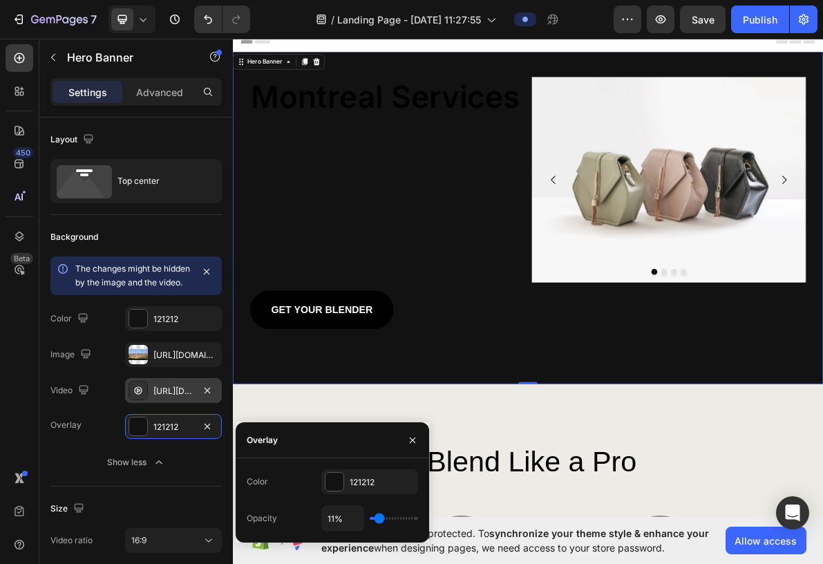
type input "15%"
type input "15"
type input "19%"
type input "19"
type input "26%"
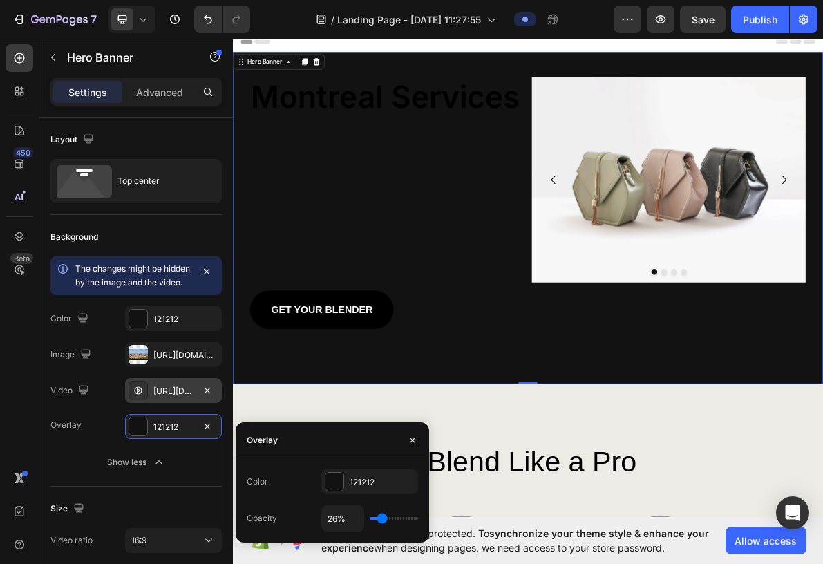
type input "26"
type input "28%"
type input "28"
type input "30%"
type input "30"
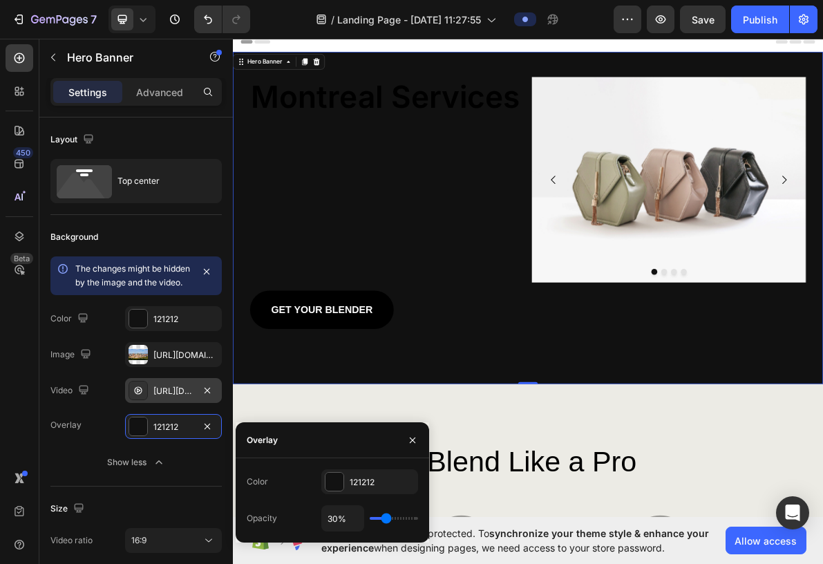
type input "31%"
type input "31"
type input "33%"
type input "33"
type input "35%"
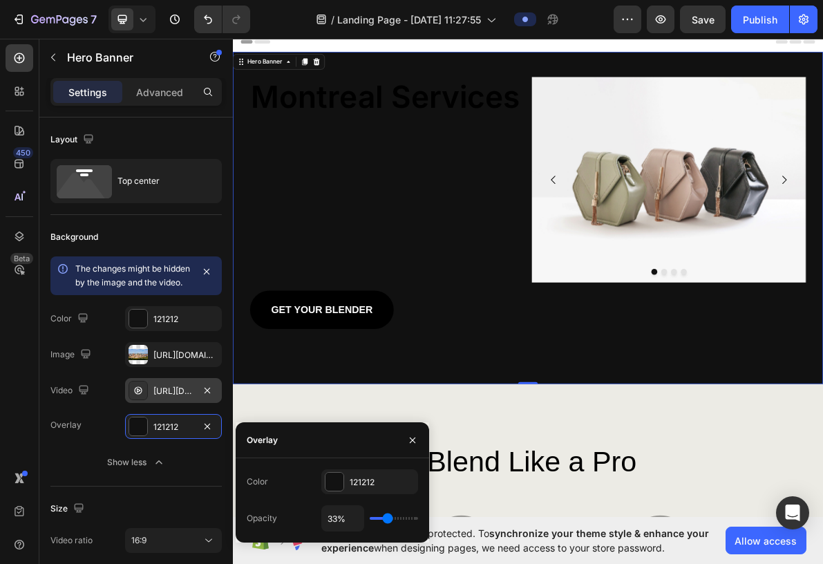
type input "35"
type input "37%"
type input "37"
type input "39%"
type input "39"
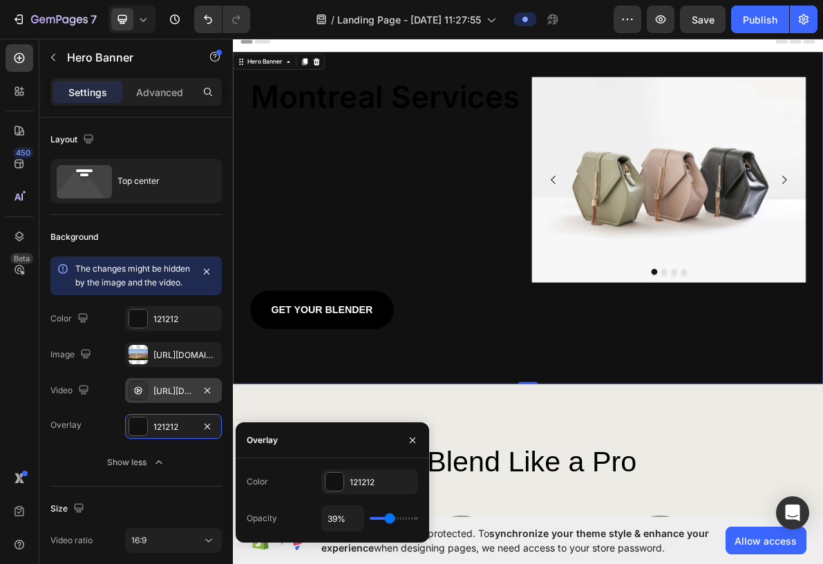
type input "41%"
type input "41"
type input "43%"
type input "43"
type input "41%"
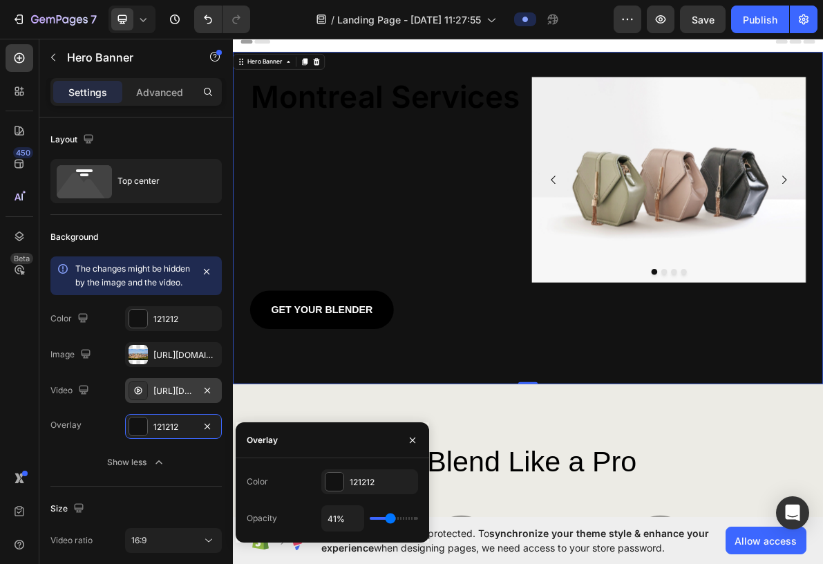
drag, startPoint x: 396, startPoint y: 516, endPoint x: 390, endPoint y: 521, distance: 8.3
type input "41"
click at [390, 375] on input "range" at bounding box center [393, 518] width 48 height 3
click at [347, 375] on input "41%" at bounding box center [342, 518] width 41 height 25
type input "4"
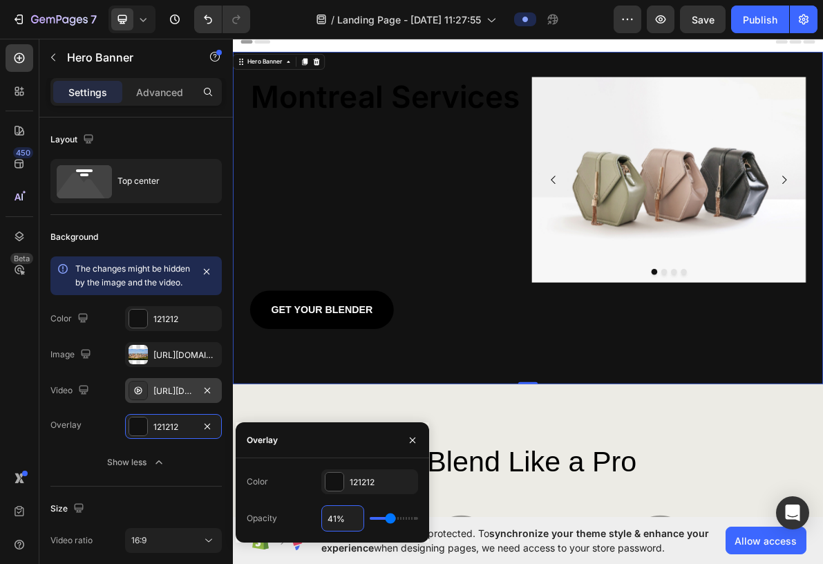
type input "4"
type input "40"
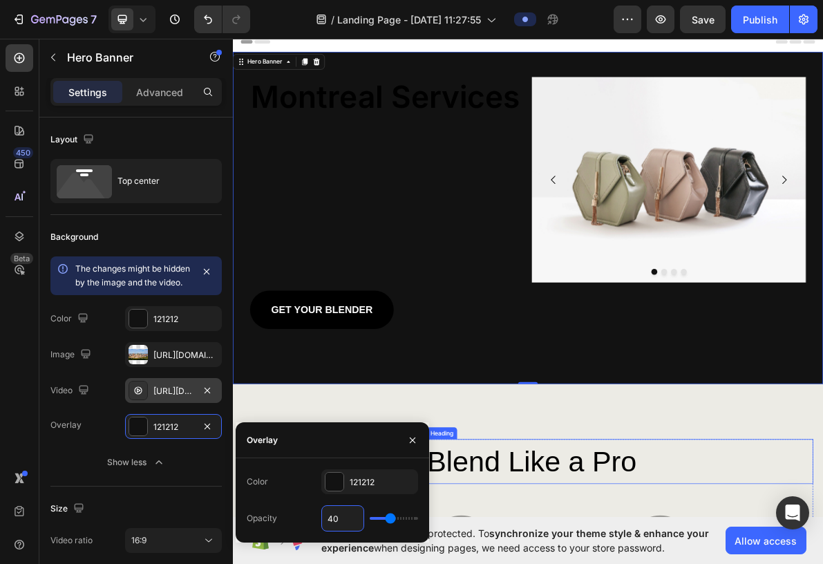
type input "40%"
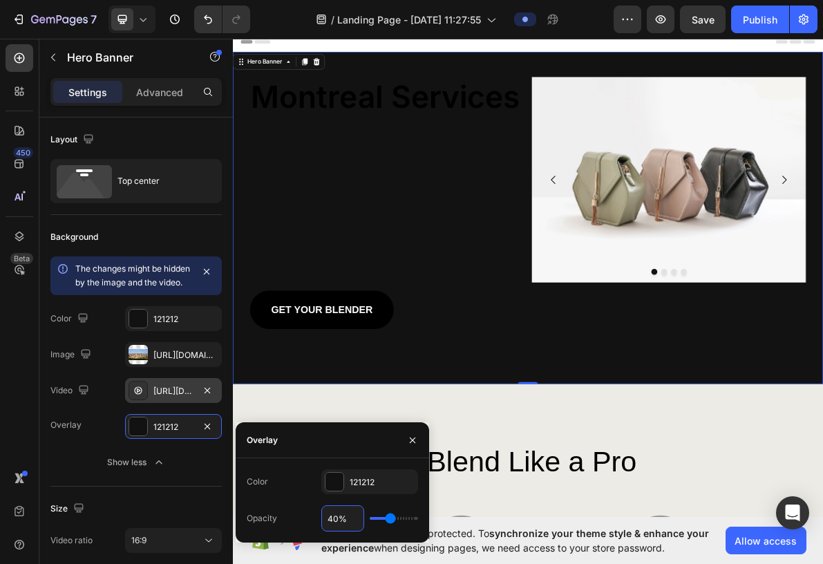
click at [142, 375] on icon at bounding box center [138, 390] width 11 height 11
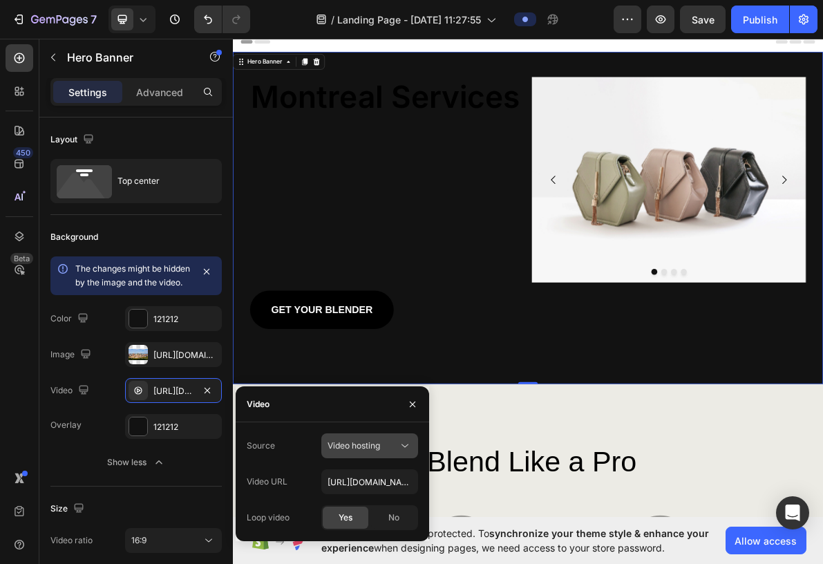
click at [357, 375] on span "Video hosting" at bounding box center [353, 445] width 52 height 10
click at [360, 375] on span "Video hosting" at bounding box center [353, 445] width 52 height 10
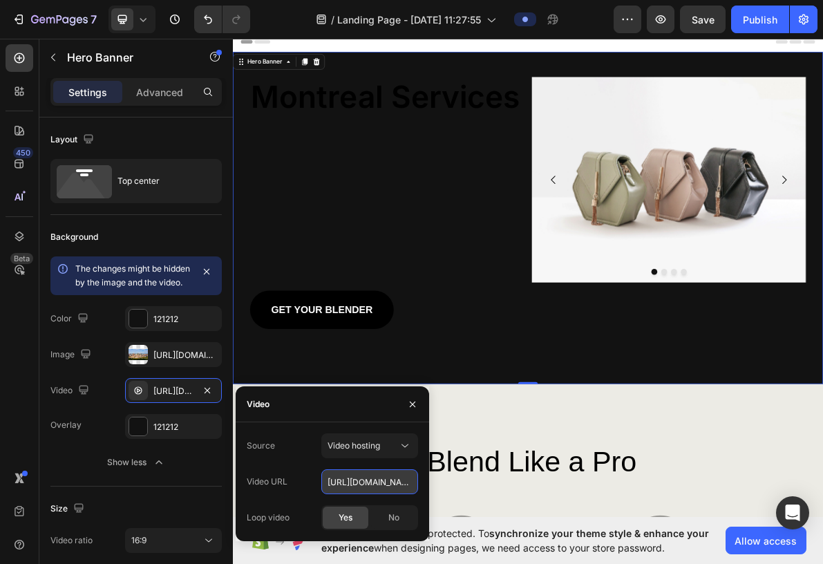
click at [378, 375] on input "[URL][DOMAIN_NAME]" at bounding box center [369, 481] width 97 height 25
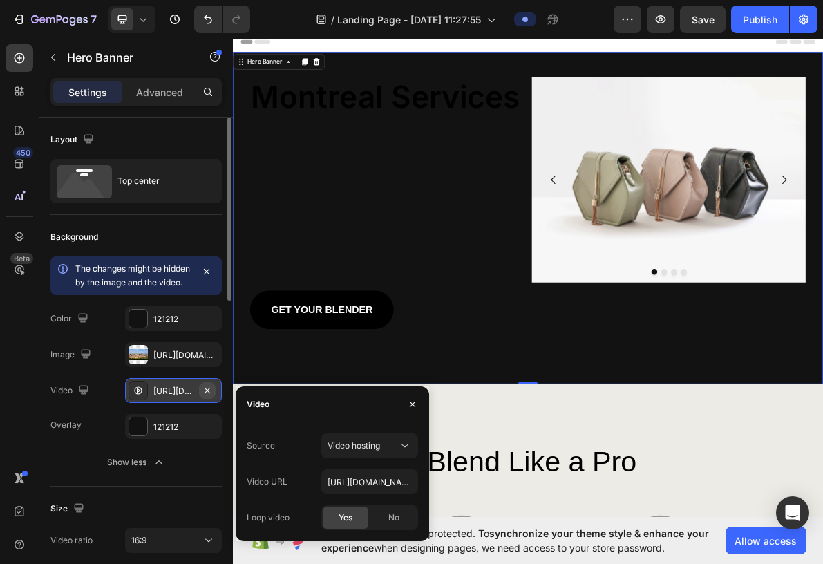
click at [207, 375] on icon "button" at bounding box center [207, 390] width 11 height 11
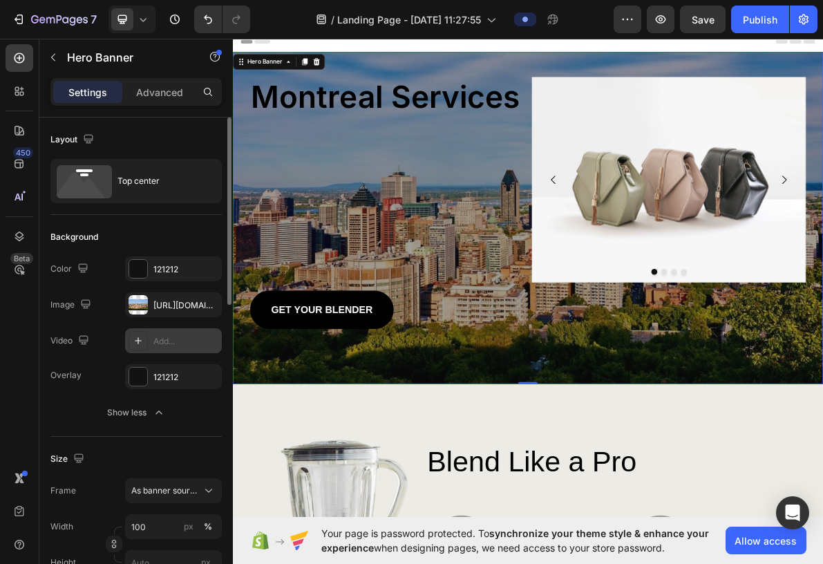
click at [134, 342] on icon at bounding box center [138, 340] width 11 height 11
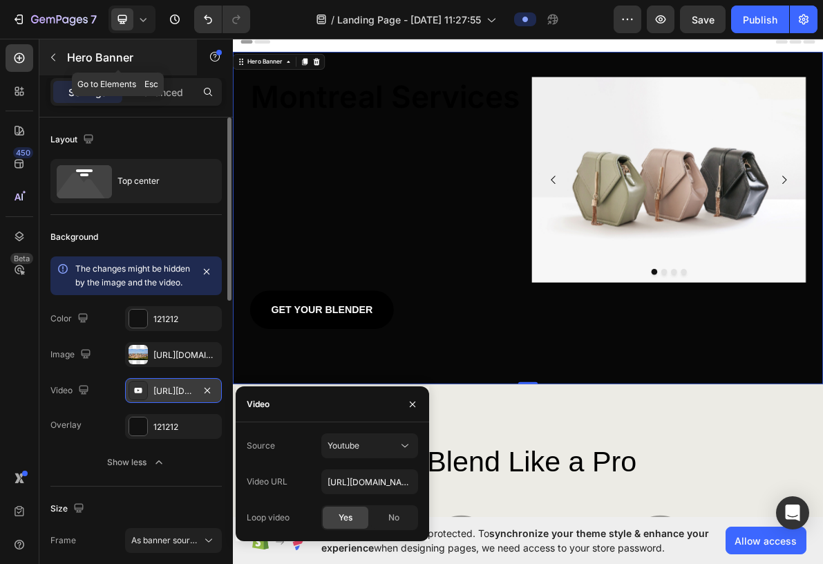
click at [57, 59] on icon "button" at bounding box center [53, 57] width 11 height 11
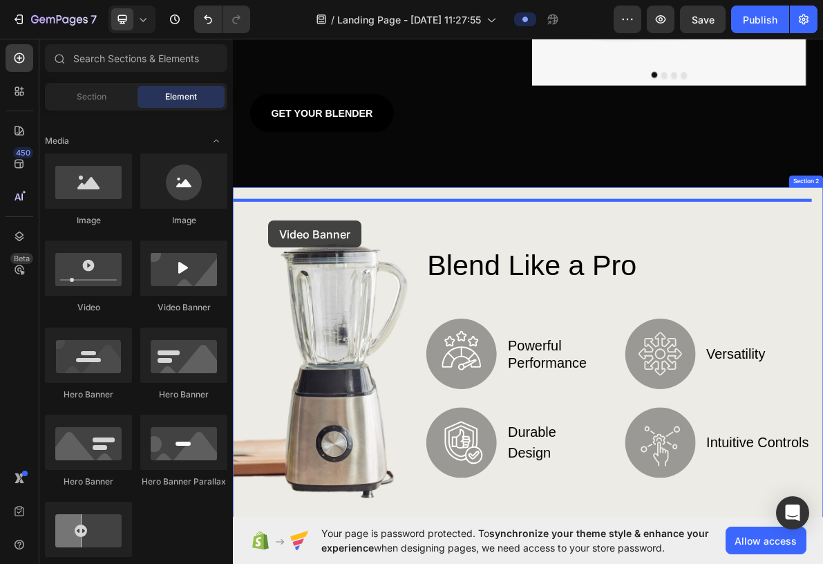
scroll to position [345, 0]
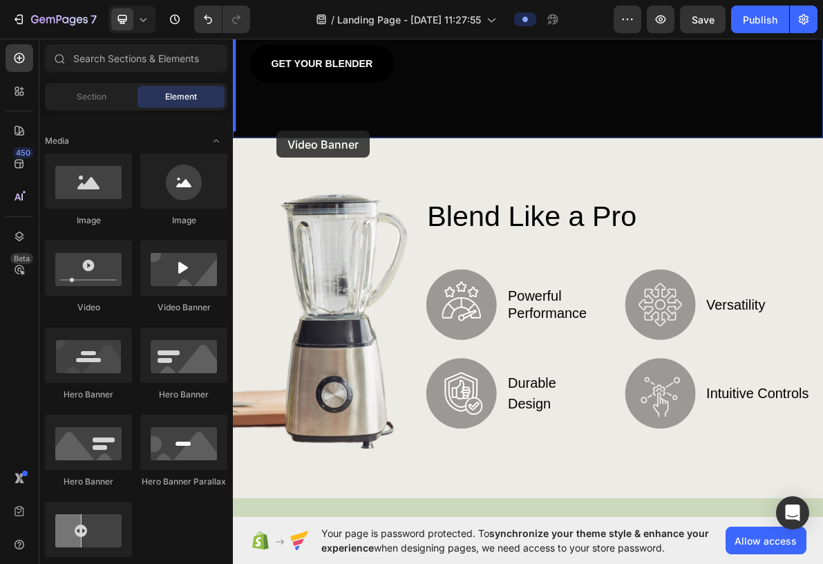
drag, startPoint x: 394, startPoint y: 316, endPoint x: 294, endPoint y: 171, distance: 176.8
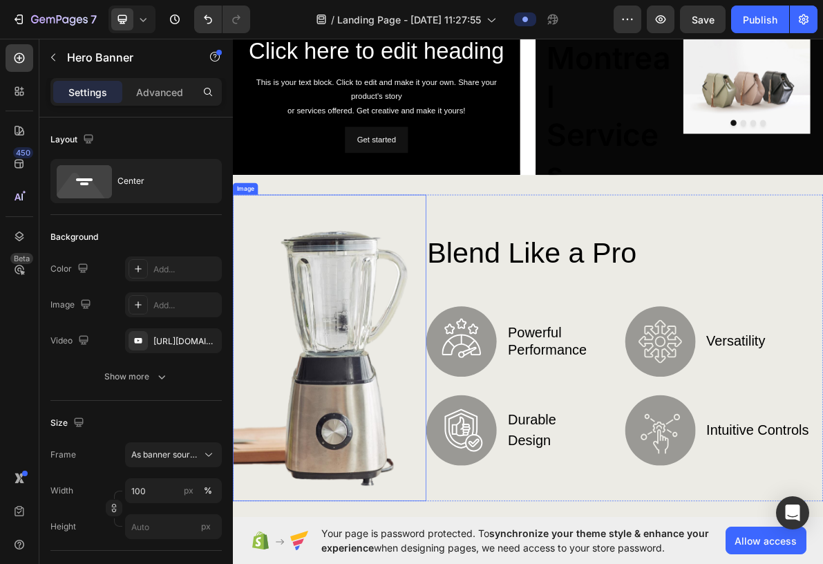
scroll to position [0, 0]
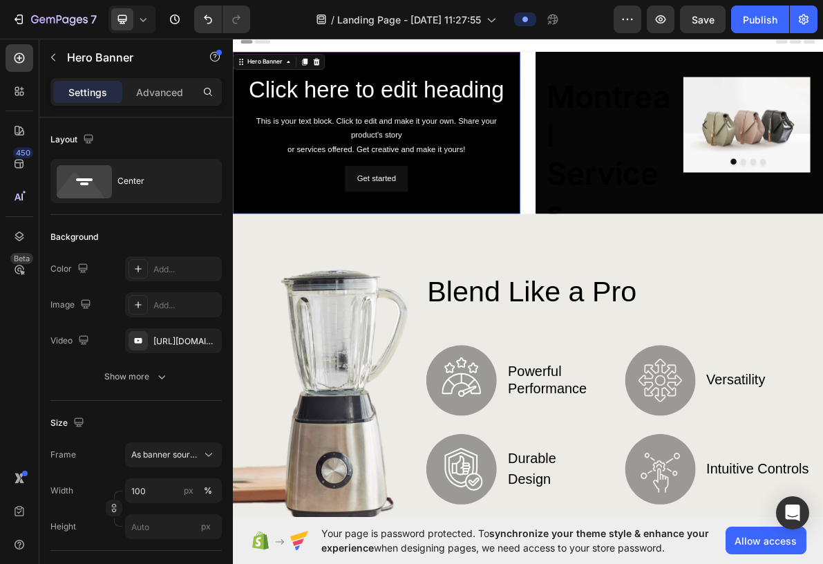
click at [499, 265] on div "Background Image" at bounding box center [434, 173] width 403 height 227
click at [464, 269] on div "Background Image" at bounding box center [434, 173] width 403 height 227
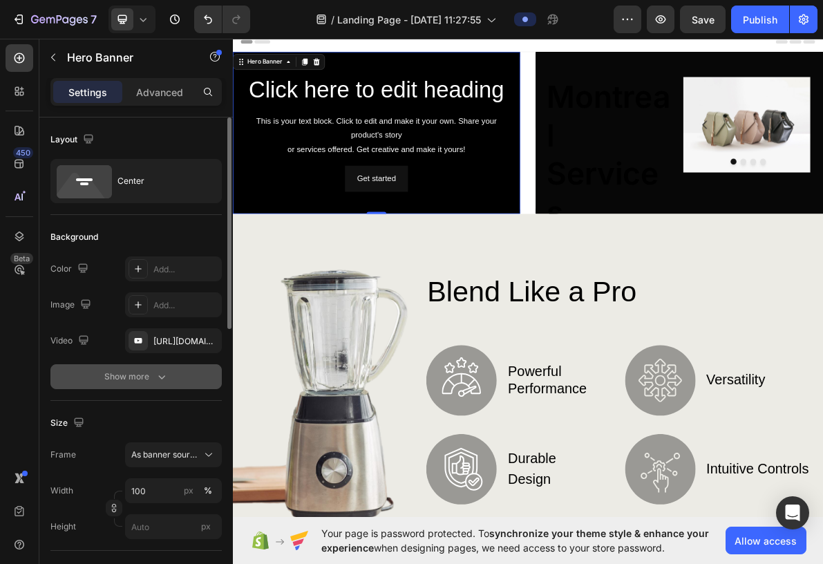
click at [137, 374] on div "Show more" at bounding box center [136, 376] width 64 height 14
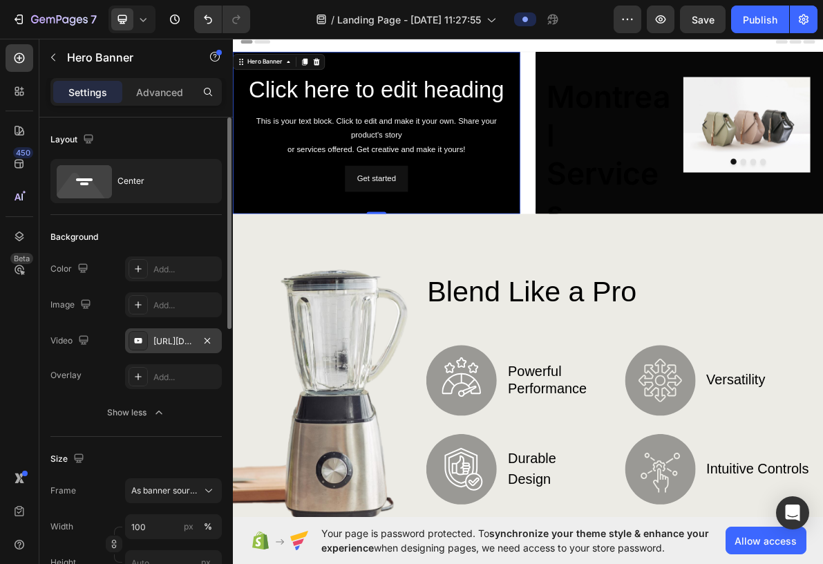
click at [183, 347] on div "[URL][DOMAIN_NAME]" at bounding box center [173, 340] width 97 height 25
click at [136, 303] on icon at bounding box center [138, 304] width 11 height 11
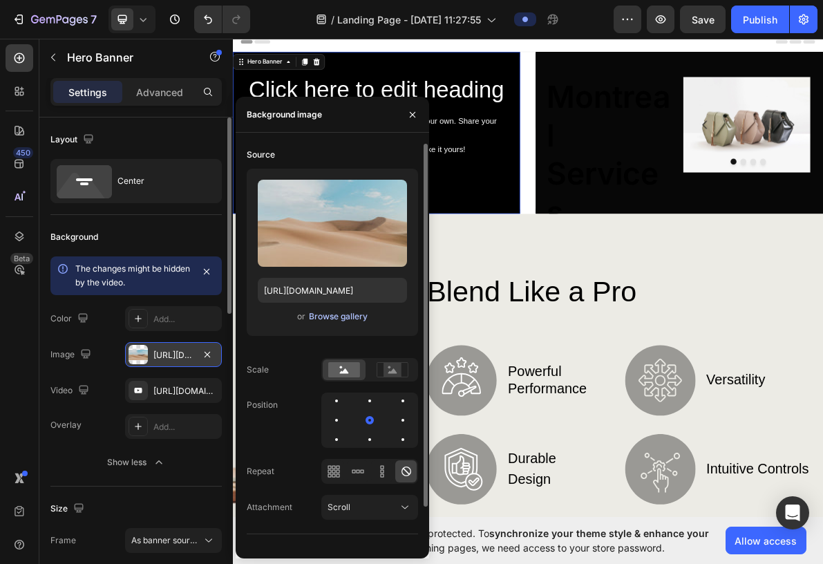
click at [319, 316] on div "Browse gallery" at bounding box center [338, 316] width 59 height 12
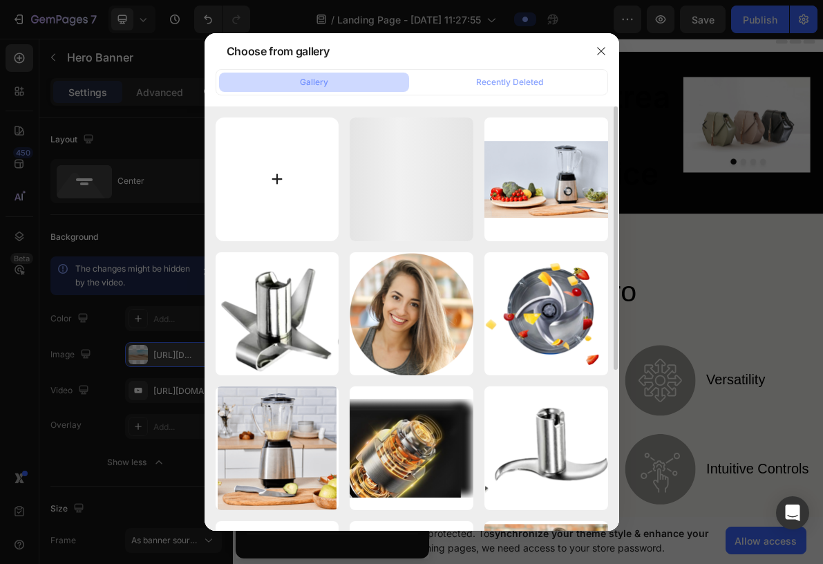
click at [279, 166] on input "file" at bounding box center [277, 179] width 124 height 124
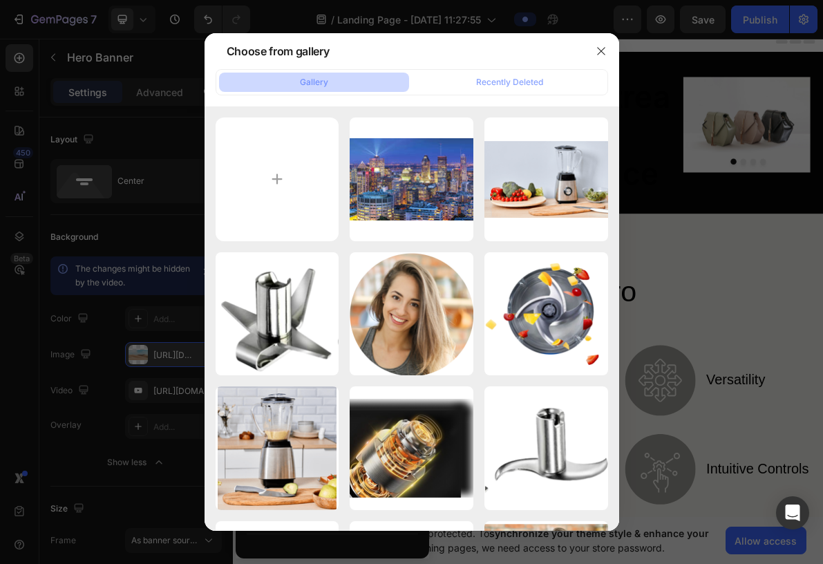
click at [548, 50] on div at bounding box center [601, 51] width 36 height 36
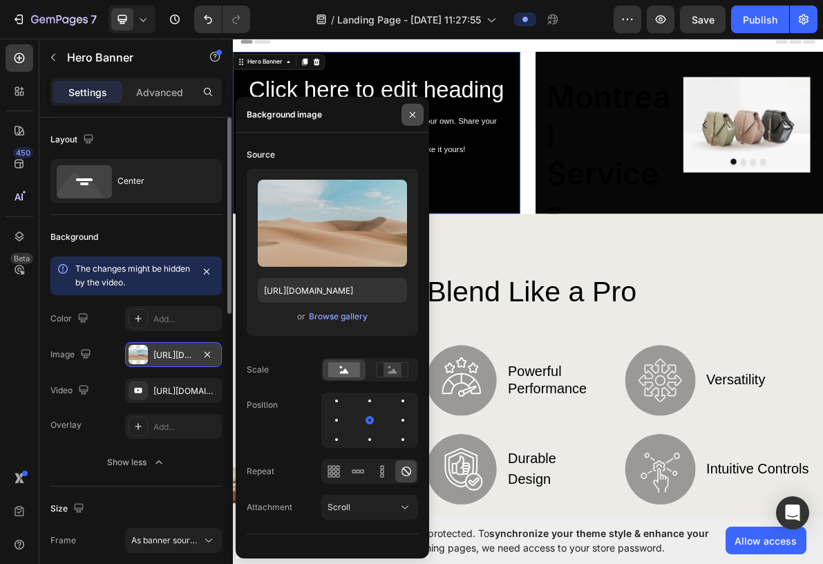
click at [420, 115] on button "button" at bounding box center [412, 115] width 22 height 22
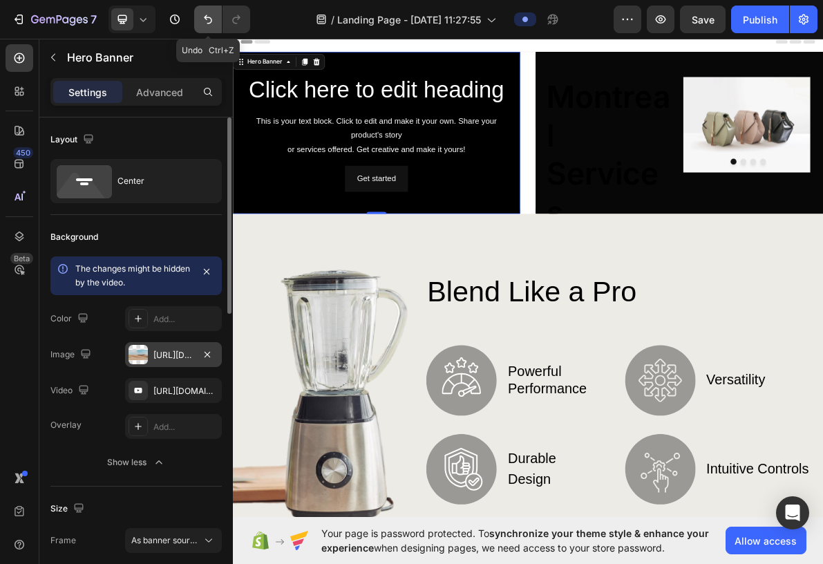
click at [212, 17] on icon "Undo/Redo" at bounding box center [208, 19] width 14 height 14
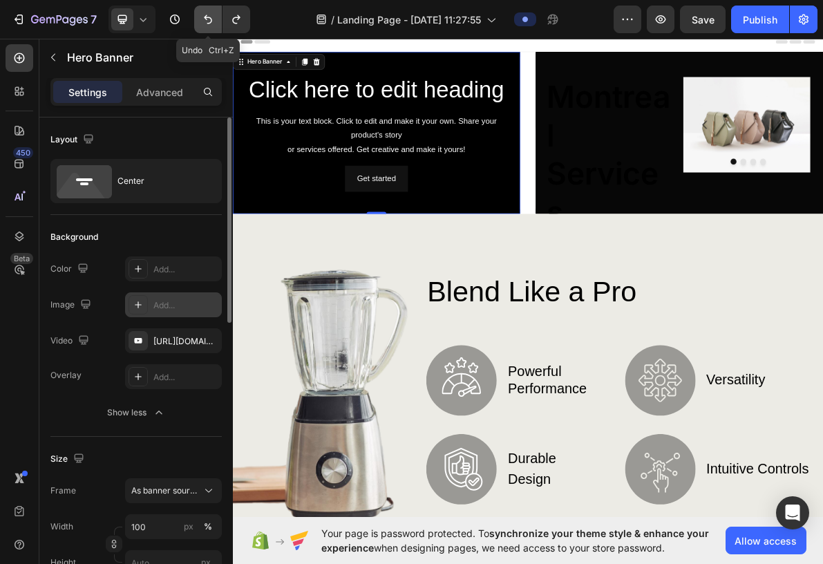
click at [212, 17] on icon "Undo/Redo" at bounding box center [208, 19] width 14 height 14
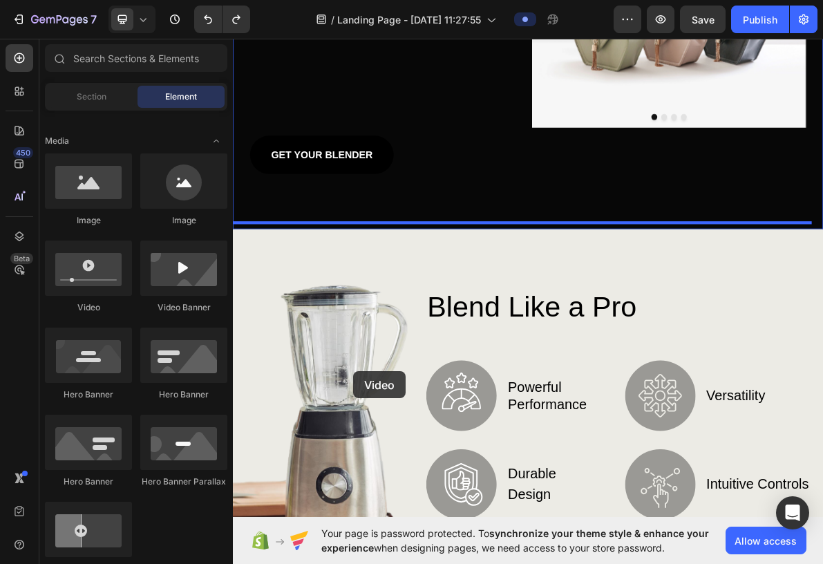
scroll to position [259, 0]
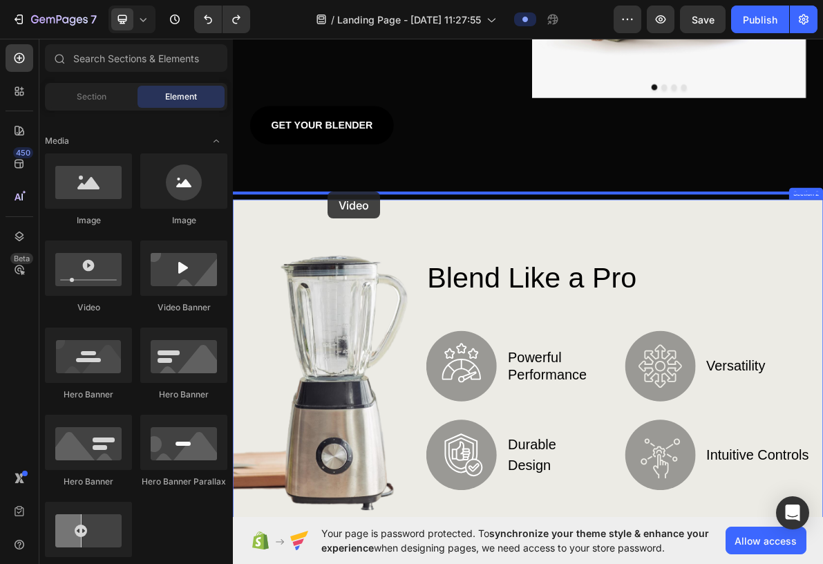
drag, startPoint x: 443, startPoint y: 341, endPoint x: 366, endPoint y: 256, distance: 114.9
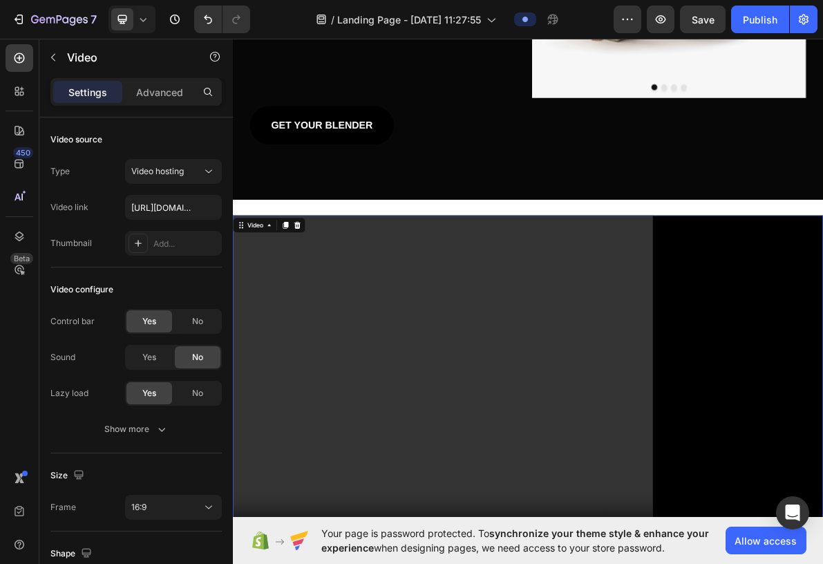
click at [446, 375] on video at bounding box center [647, 522] width 829 height 466
click at [149, 93] on p "Advanced" at bounding box center [159, 92] width 47 height 15
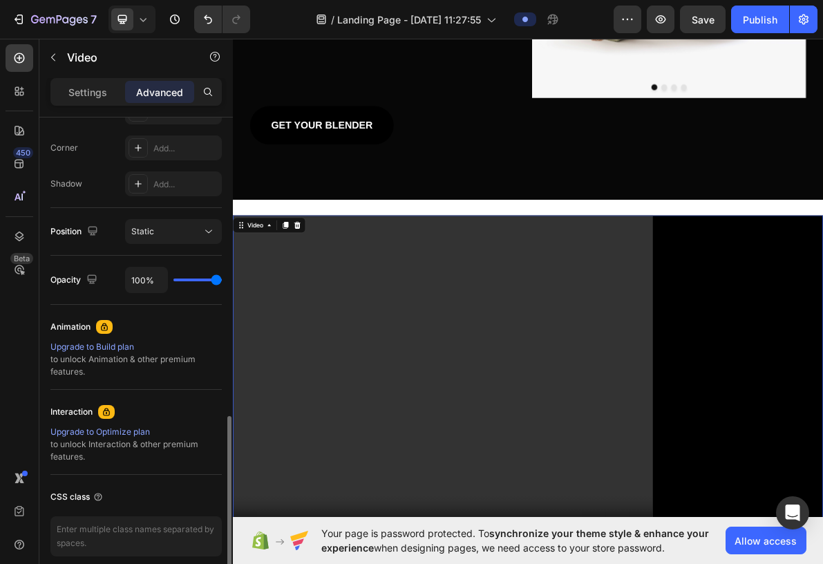
scroll to position [473, 0]
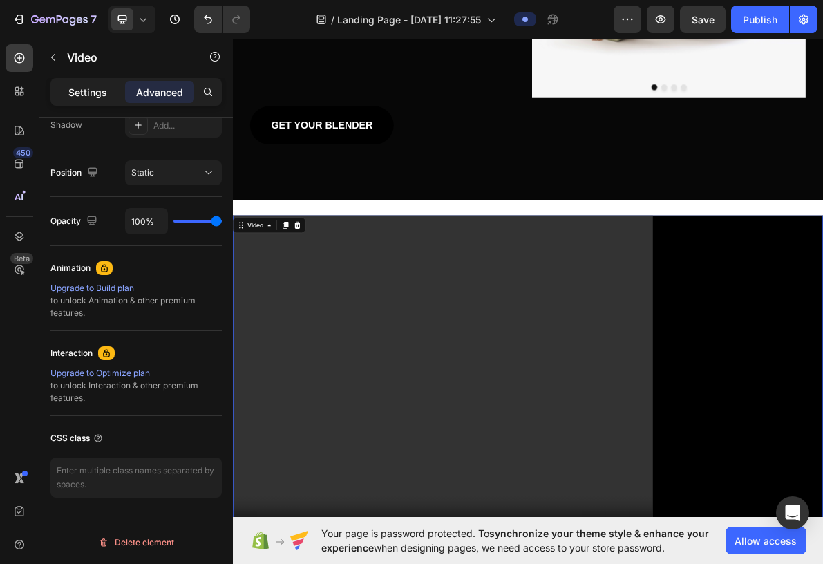
click at [88, 95] on p "Settings" at bounding box center [87, 92] width 39 height 15
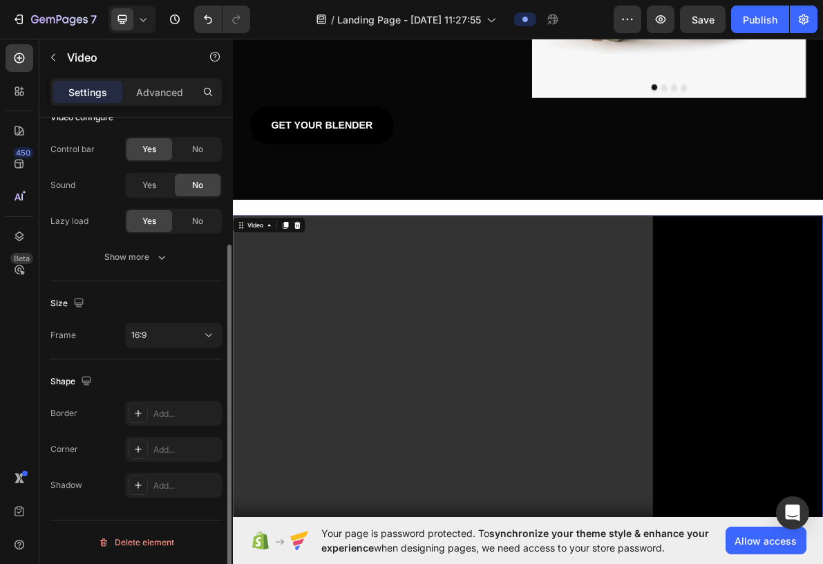
scroll to position [172, 0]
click at [548, 375] on video at bounding box center [647, 522] width 829 height 466
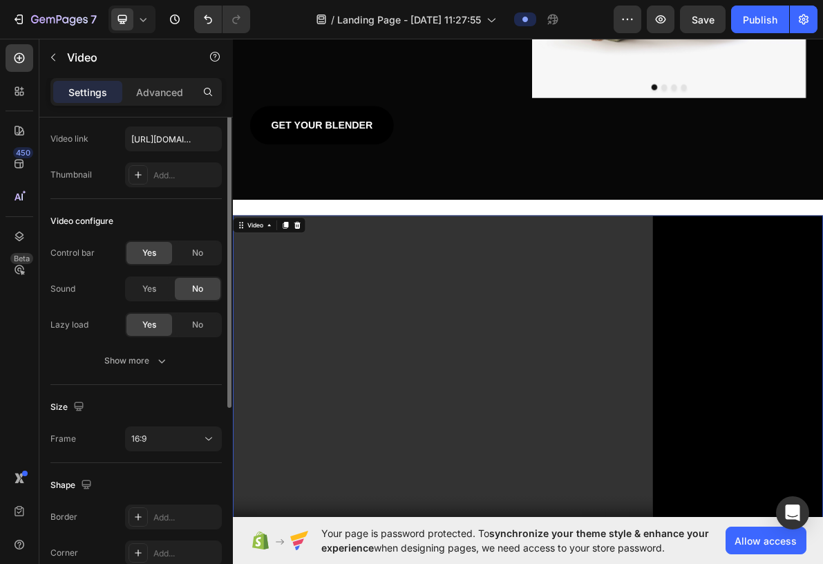
scroll to position [0, 0]
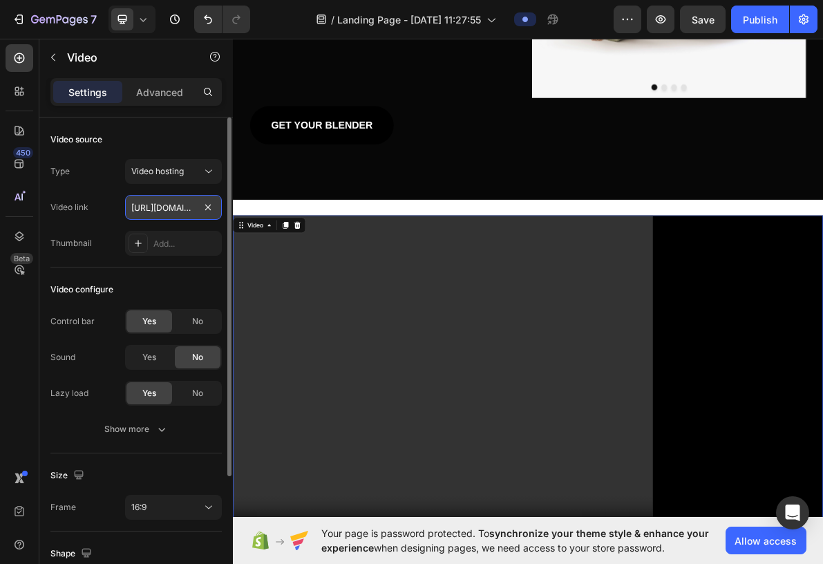
click at [151, 217] on input "[URL][DOMAIN_NAME]" at bounding box center [173, 207] width 97 height 25
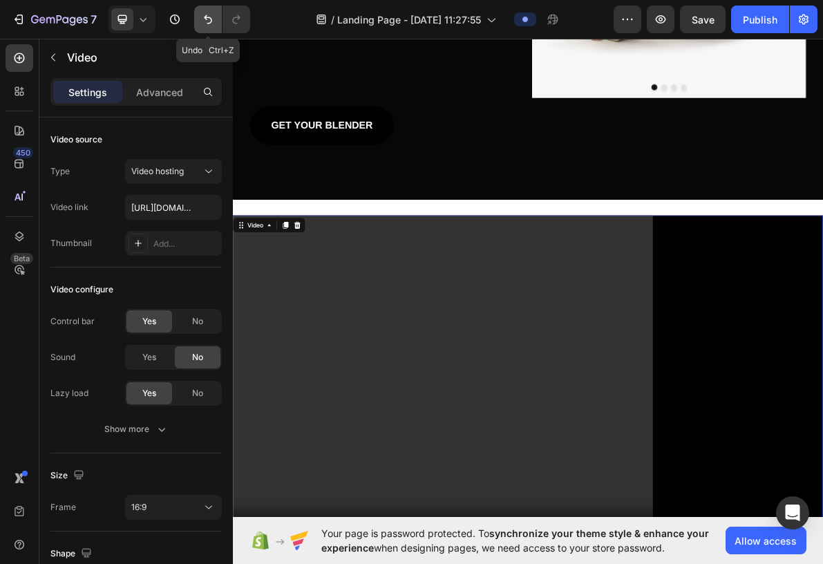
click at [213, 14] on icon "Undo/Redo" at bounding box center [208, 19] width 14 height 14
click at [211, 24] on icon "Undo/Redo" at bounding box center [208, 19] width 14 height 14
click at [434, 375] on video at bounding box center [647, 522] width 829 height 466
click at [327, 298] on icon at bounding box center [323, 303] width 9 height 10
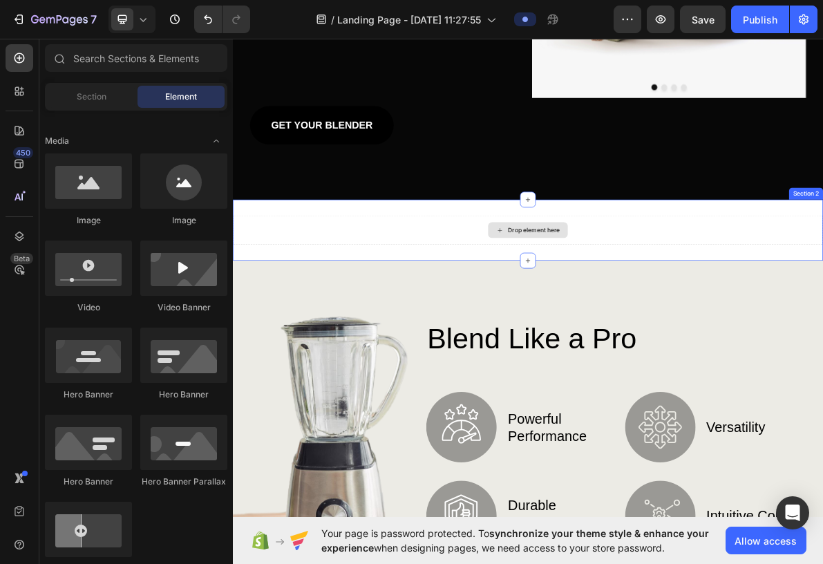
click at [414, 308] on div "Drop element here" at bounding box center [647, 309] width 829 height 41
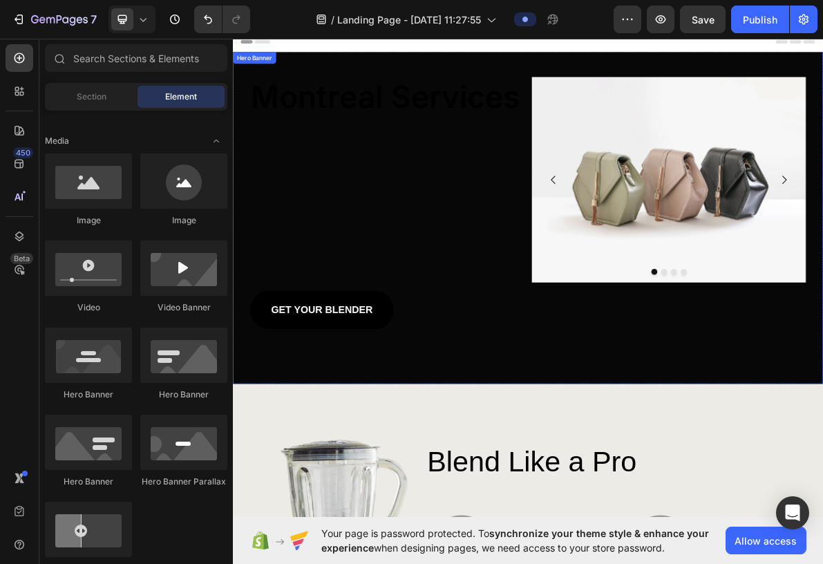
click at [309, 375] on div "Overlay" at bounding box center [647, 293] width 829 height 466
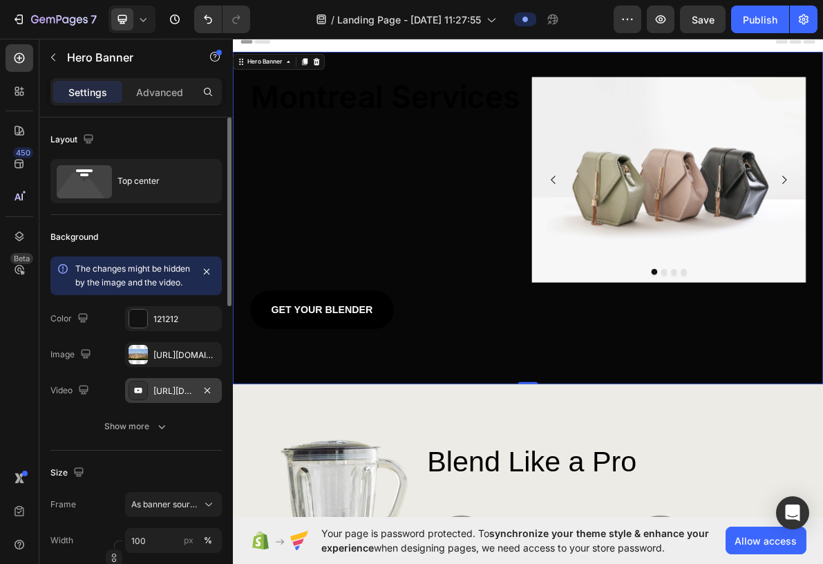
click at [180, 375] on div "[URL][DOMAIN_NAME]" at bounding box center [173, 391] width 40 height 12
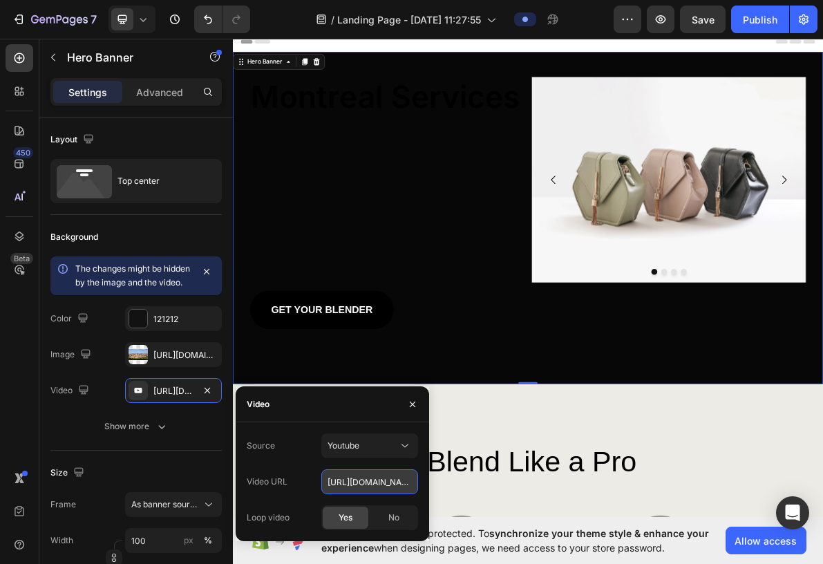
click at [354, 375] on input "[URL][DOMAIN_NAME]" at bounding box center [369, 481] width 97 height 25
paste input "[DOMAIN_NAME][URL]"
type input "[URL][DOMAIN_NAME]"
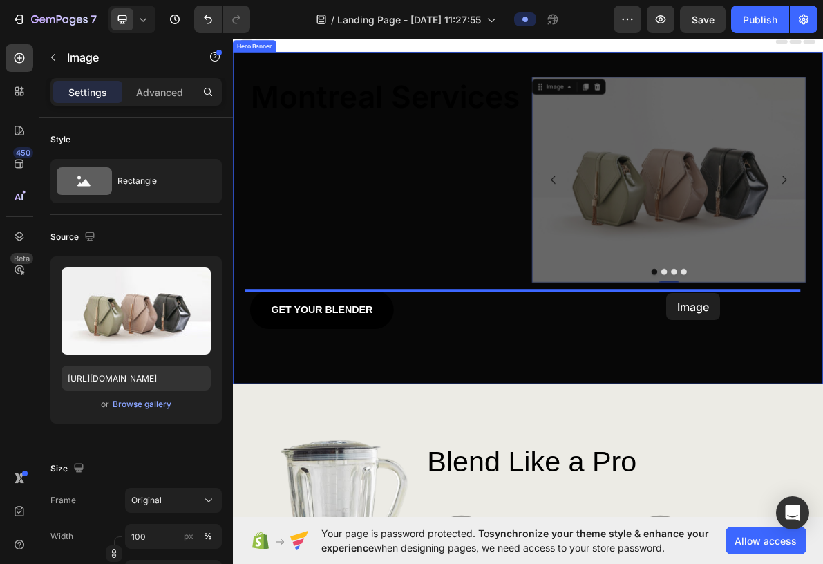
drag, startPoint x: 844, startPoint y: 329, endPoint x: 841, endPoint y: 399, distance: 69.1
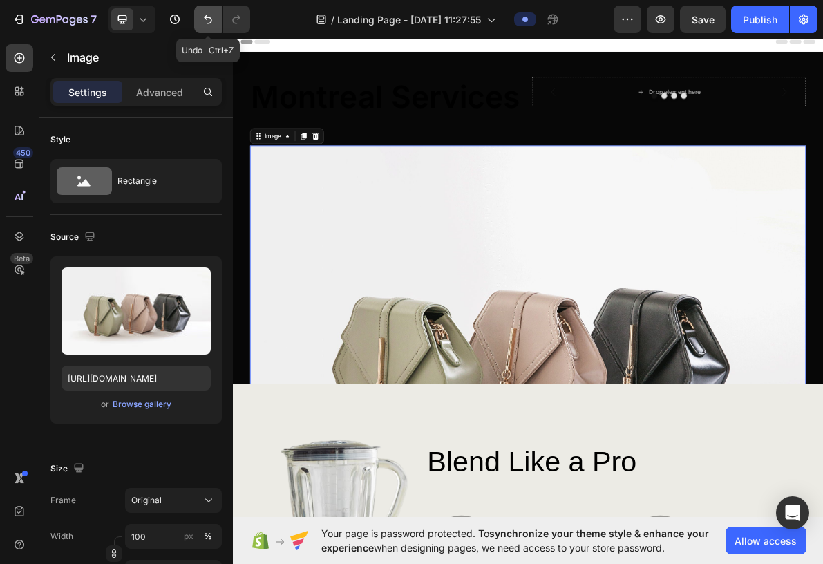
click at [204, 26] on icon "Undo/Redo" at bounding box center [208, 19] width 14 height 14
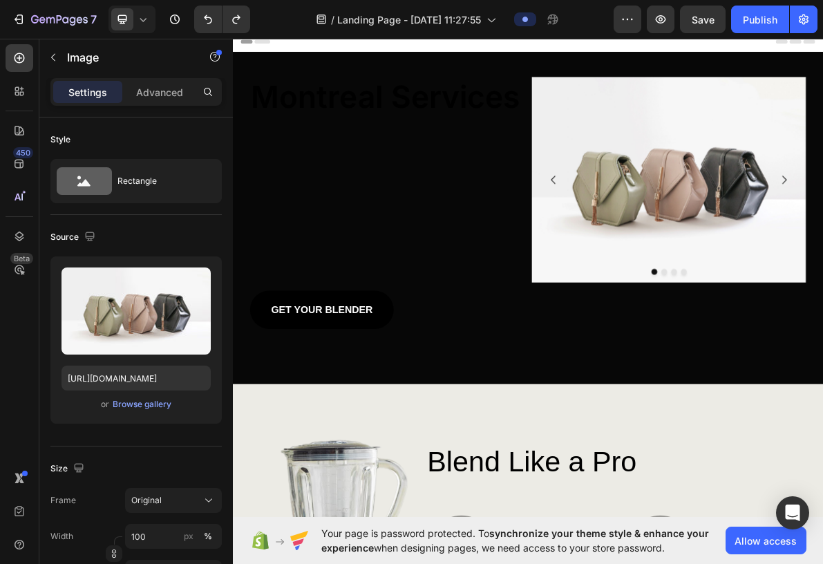
click at [169, 89] on p "Advanced" at bounding box center [159, 92] width 47 height 15
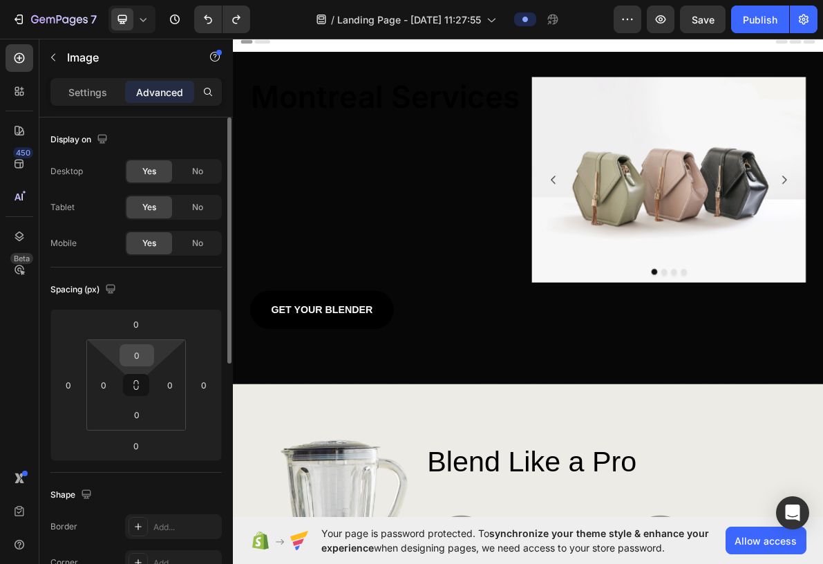
click at [137, 362] on input "0" at bounding box center [137, 355] width 28 height 21
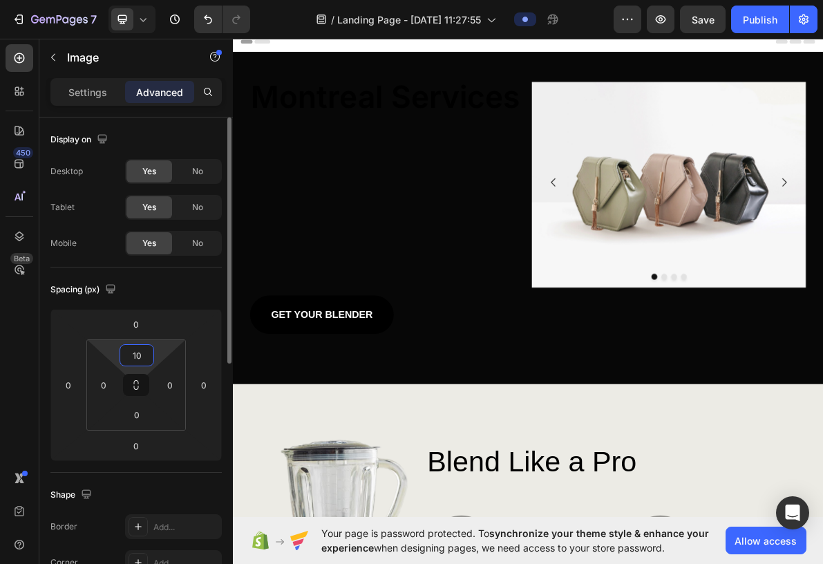
type input "1"
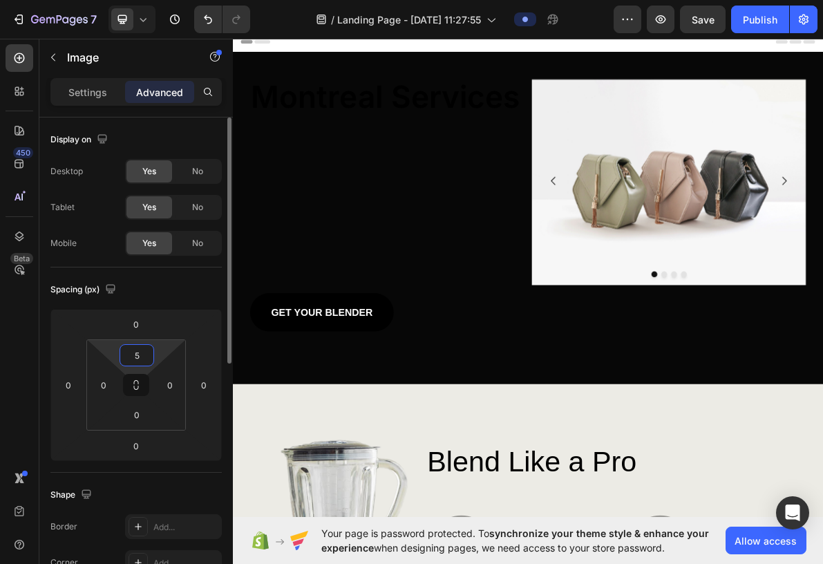
type input "50"
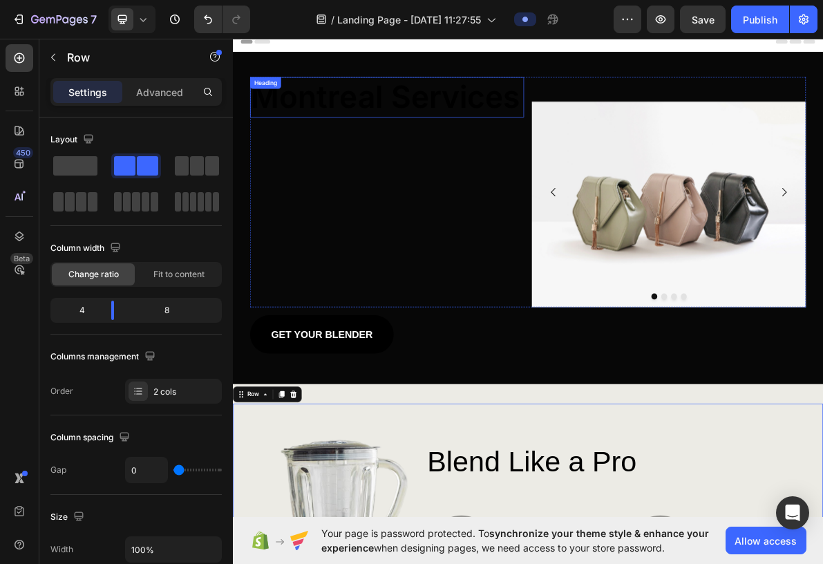
click at [507, 121] on h2 "Montreal Services" at bounding box center [449, 123] width 385 height 57
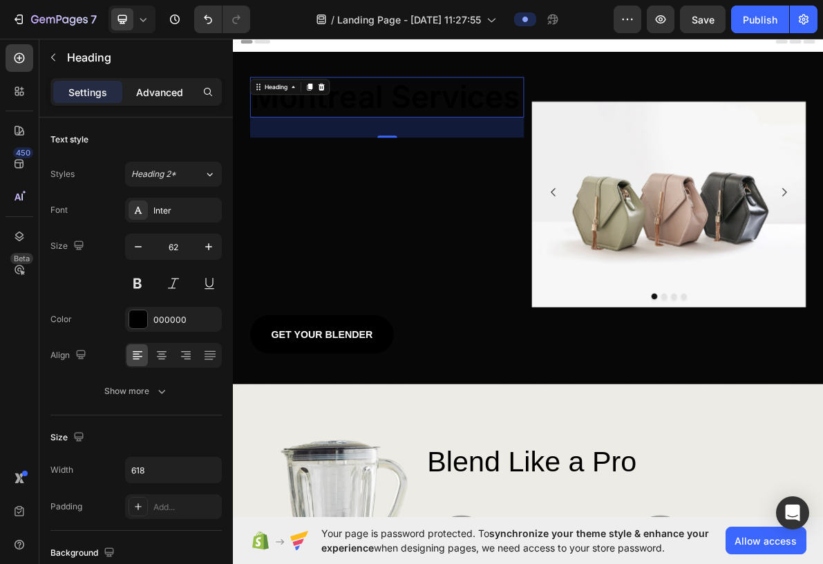
click at [160, 86] on p "Advanced" at bounding box center [159, 92] width 47 height 15
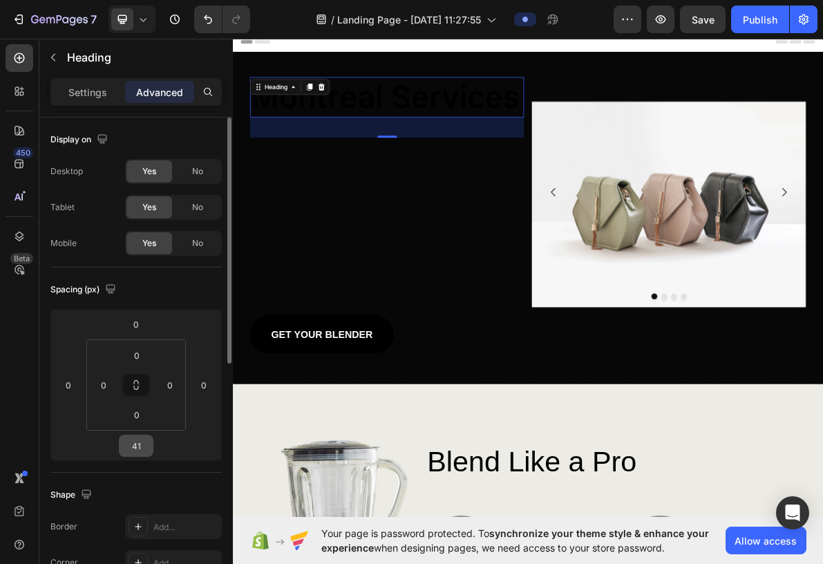
click at [142, 375] on input "41" at bounding box center [136, 445] width 28 height 21
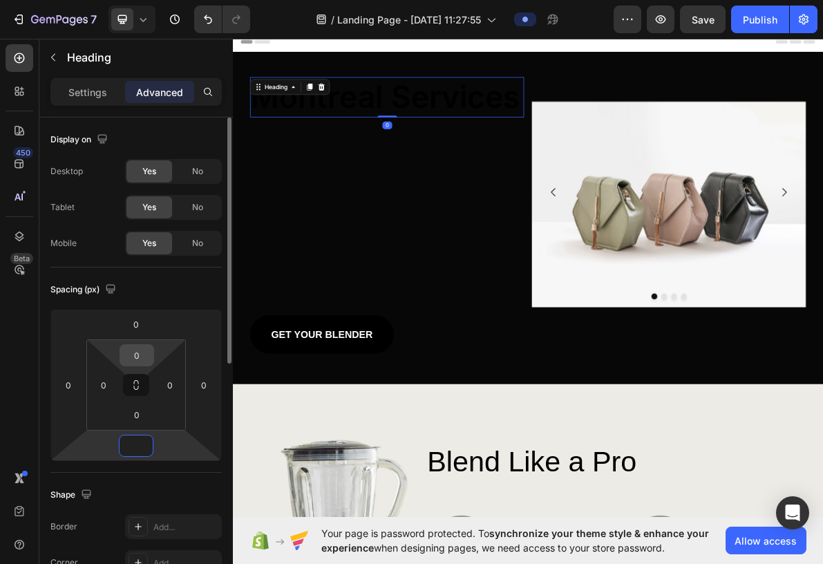
type input "0"
click at [136, 352] on input "0" at bounding box center [137, 355] width 28 height 21
type input "1"
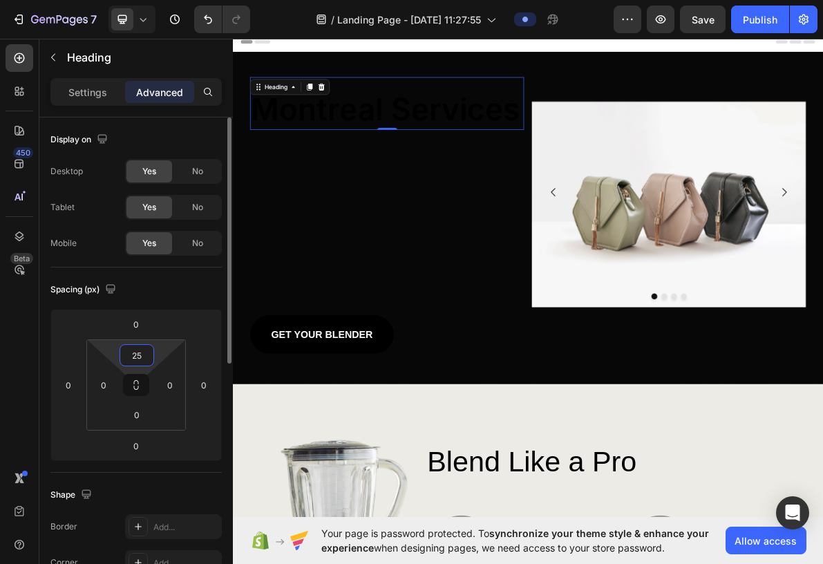
type input "2"
type input "5"
type input "100"
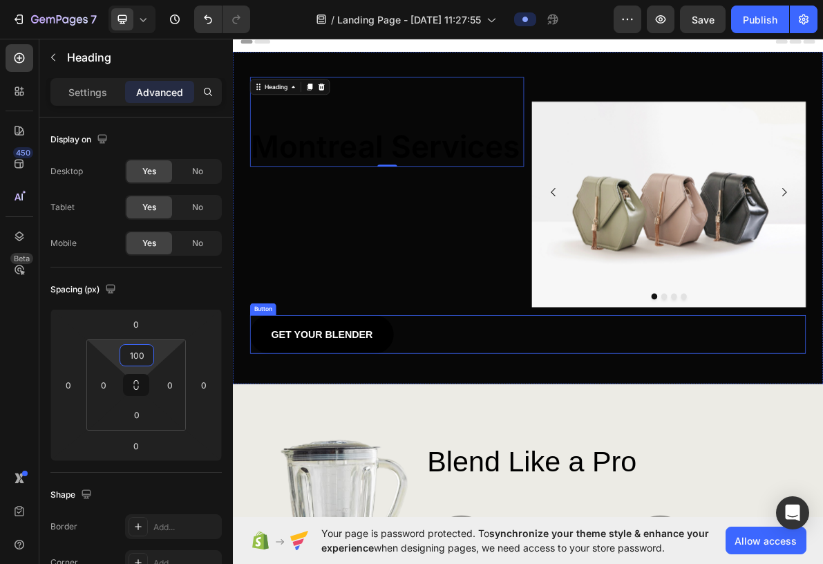
click at [365, 375] on link "GET YOUR BLENDER" at bounding box center [358, 457] width 202 height 54
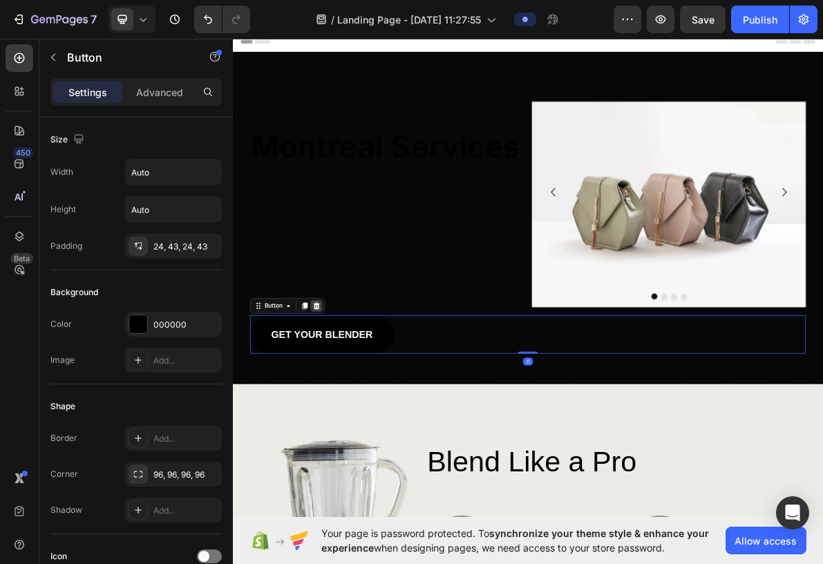
click at [345, 375] on icon at bounding box center [350, 416] width 11 height 11
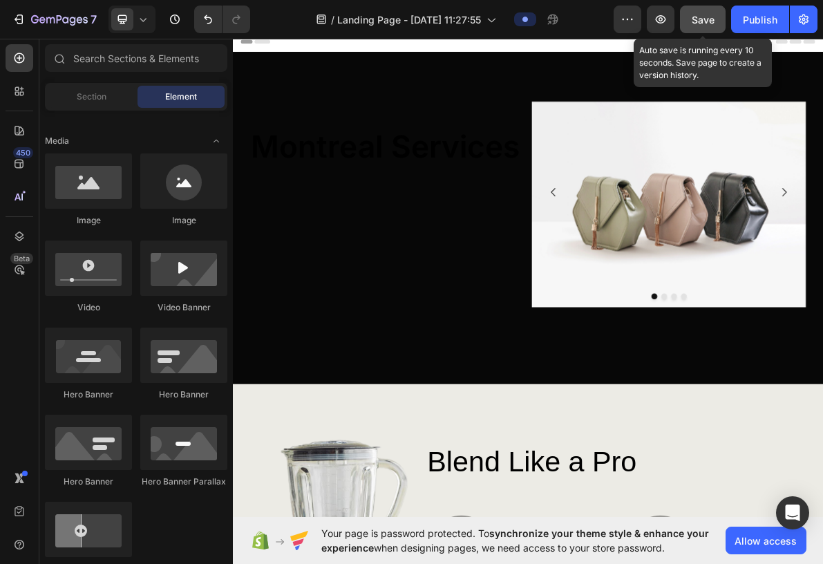
click at [548, 13] on button "Save" at bounding box center [703, 20] width 46 height 28
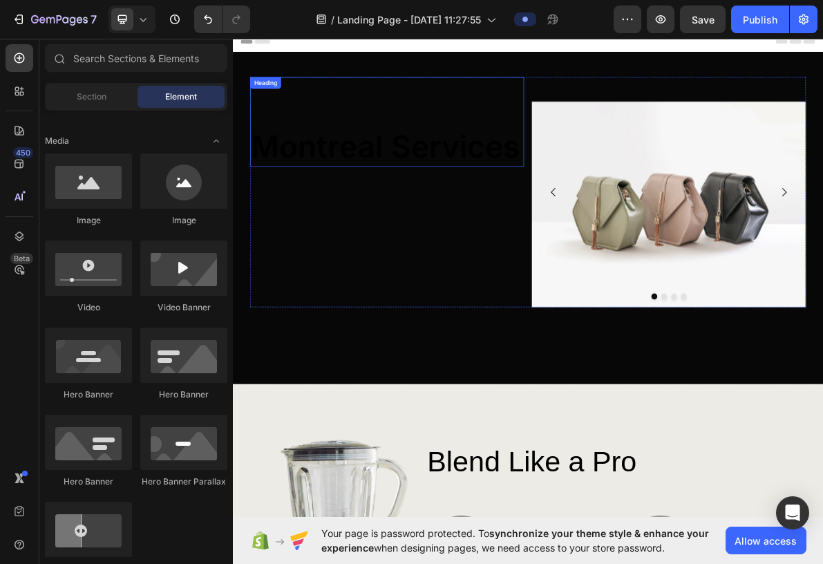
click at [548, 197] on h2 "Montreal Services" at bounding box center [449, 192] width 385 height 57
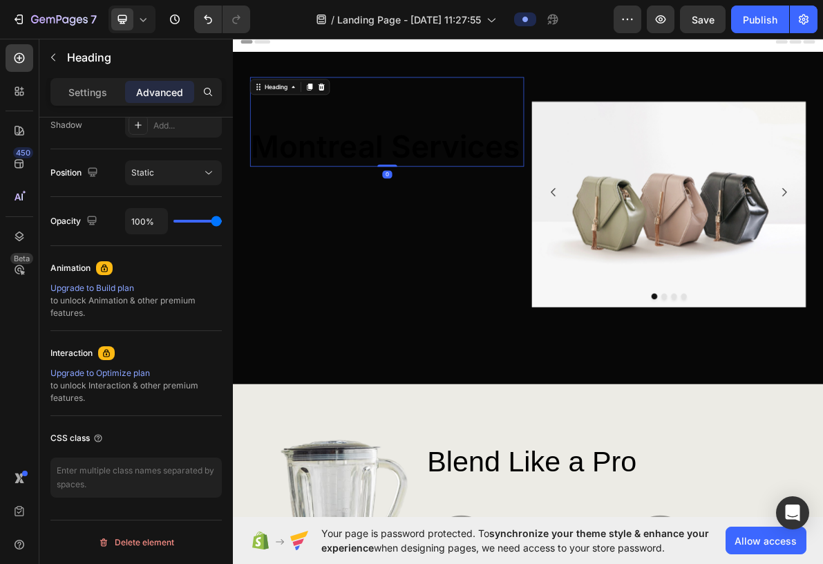
scroll to position [0, 0]
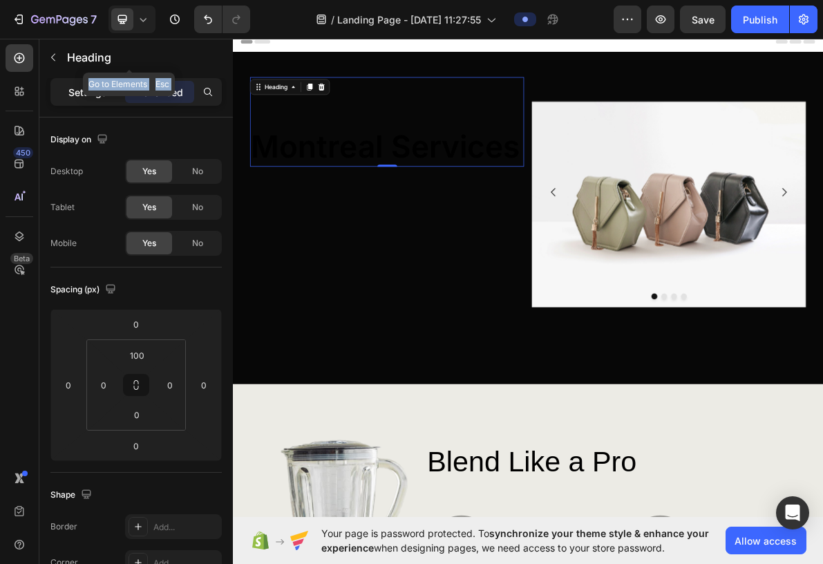
drag, startPoint x: 73, startPoint y: 76, endPoint x: 76, endPoint y: 84, distance: 8.1
click at [76, 84] on div "Sections(18) Elements(83) Section Element Hero Section Product Detail Brands Tr…" at bounding box center [135, 301] width 193 height 525
click at [76, 84] on div "Settings" at bounding box center [87, 92] width 69 height 22
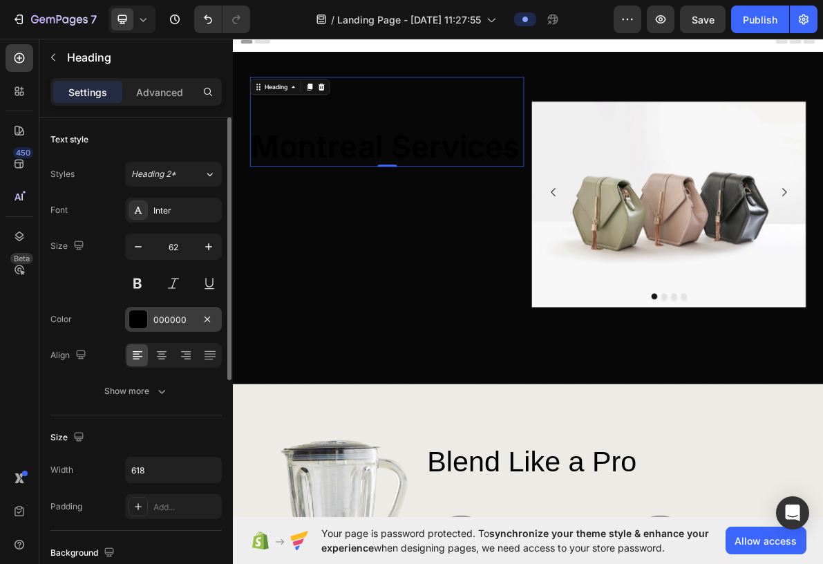
click at [159, 324] on div "000000" at bounding box center [173, 320] width 40 height 12
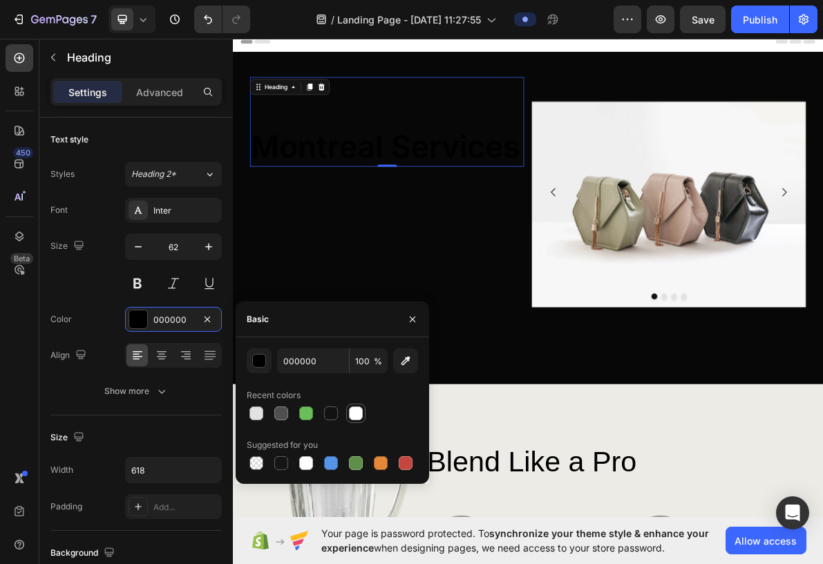
click at [357, 375] on div at bounding box center [356, 413] width 14 height 14
type input "FFFFFF"
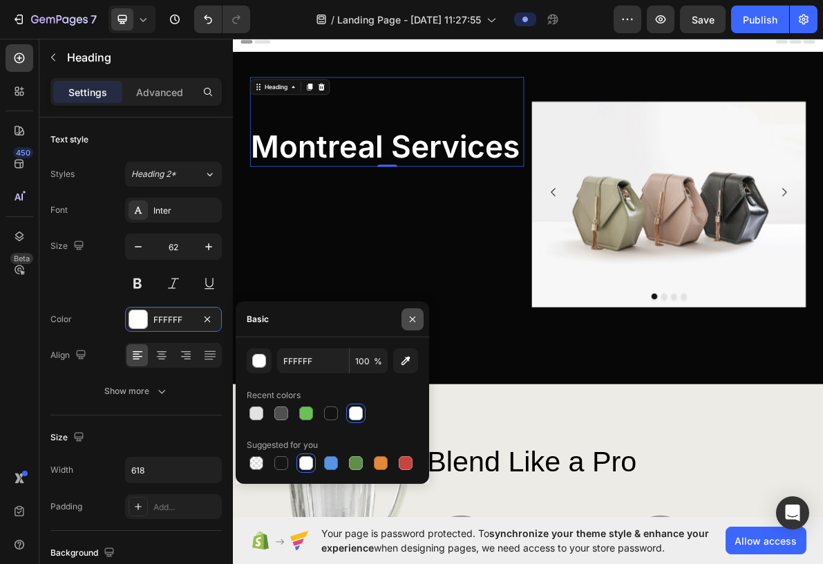
click at [411, 316] on icon "button" at bounding box center [412, 319] width 11 height 11
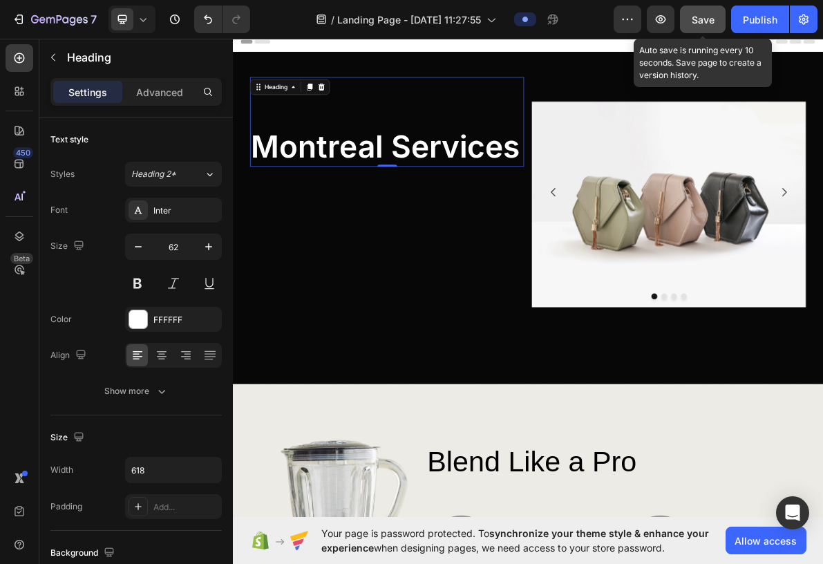
click at [548, 26] on div "Save" at bounding box center [702, 19] width 23 height 15
